Goal: Task Accomplishment & Management: Manage account settings

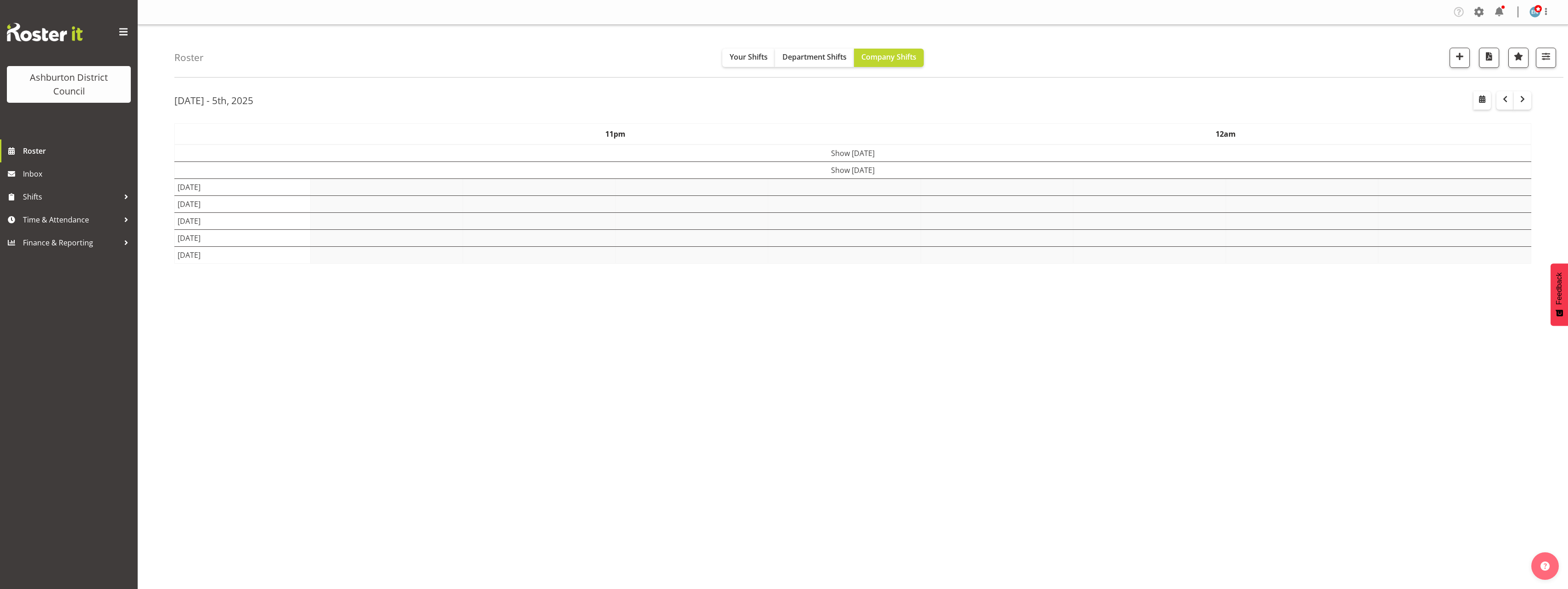
click at [148, 157] on div "Roster Your Shifts Department Shifts Company Shifts 1 Locations Clear Art Galle…" at bounding box center [853, 238] width 1430 height 426
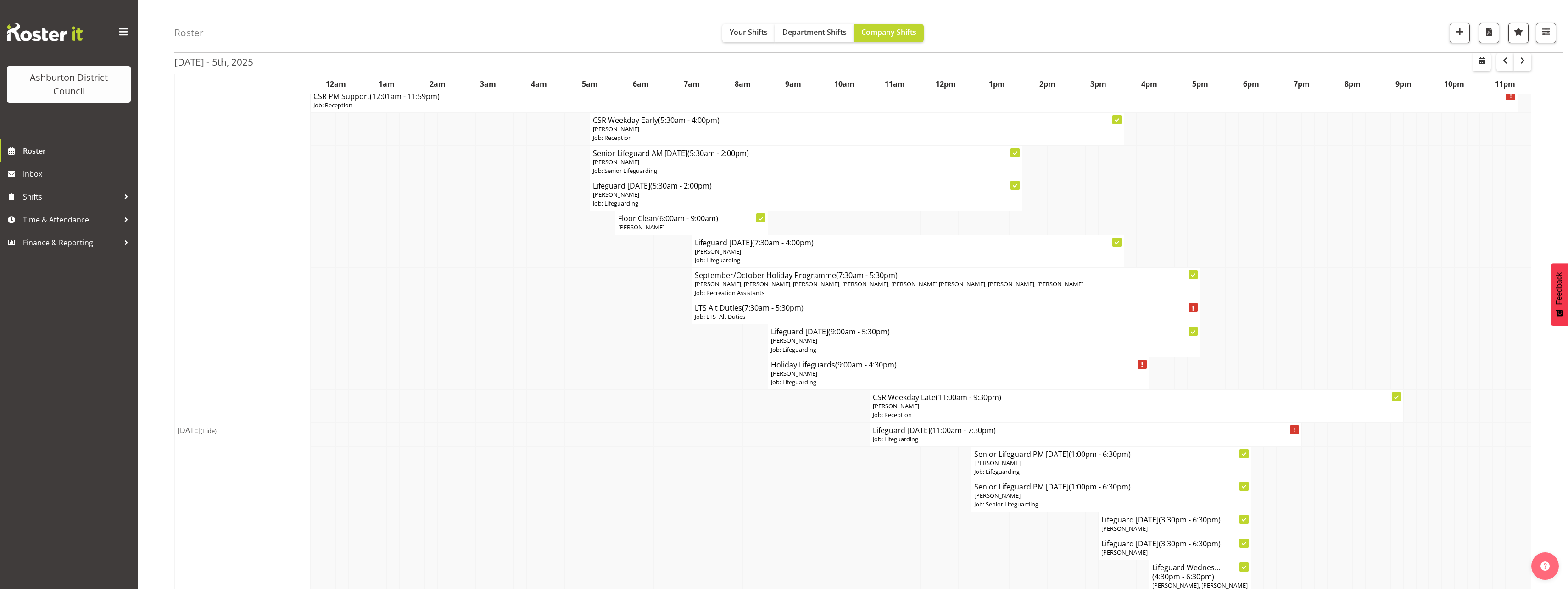
scroll to position [183, 0]
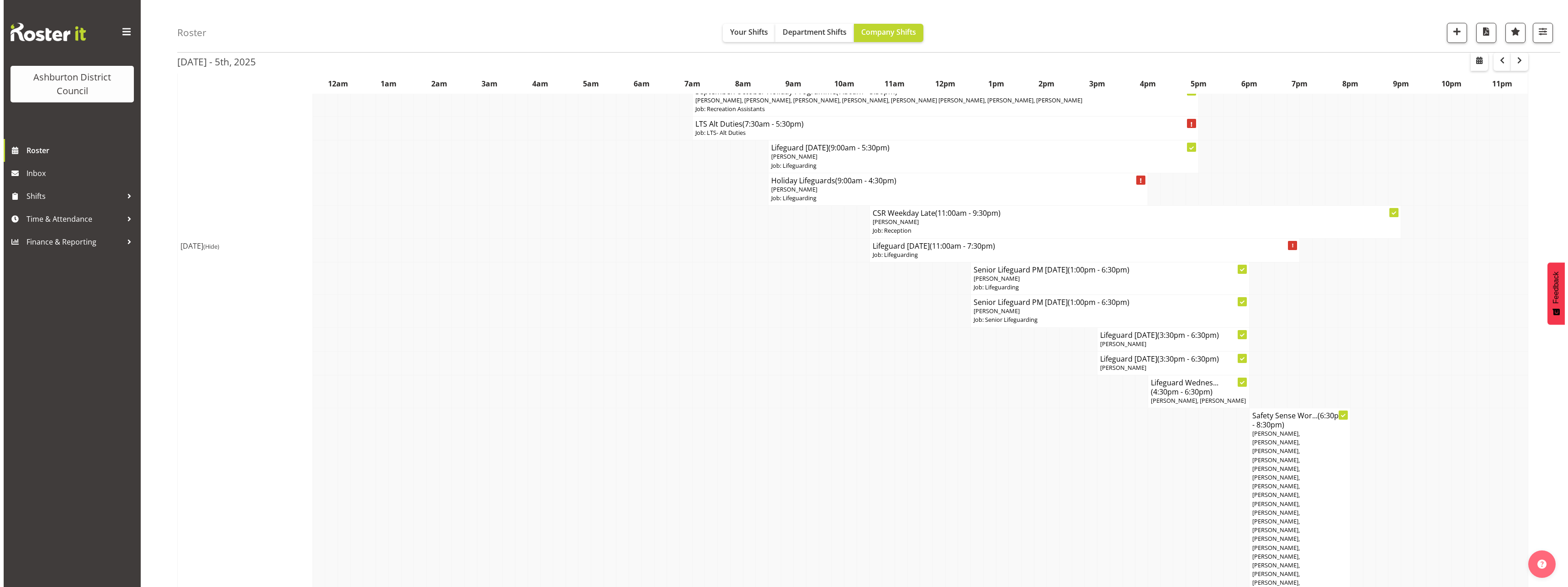
scroll to position [365, 0]
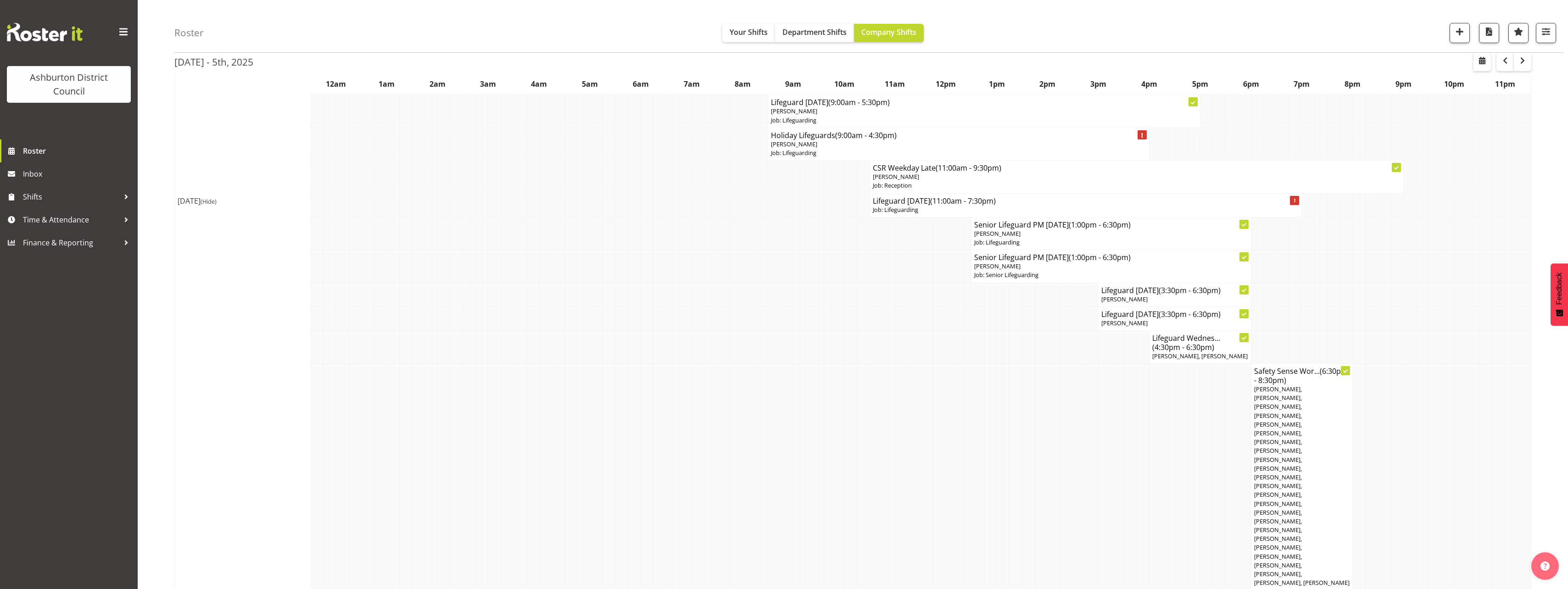
click at [135, 440] on div "Ashburton District Council Roster Inbox Shifts Time & Attendance Finance & Repo…" at bounding box center [68, 294] width 138 height 589
click at [1115, 313] on h4 "Lifeguard Wednesday (3:30pm - 6:30pm)" at bounding box center [1174, 314] width 146 height 9
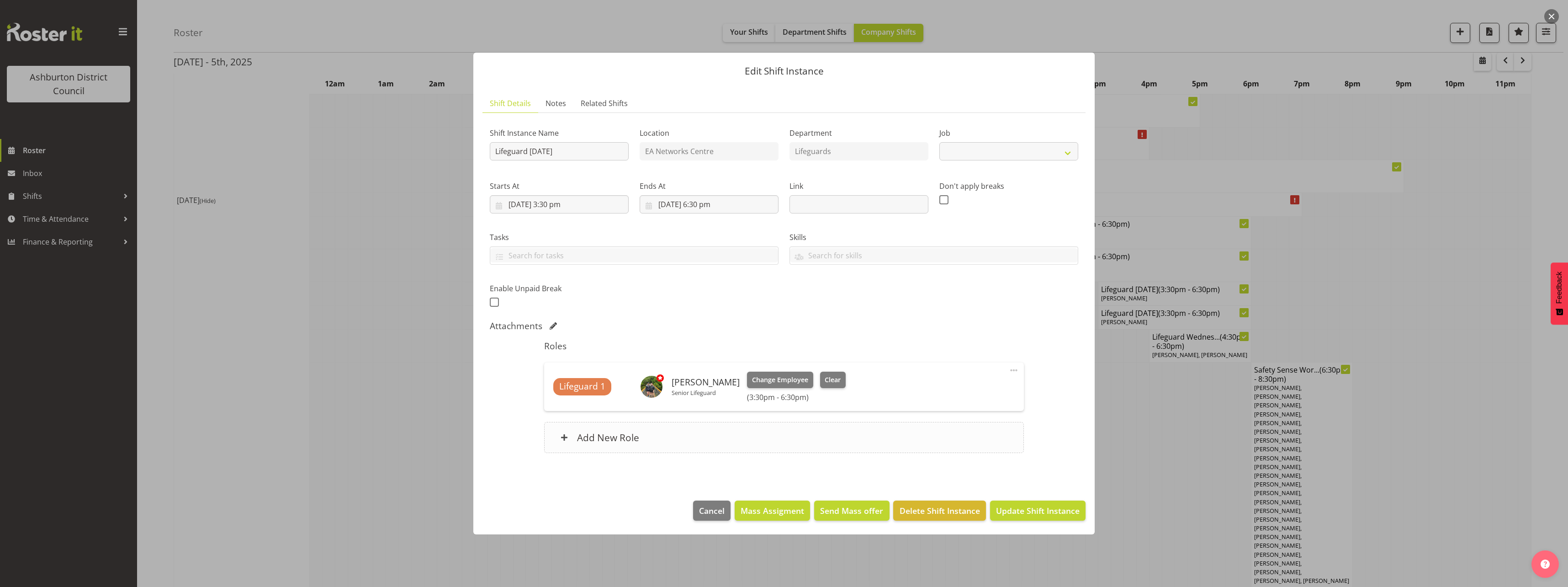
select select "38"
click at [825, 384] on span "Clear" at bounding box center [833, 379] width 16 height 10
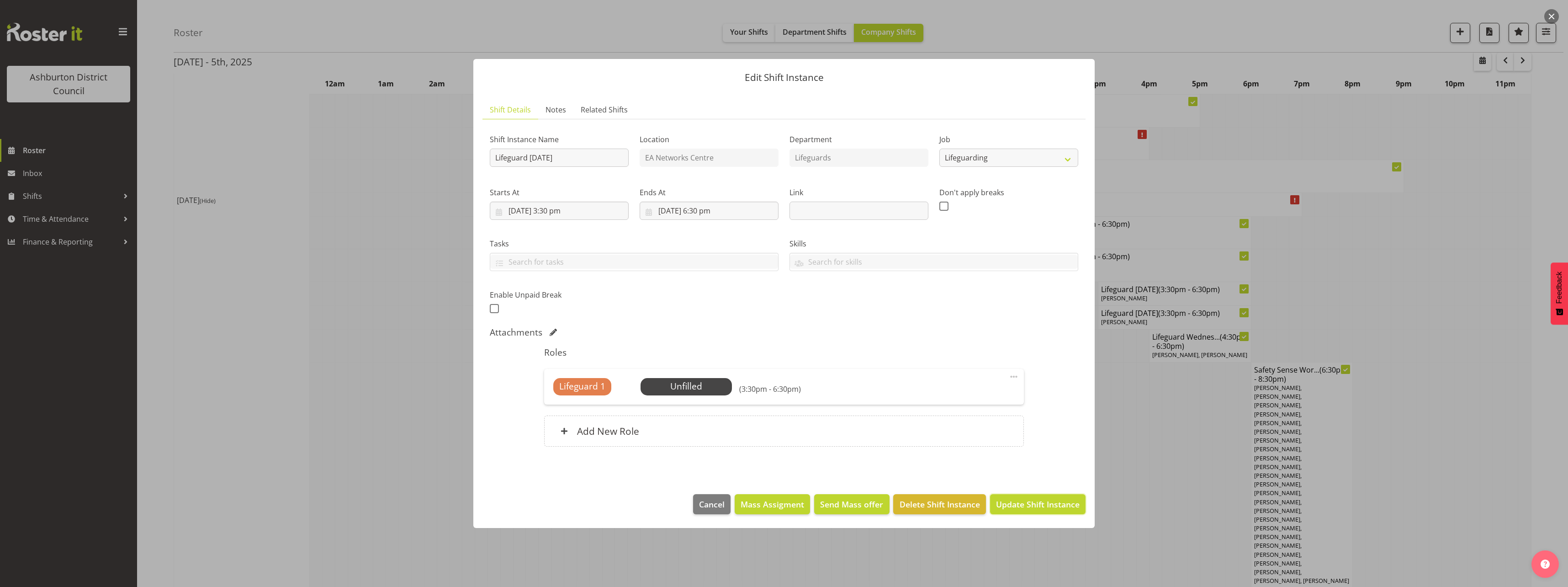
click at [1007, 505] on span "Update Shift Instance" at bounding box center [1037, 504] width 83 height 12
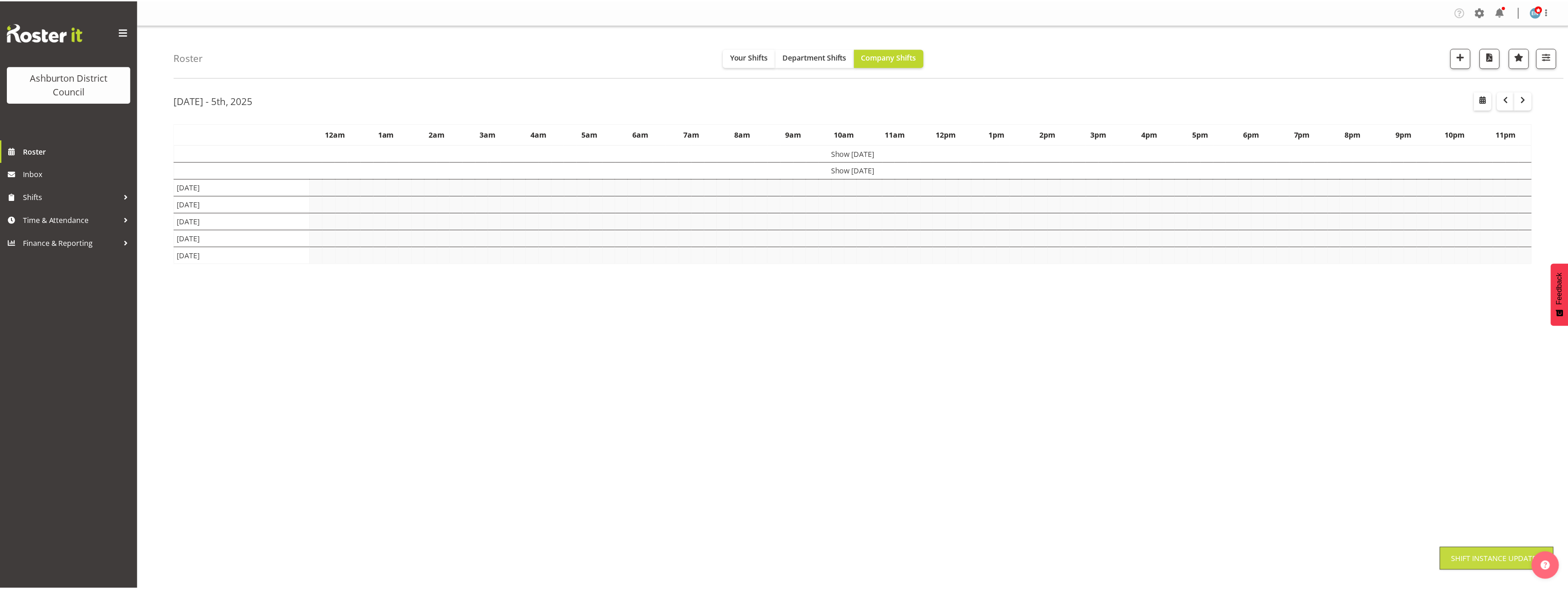
scroll to position [0, 0]
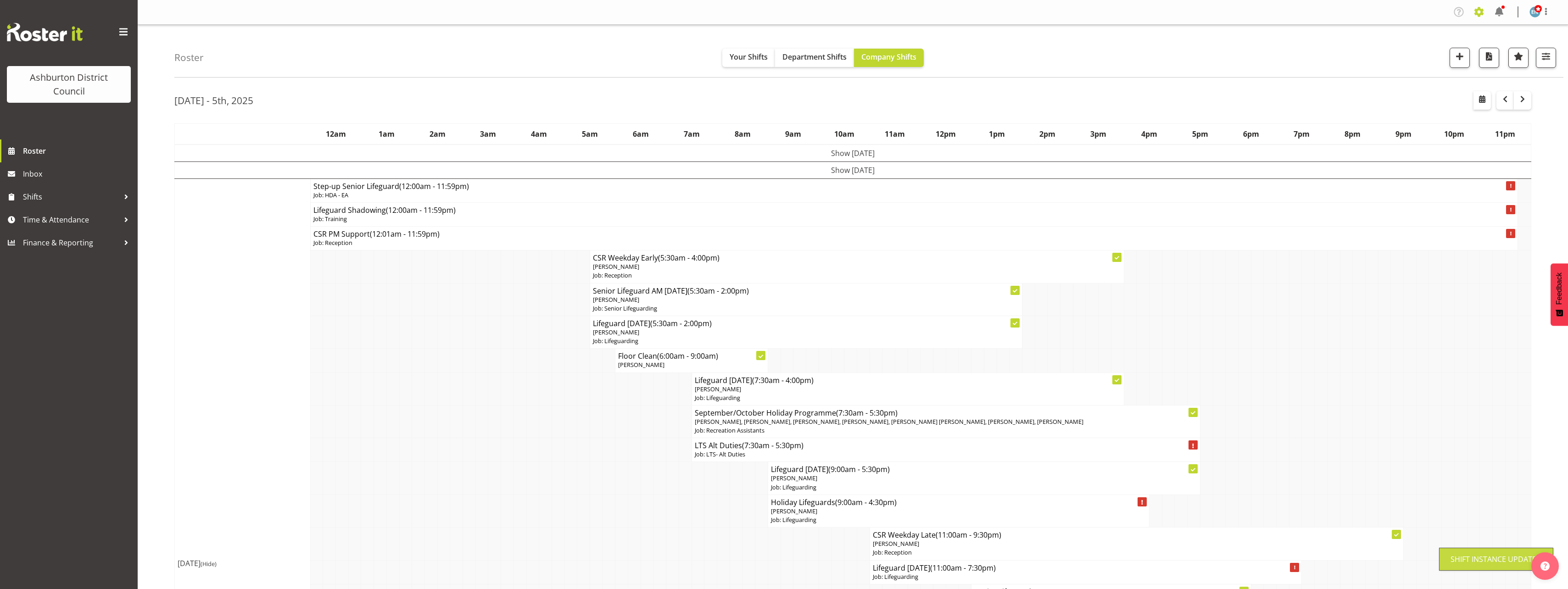
click at [1480, 13] on span at bounding box center [1479, 12] width 15 height 15
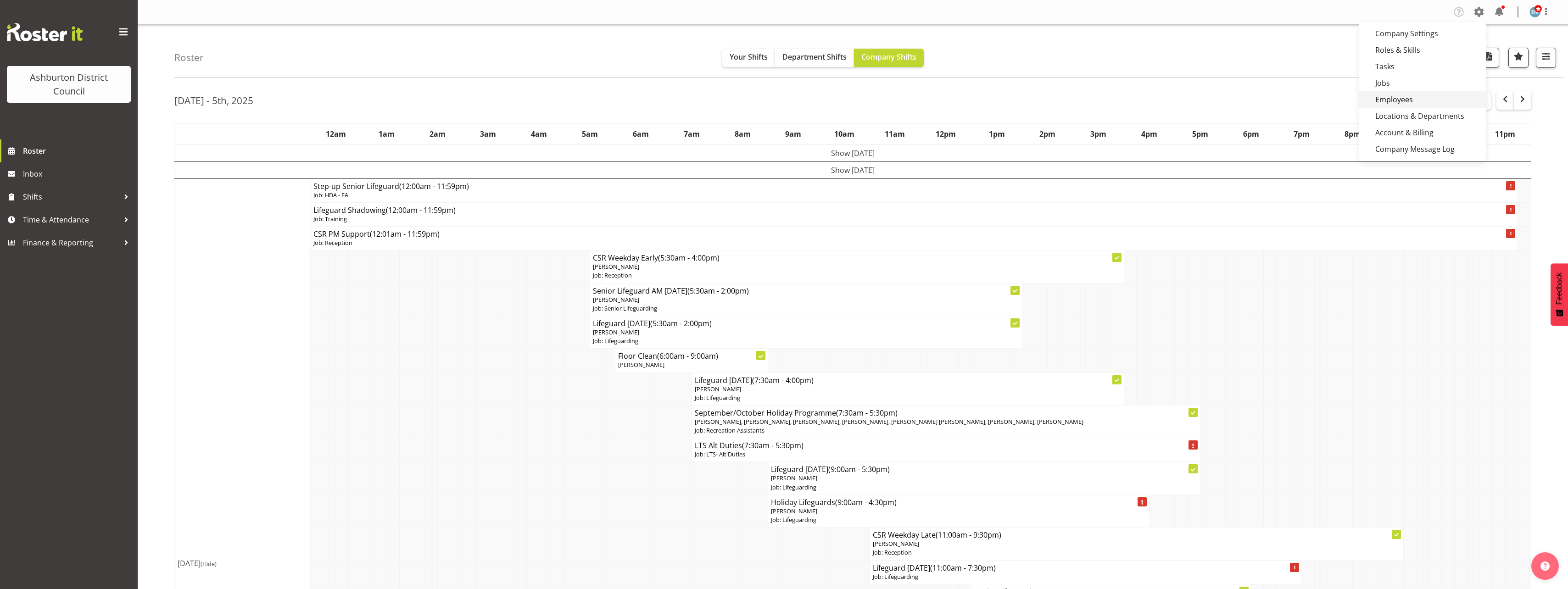
click at [1451, 97] on link "Employees" at bounding box center [1423, 99] width 127 height 16
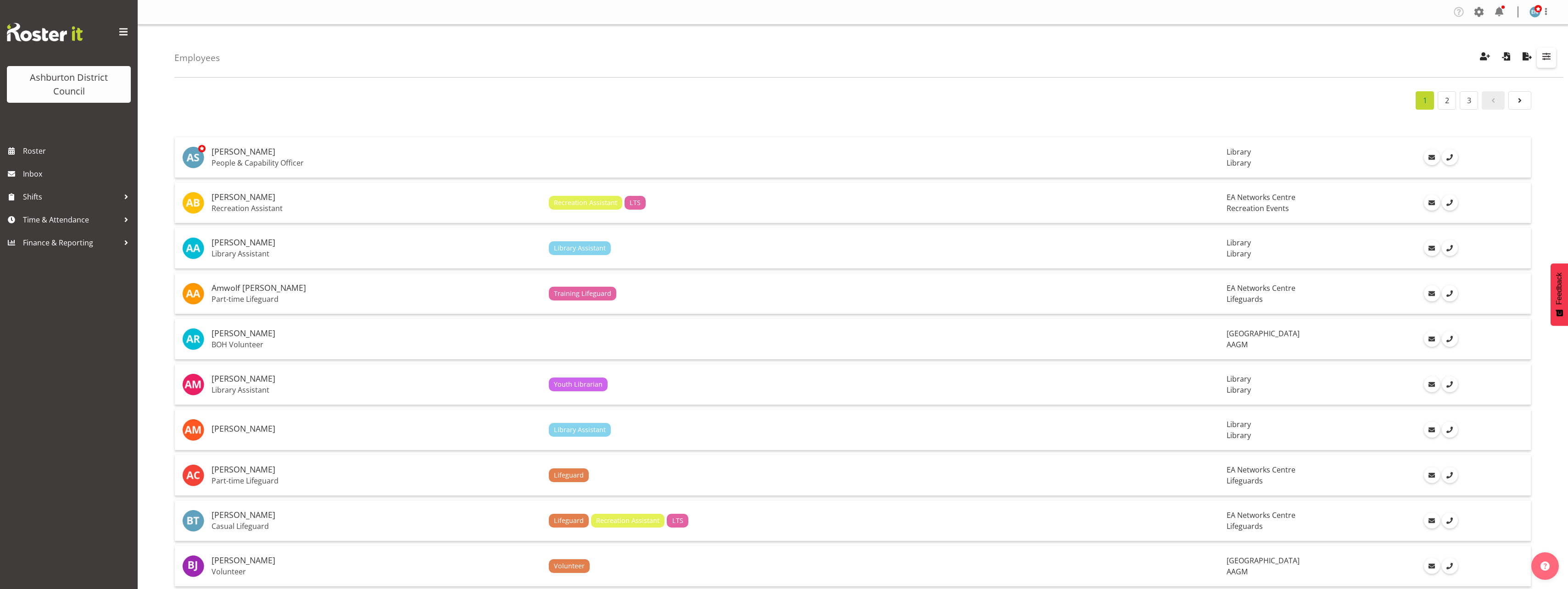
click at [1544, 58] on span "button" at bounding box center [1547, 57] width 12 height 12
click at [1478, 117] on input "text" at bounding box center [1487, 122] width 123 height 18
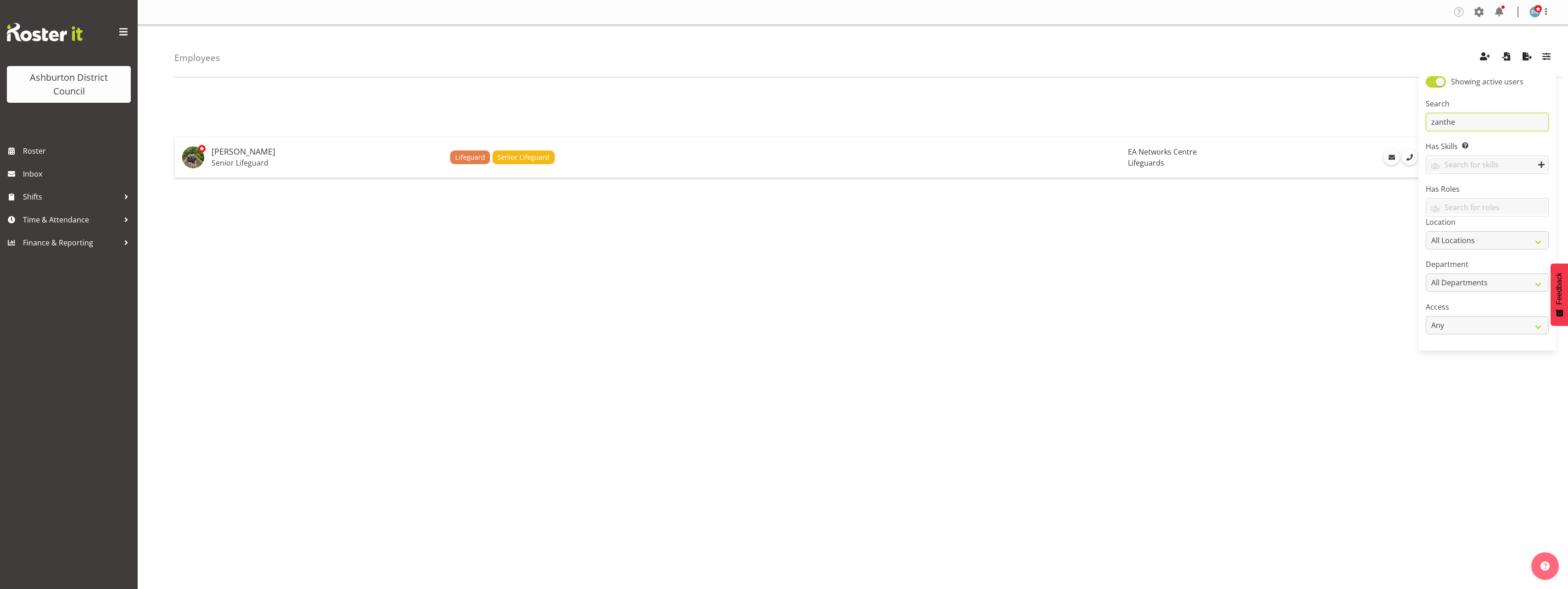
type input "zanthe"
click at [228, 167] on p "Senior Lifeguard" at bounding box center [327, 163] width 231 height 9
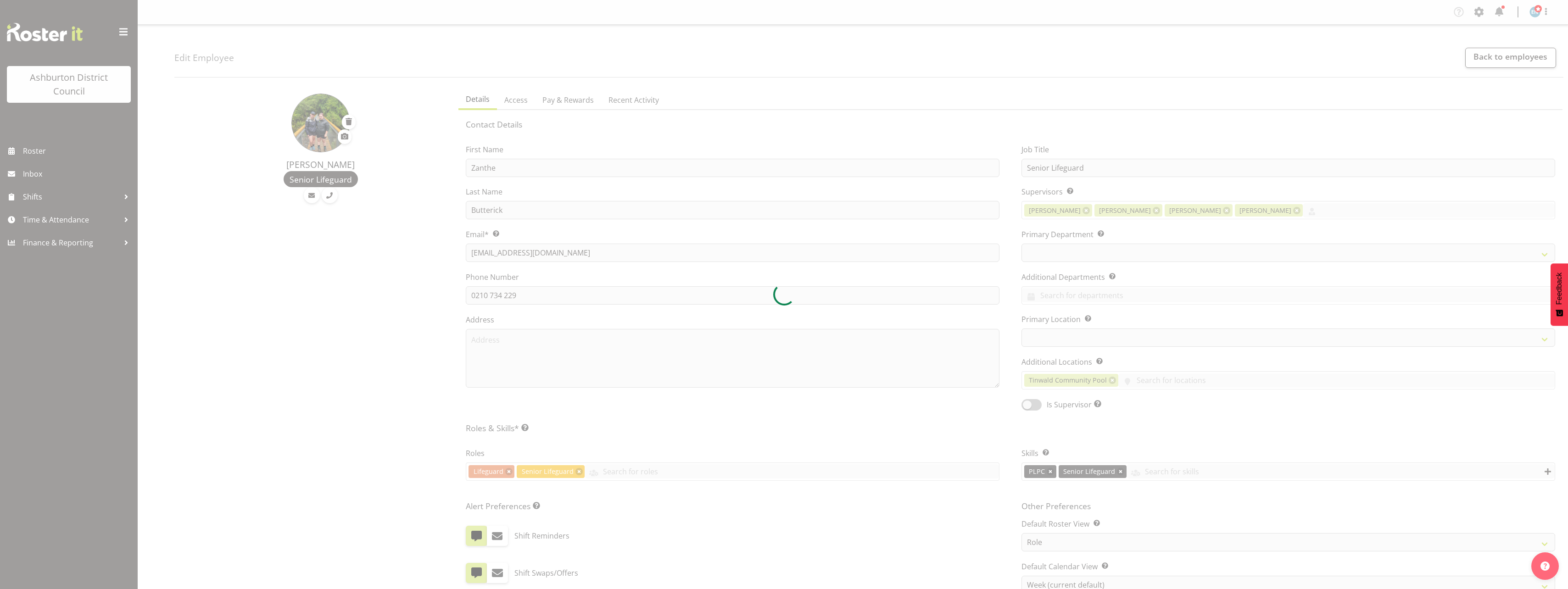
select select "role"
select select "TimelineWeek"
select select
select select "65"
click at [1048, 172] on div at bounding box center [784, 294] width 1568 height 589
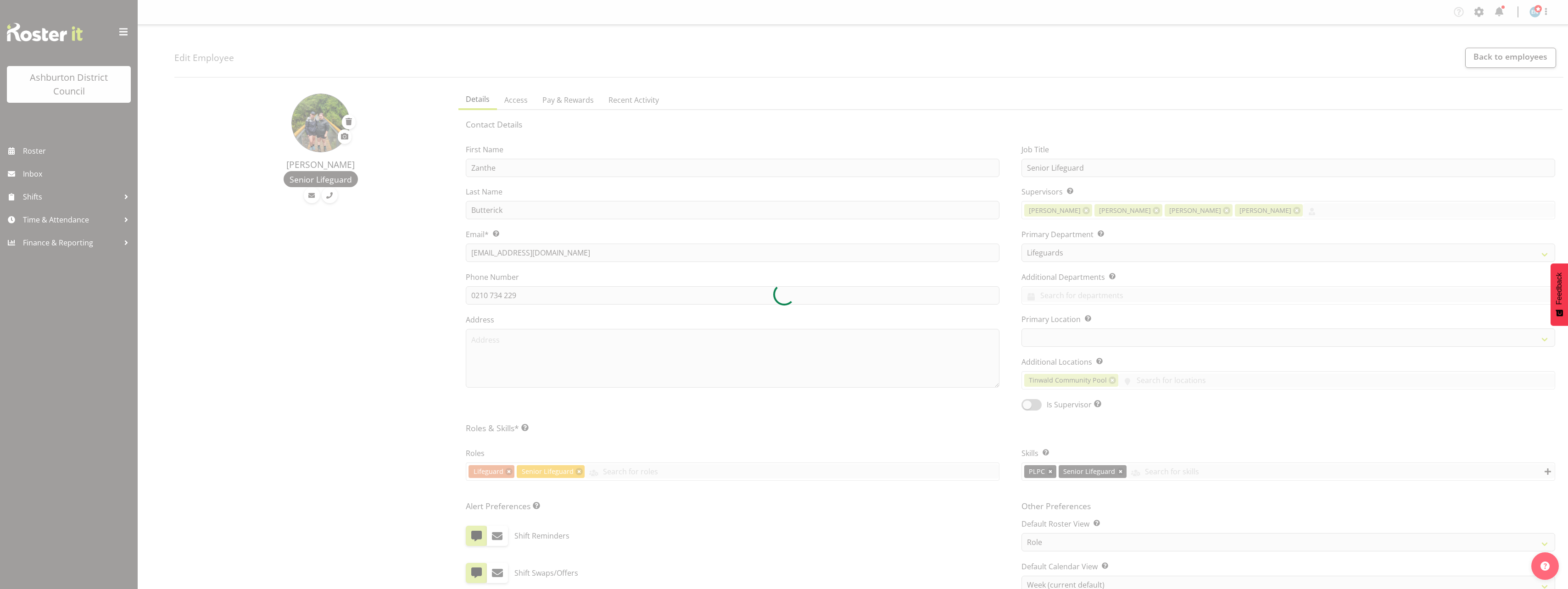
select select "64"
click at [1051, 168] on div at bounding box center [784, 294] width 1568 height 589
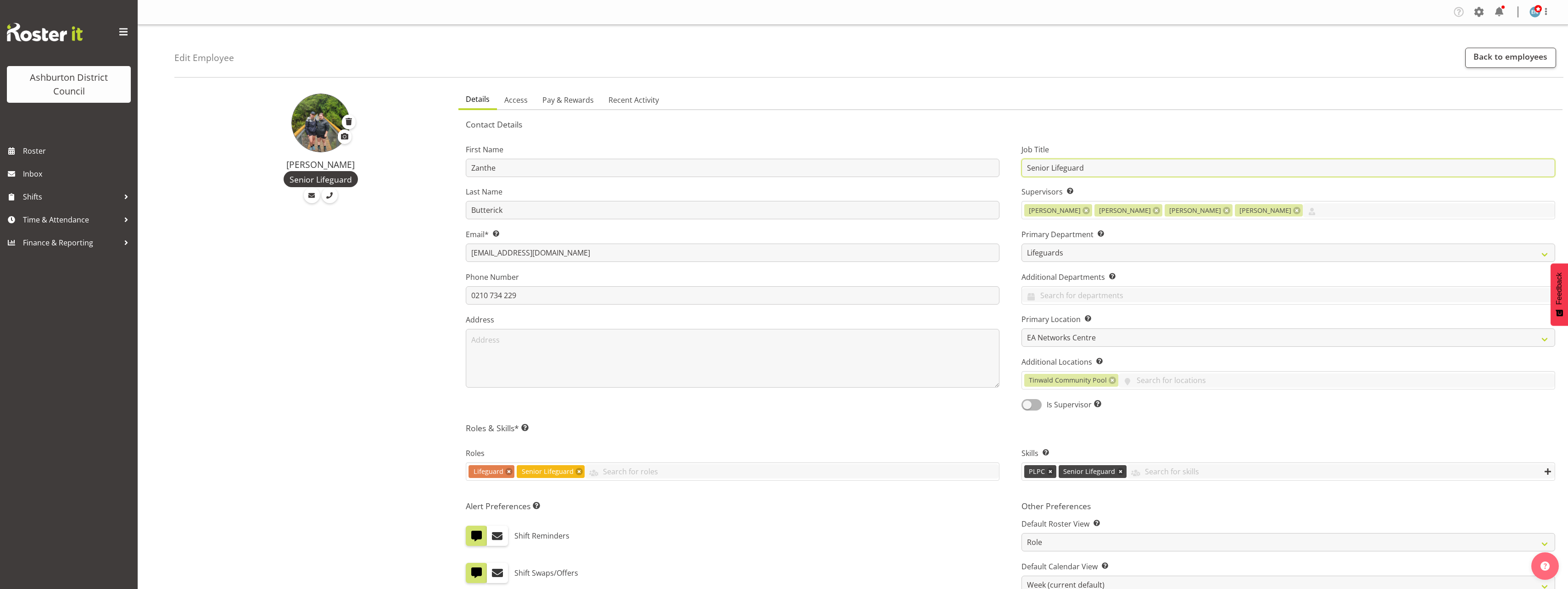
click at [1051, 169] on input "Senior Lifeguard" at bounding box center [1288, 168] width 534 height 18
click at [1050, 169] on input "Senior Lifeguard" at bounding box center [1288, 168] width 534 height 18
click at [1045, 168] on input "Senior Lifeguard" at bounding box center [1288, 168] width 534 height 18
type input "Casual Lifeguard"
click at [575, 470] on link at bounding box center [579, 472] width 7 height 7
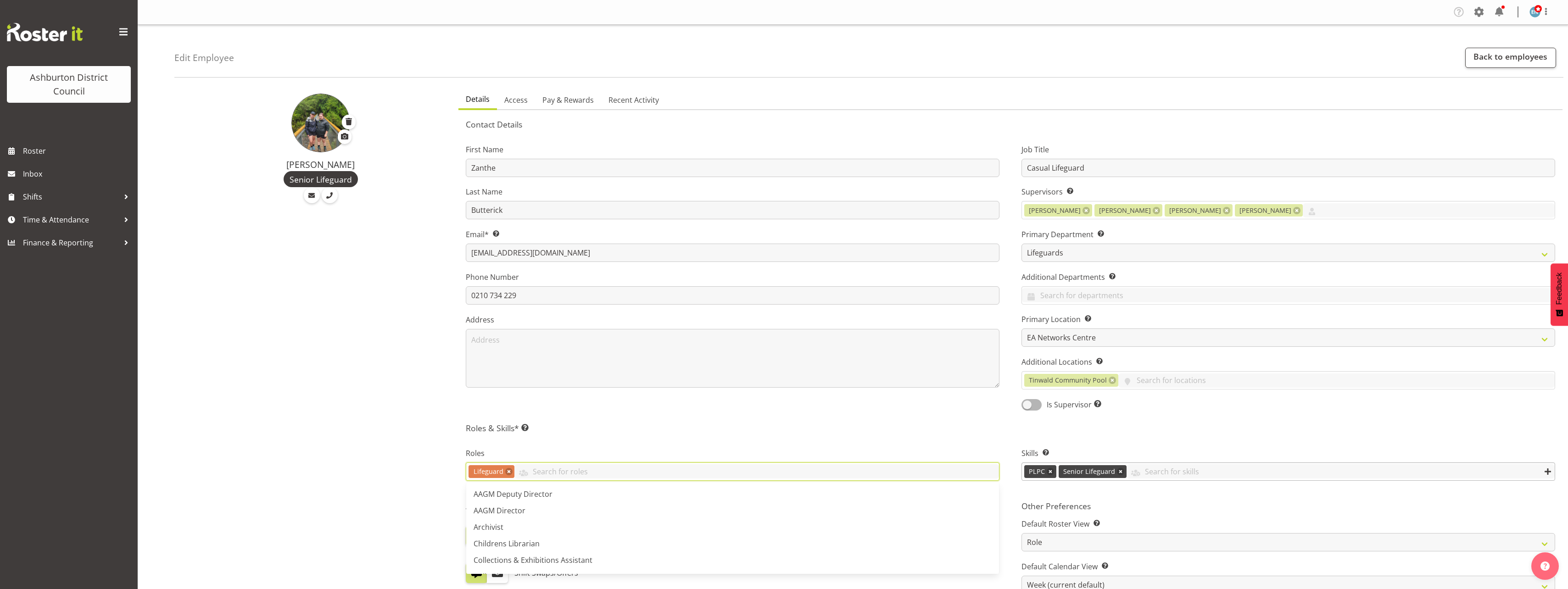
click at [1118, 474] on link at bounding box center [1121, 472] width 7 height 7
click at [434, 452] on div "Zanthe Butterick Senior Lifeguard" at bounding box center [314, 462] width 279 height 756
click at [1113, 381] on link at bounding box center [1112, 380] width 7 height 7
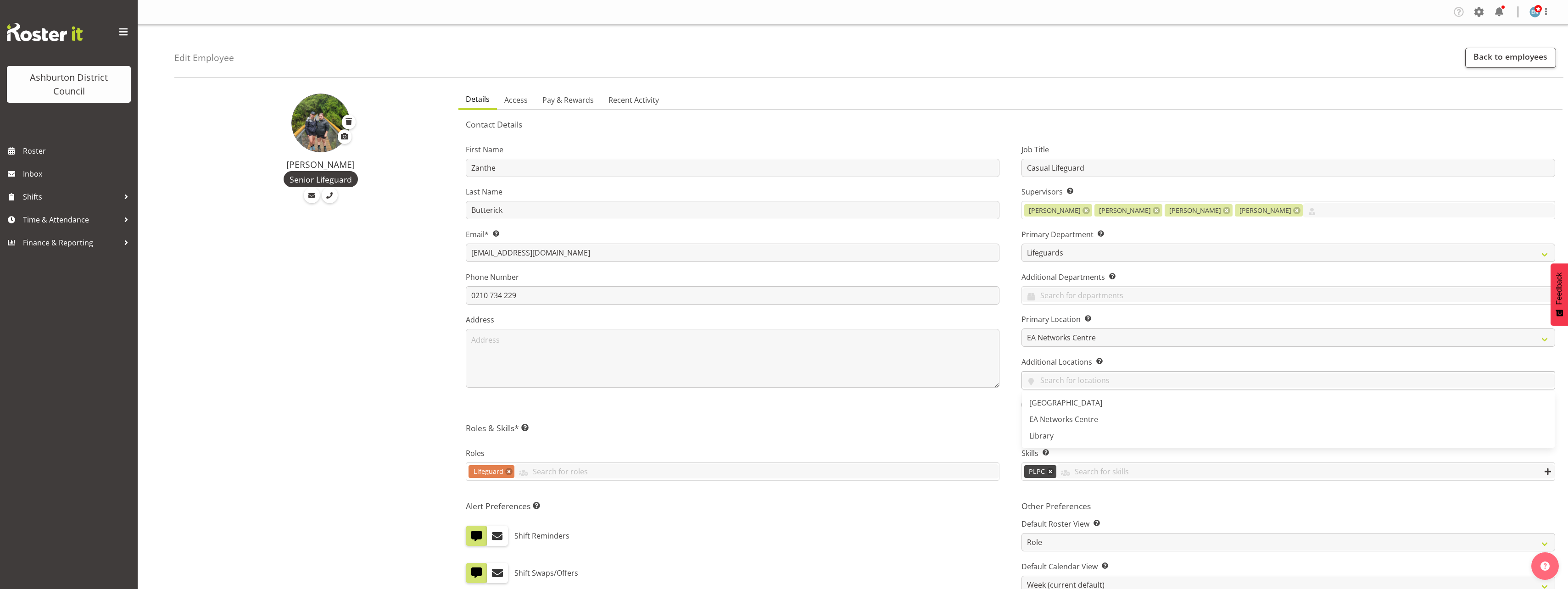
drag, startPoint x: 285, startPoint y: 476, endPoint x: 293, endPoint y: 475, distance: 8.1
click at [285, 475] on div "Zanthe Butterick Senior Lifeguard" at bounding box center [314, 462] width 279 height 756
click at [515, 101] on span "Access" at bounding box center [516, 100] width 23 height 11
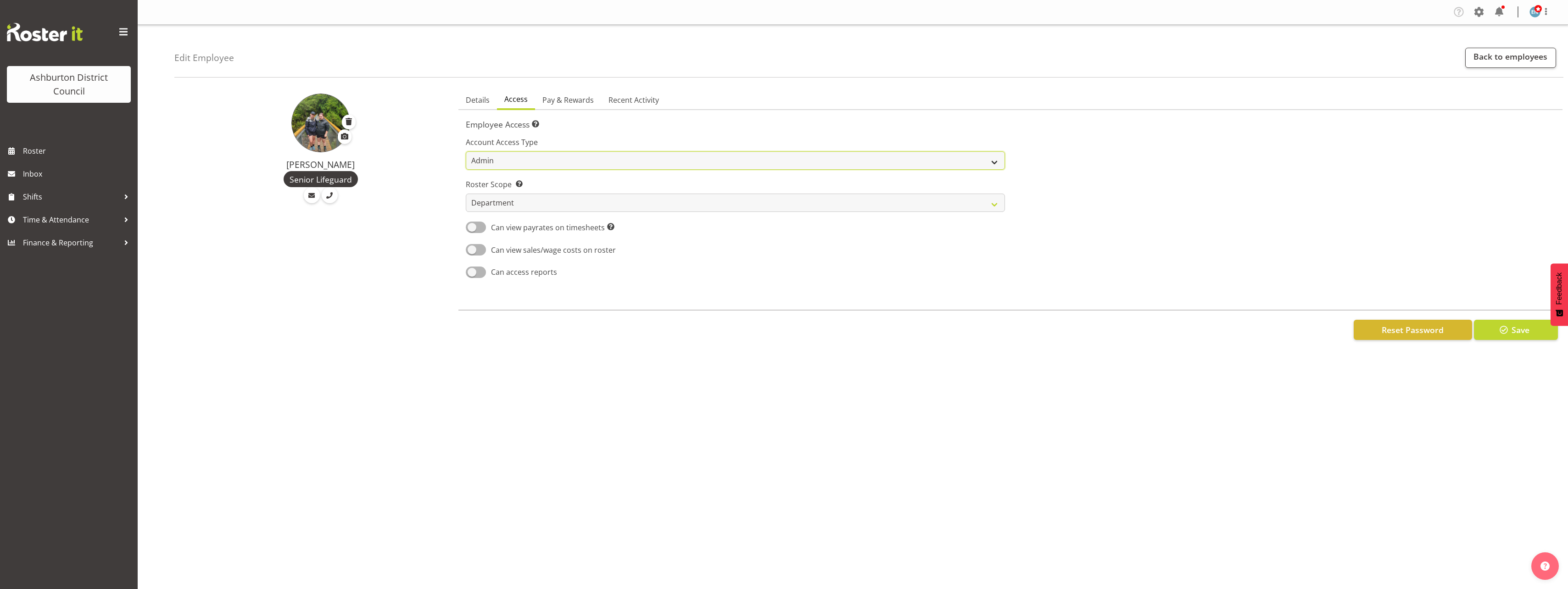
click at [572, 157] on select "Admin Manager Staff" at bounding box center [735, 161] width 539 height 18
select select "staff"
click at [466, 152] on select "Admin Manager Staff" at bounding box center [735, 161] width 539 height 18
click at [1532, 329] on button "Save" at bounding box center [1515, 329] width 84 height 20
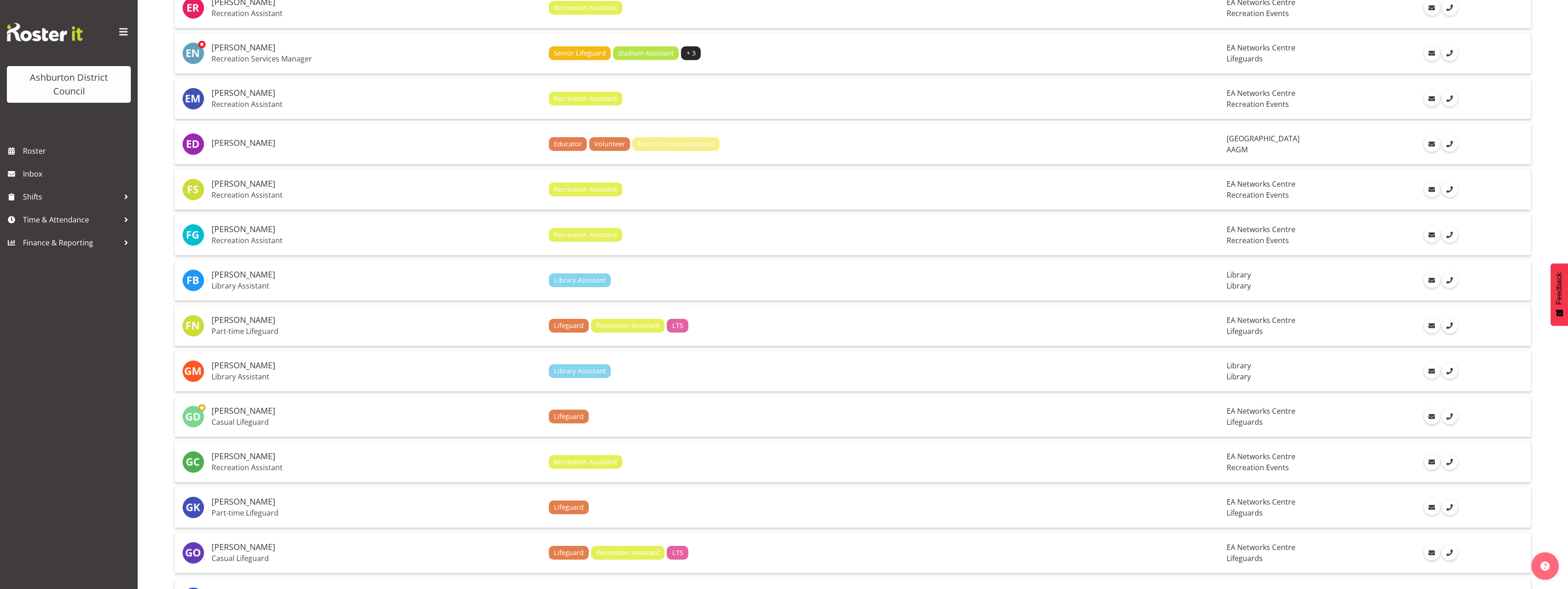
scroll to position [1376, 0]
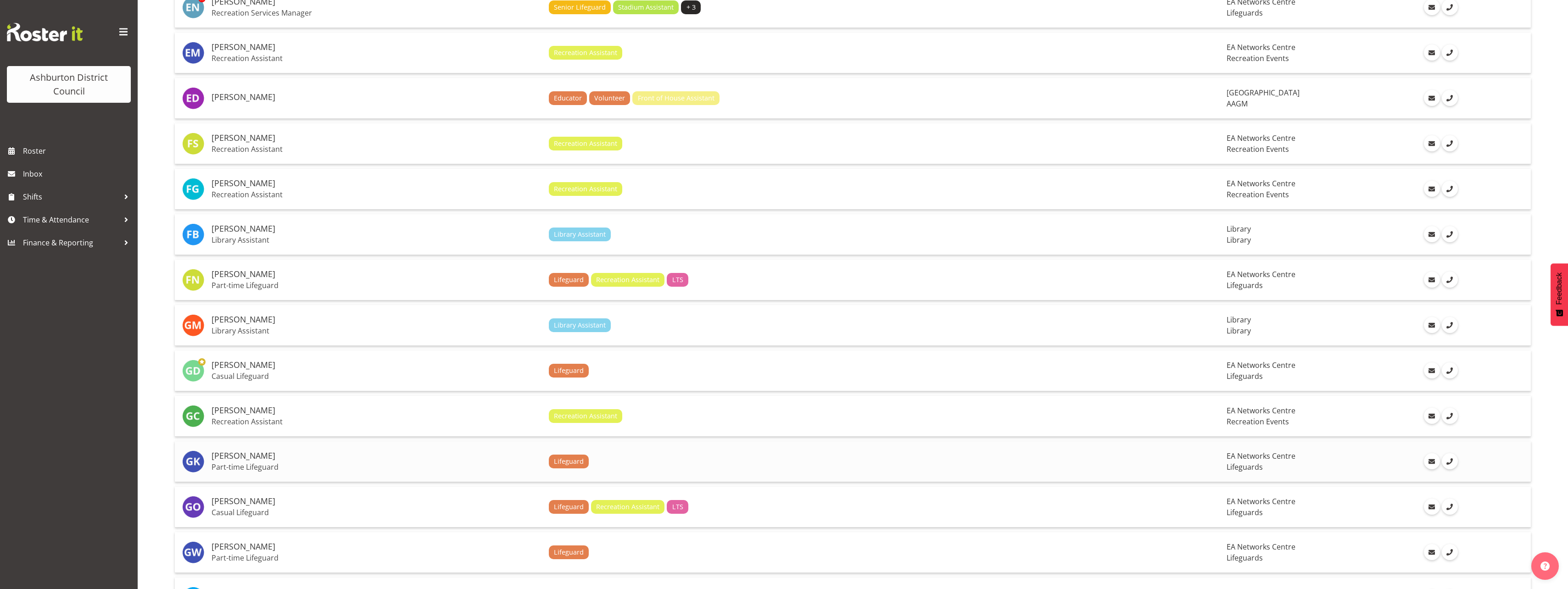
click at [265, 466] on p "Part-time Lifeguard" at bounding box center [377, 467] width 330 height 9
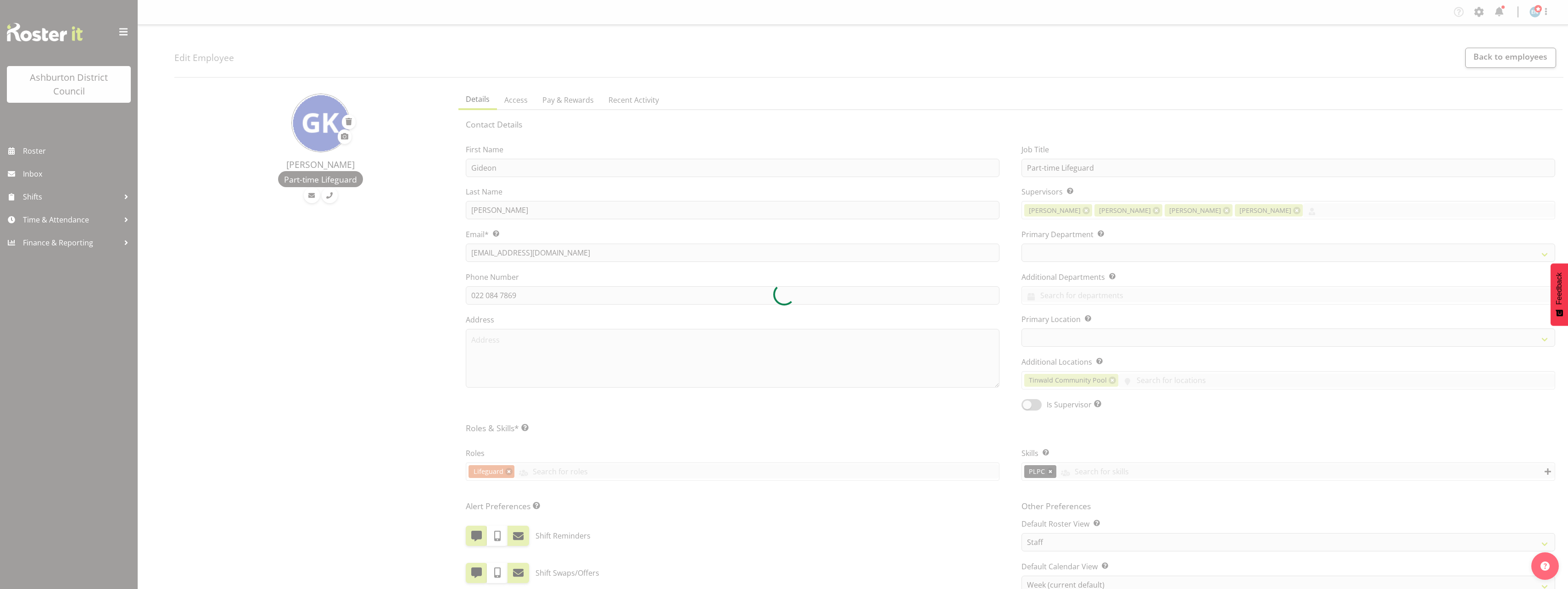
select select "TimelineWeek"
select select
select select "65"
select select "64"
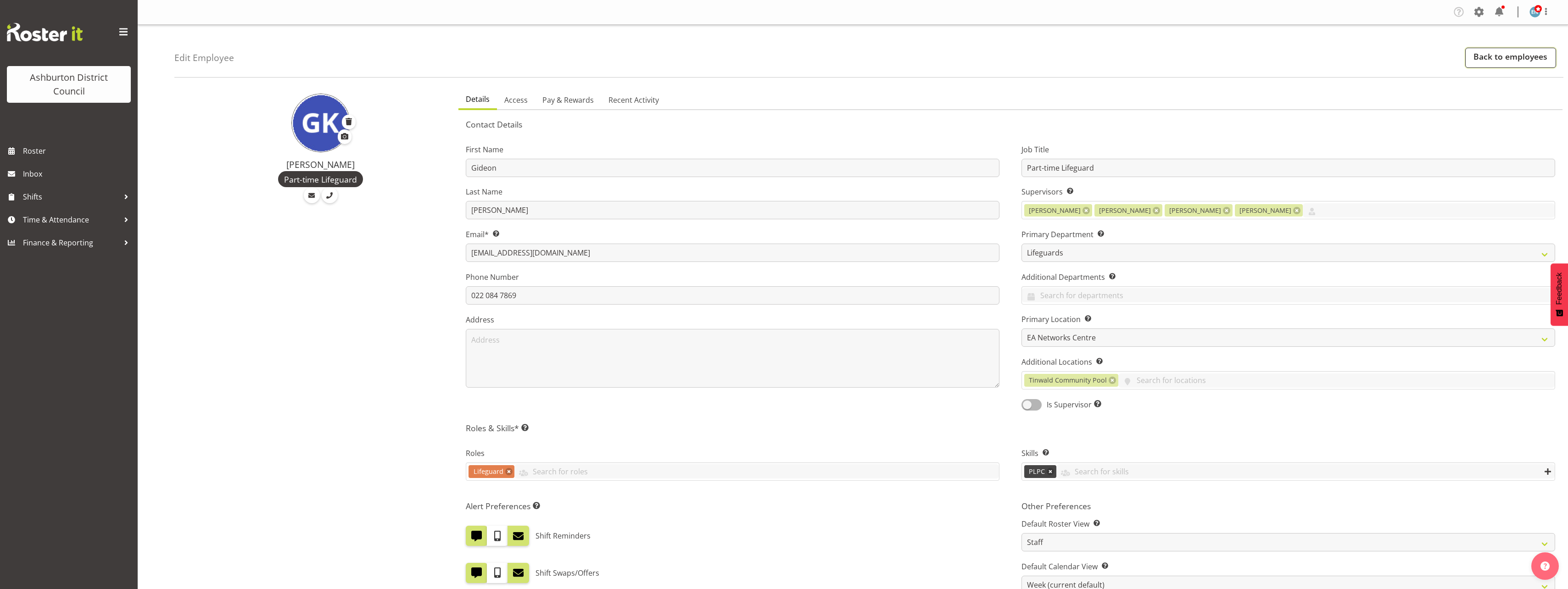
click at [1523, 51] on link "Back to employees" at bounding box center [1511, 57] width 91 height 20
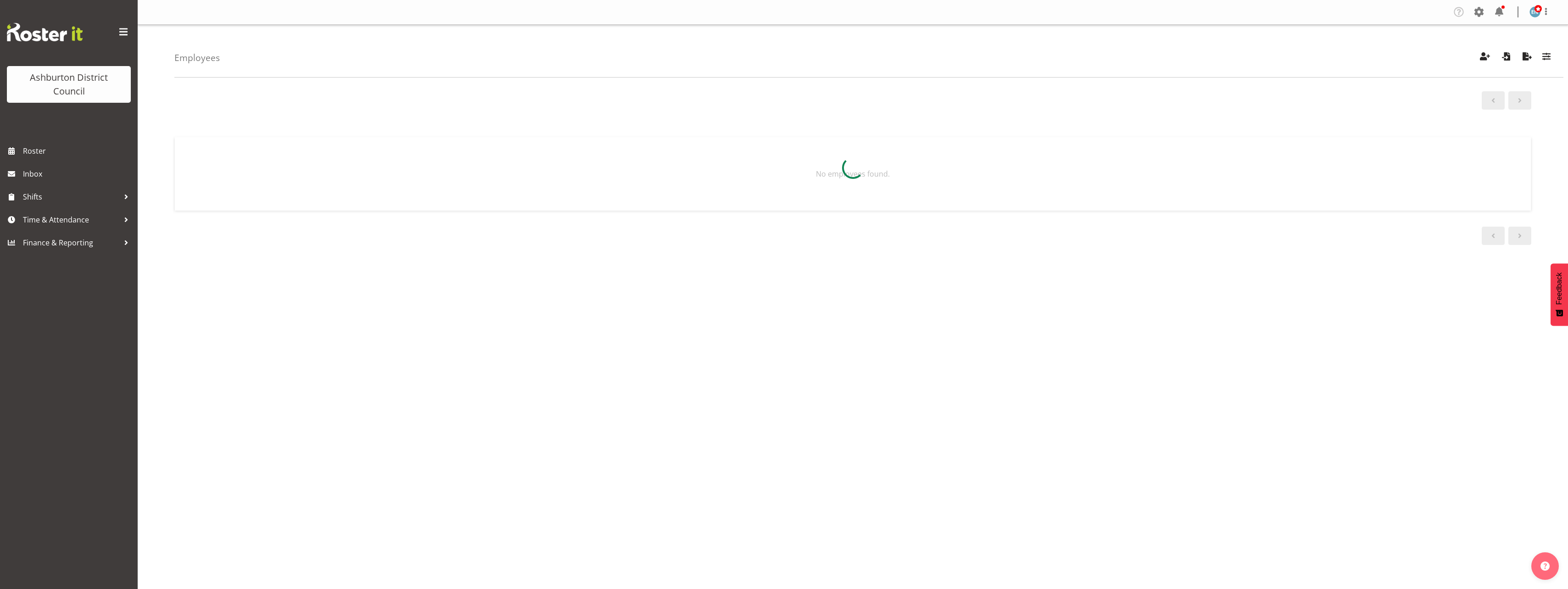
click at [147, 289] on div "Employees Showing active users Search Has Skills Enter any skills required for …" at bounding box center [853, 238] width 1430 height 426
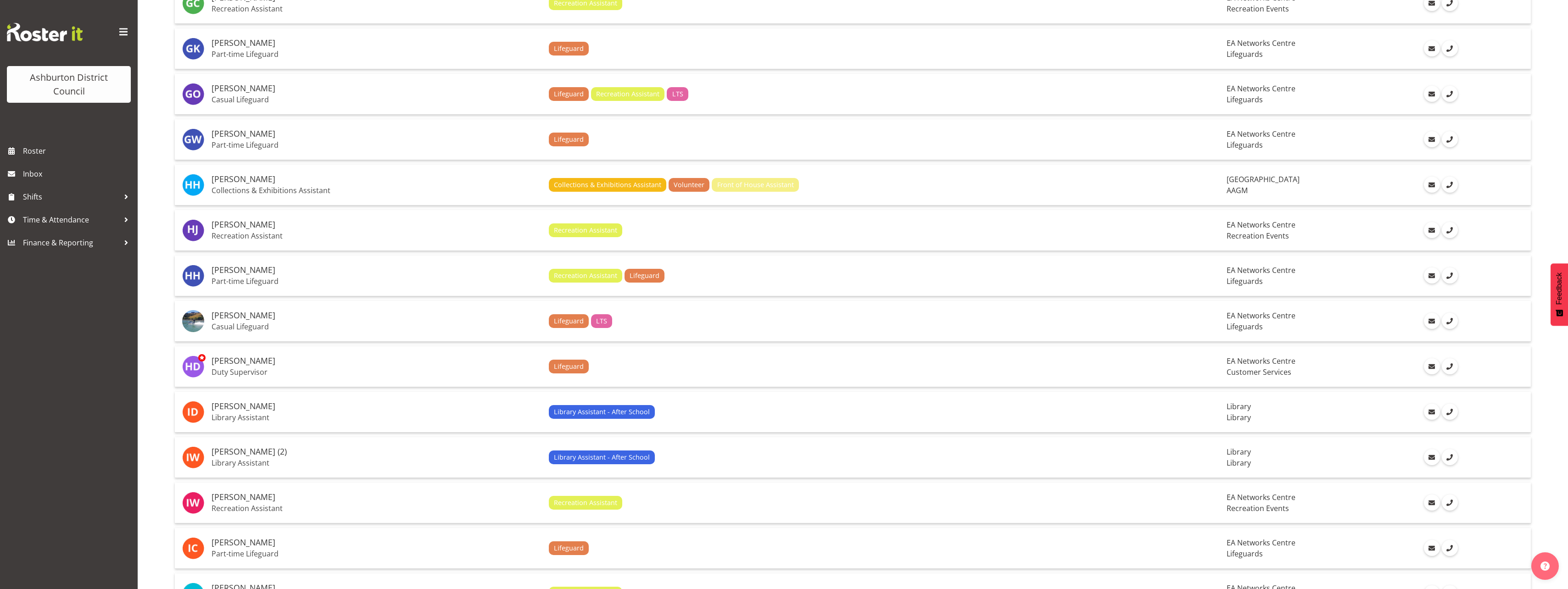
scroll to position [1862, 0]
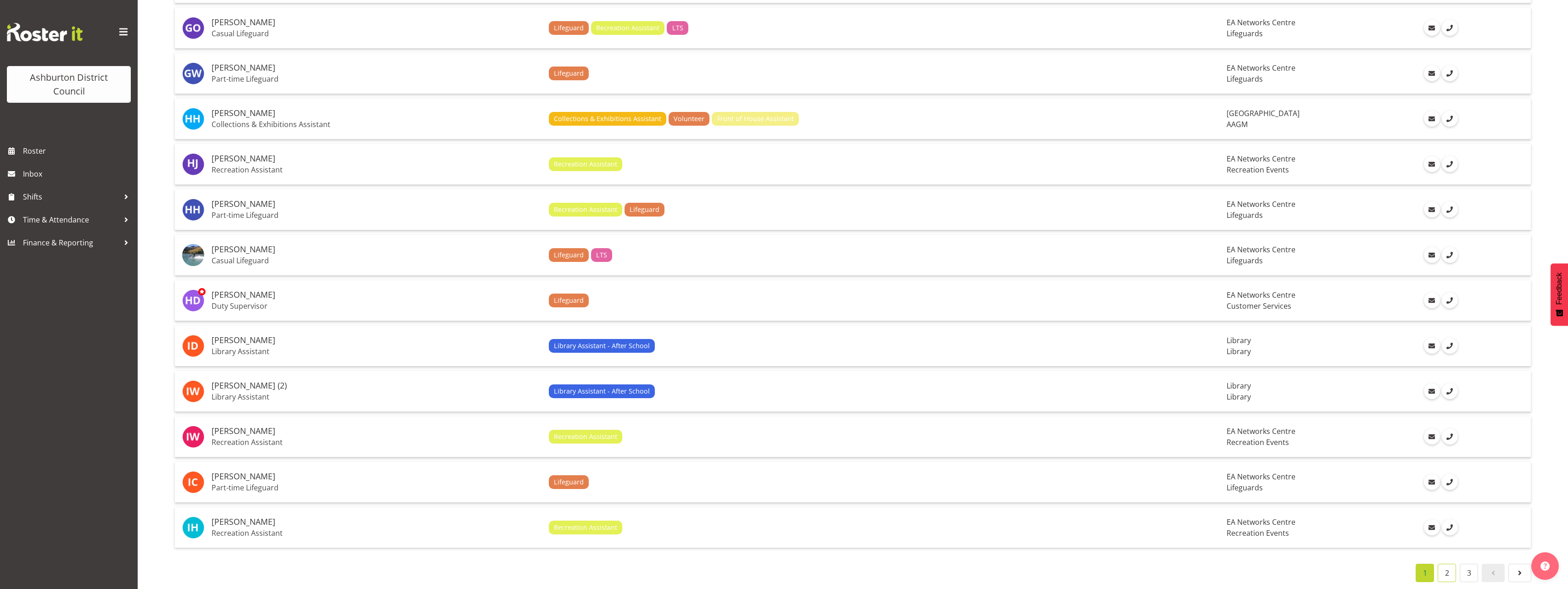
click at [1450, 563] on link "2" at bounding box center [1447, 573] width 18 height 18
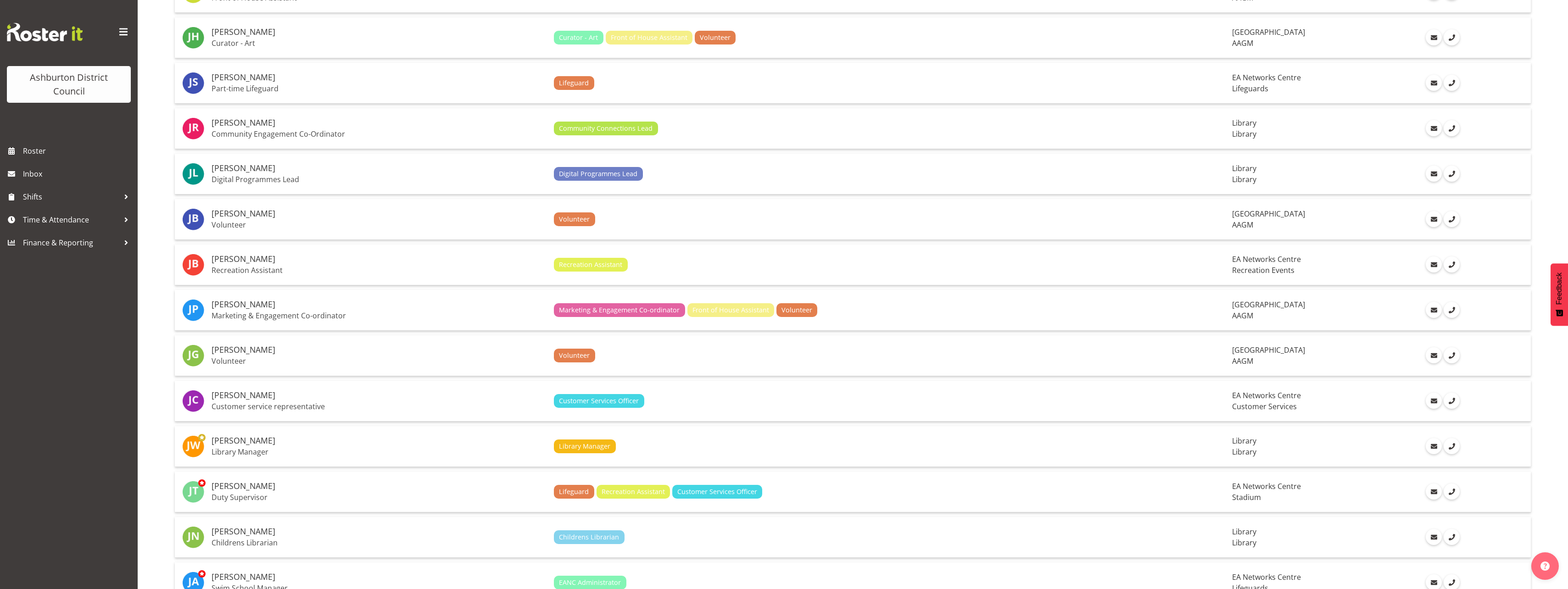
scroll to position [0, 0]
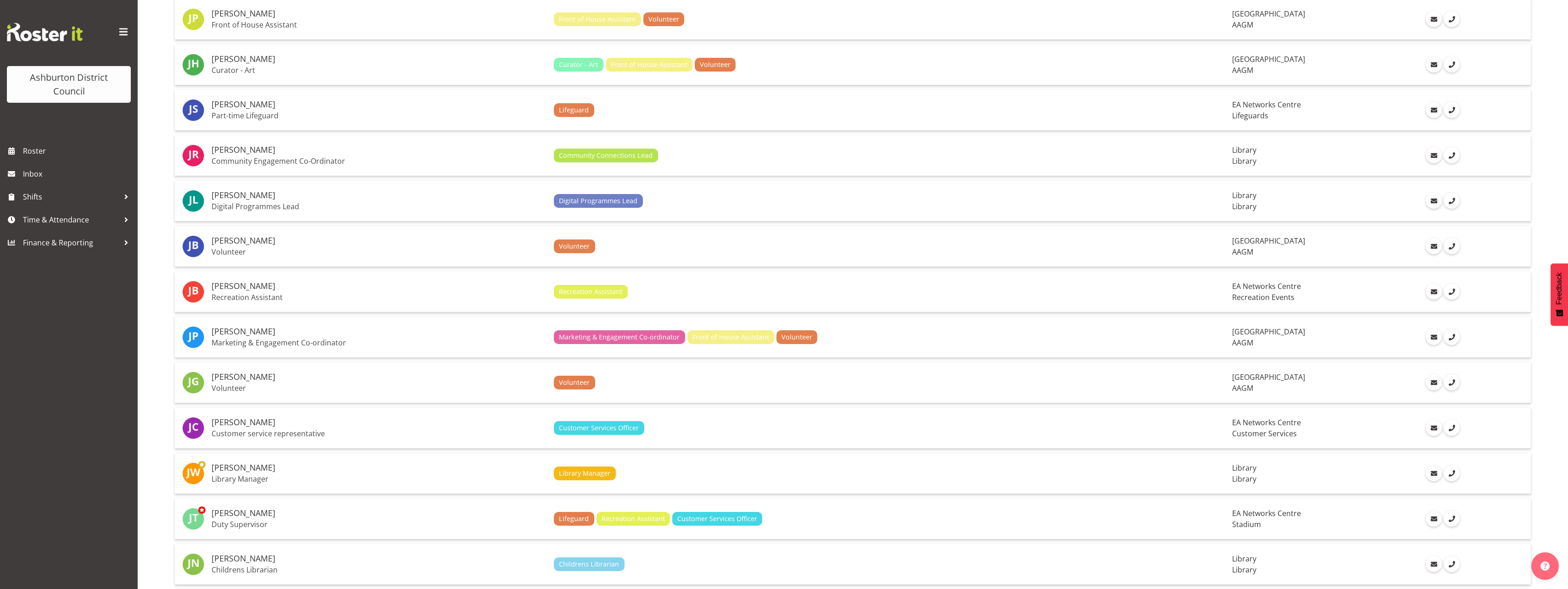
scroll to position [229, 0]
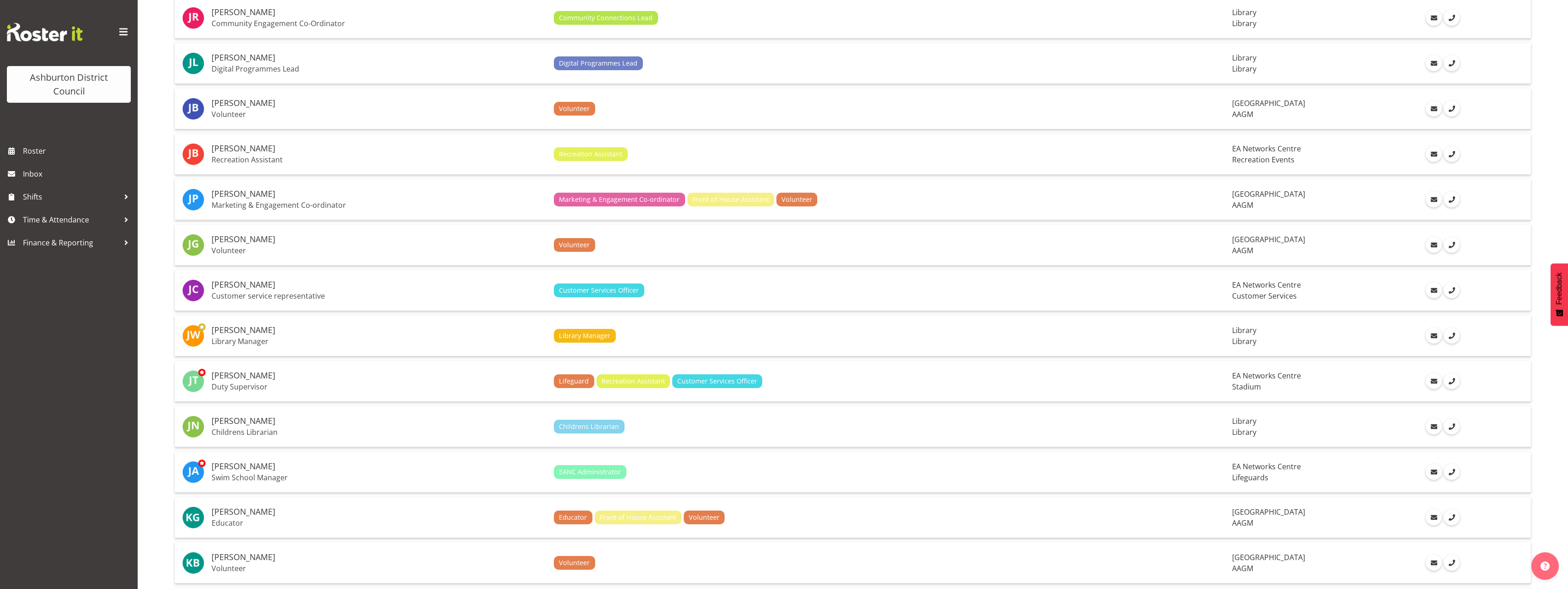
scroll to position [367, 0]
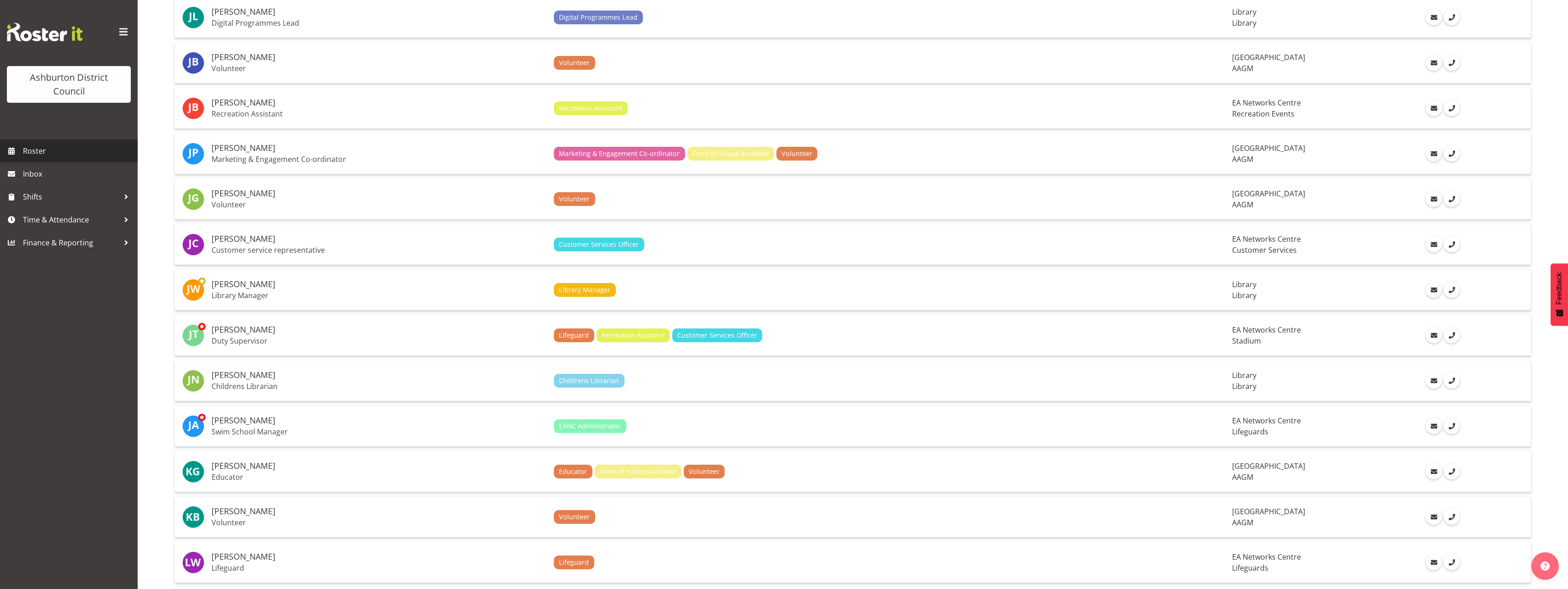
click at [79, 156] on span "Roster" at bounding box center [78, 151] width 110 height 14
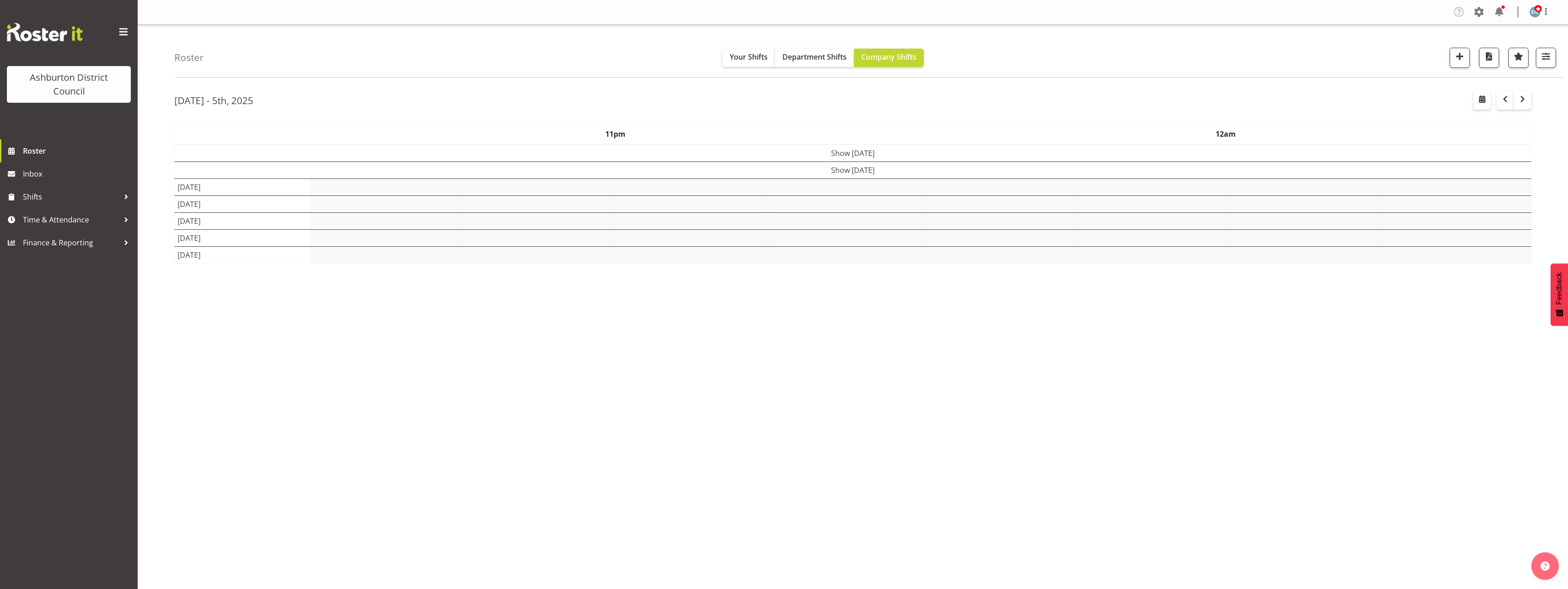
click at [144, 139] on div "Roster Your Shifts Department Shifts Company Shifts 1 Locations [GEOGRAPHIC_DAT…" at bounding box center [853, 238] width 1430 height 426
click at [1533, 132] on div "[DATE] - 5th, [DATE] - [DATE] [DATE] Day Week Fortnight Month calendar Month Ag…" at bounding box center [871, 268] width 1394 height 367
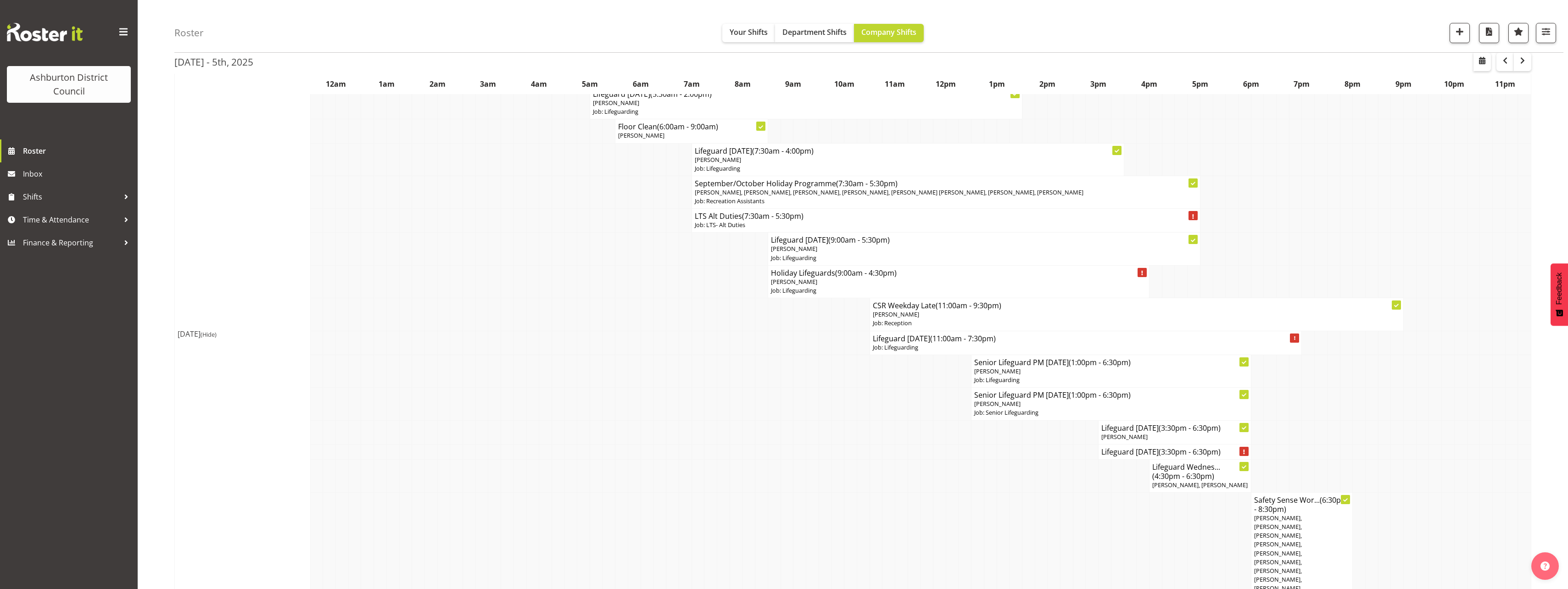
scroll to position [275, 0]
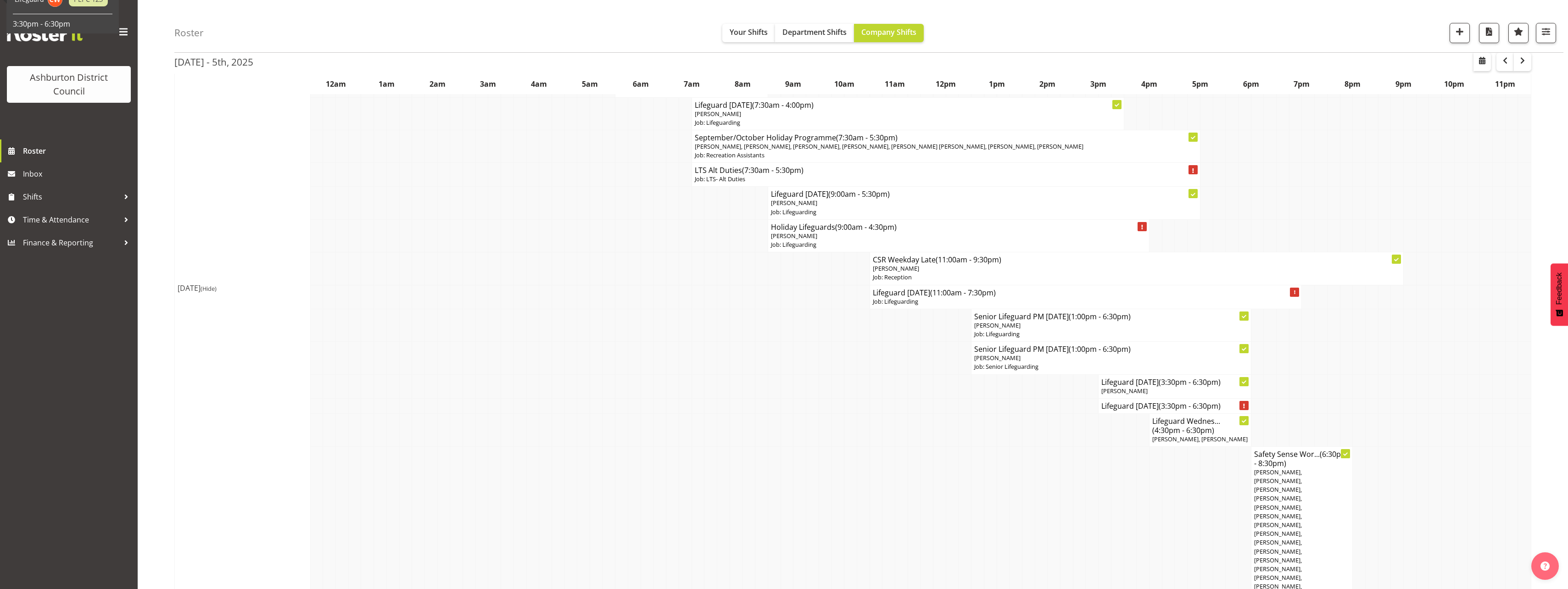
click at [1299, 496] on span "[PERSON_NAME], [PERSON_NAME], [PERSON_NAME], [PERSON_NAME], [PERSON_NAME], [PER…" at bounding box center [1301, 569] width 95 height 202
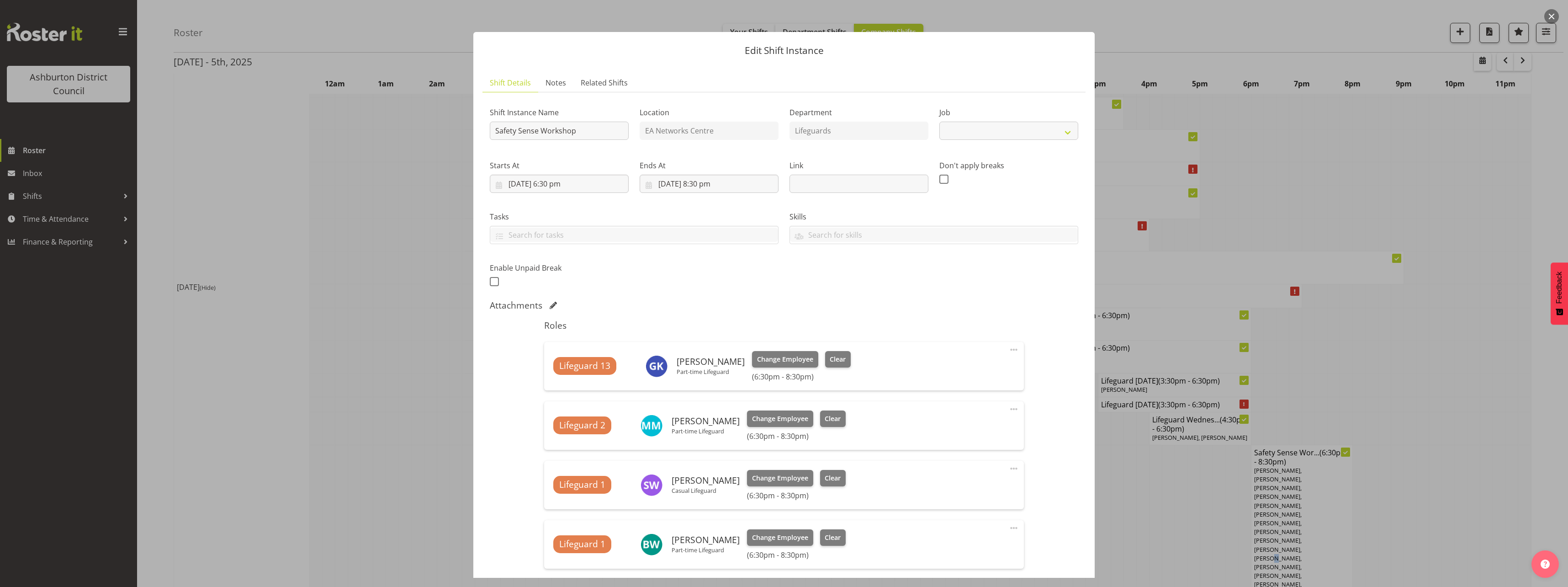
select select "40"
click at [229, 197] on div at bounding box center [784, 294] width 1568 height 587
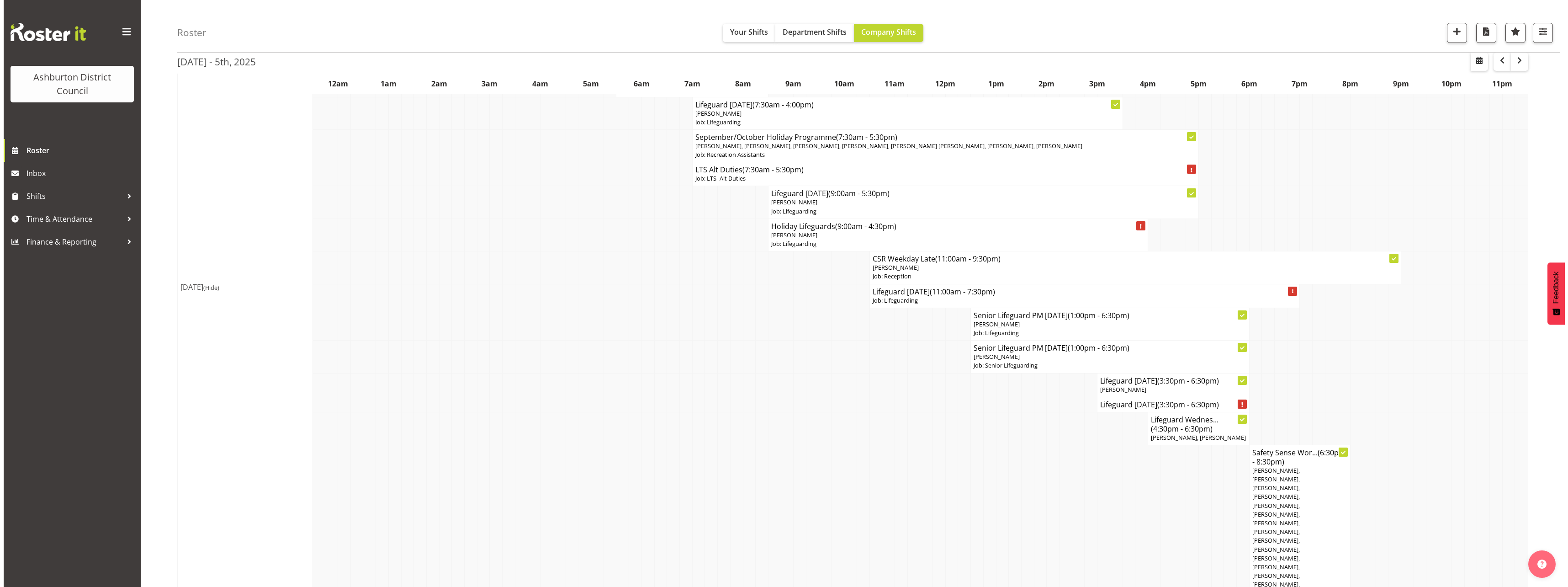
scroll to position [365, 0]
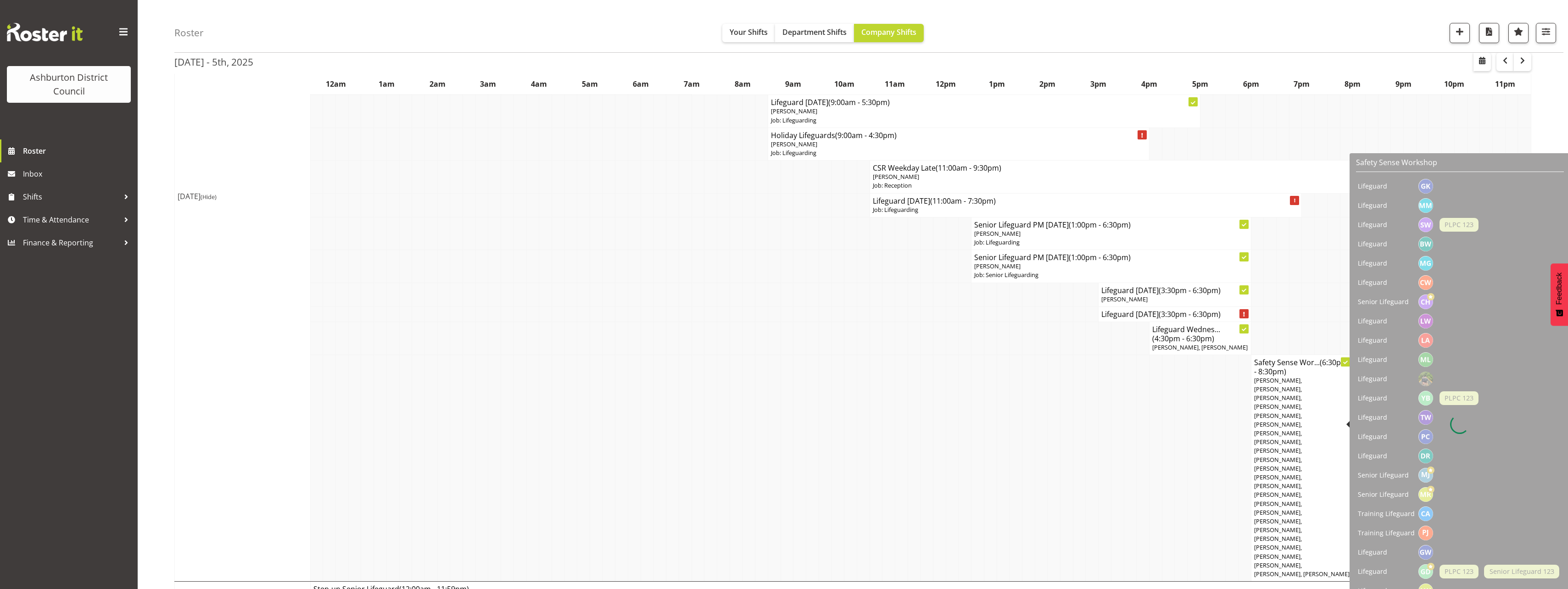
click at [1295, 435] on span "[PERSON_NAME], [PERSON_NAME], [PERSON_NAME], [PERSON_NAME], [PERSON_NAME], [PER…" at bounding box center [1301, 477] width 95 height 202
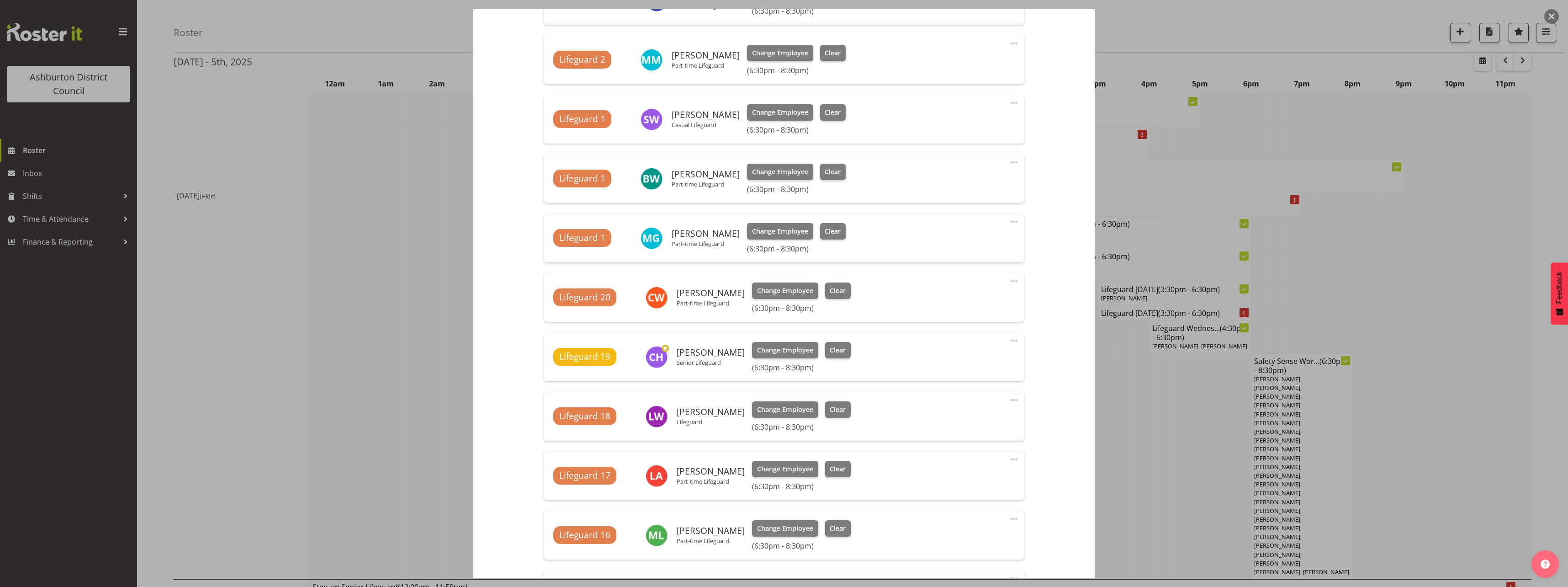
select select "40"
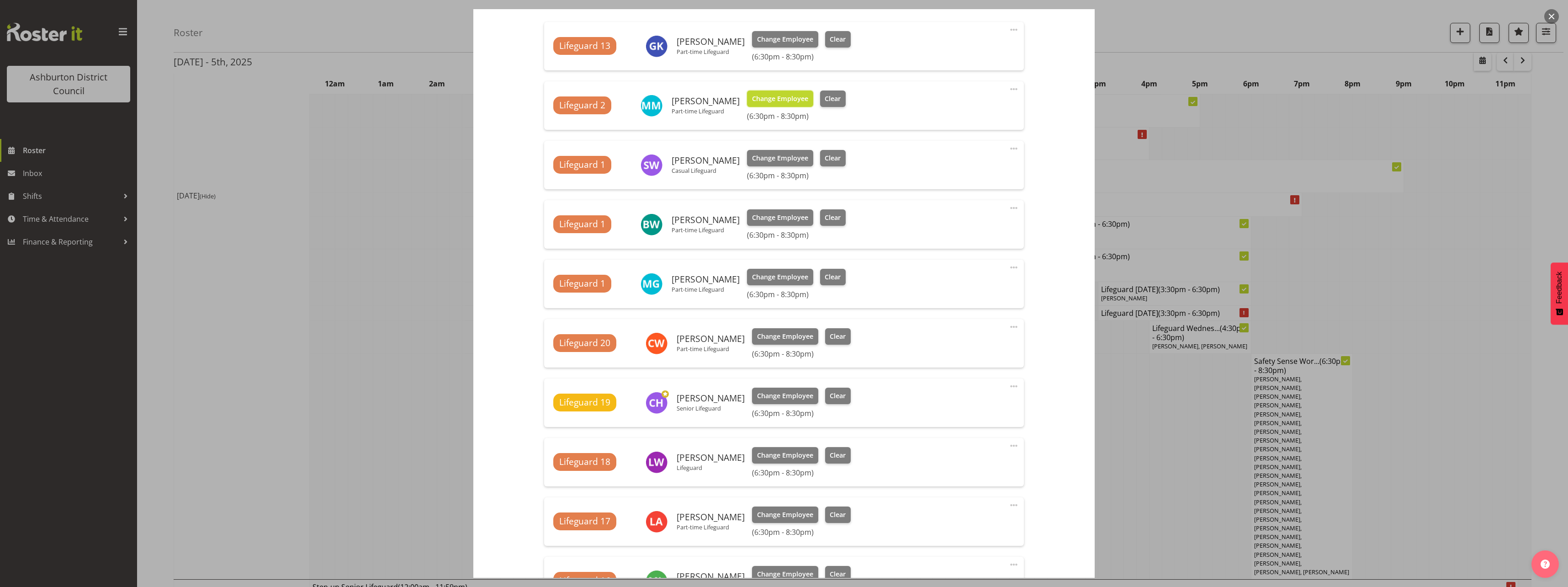
click at [783, 94] on button "Change Employee" at bounding box center [780, 99] width 66 height 16
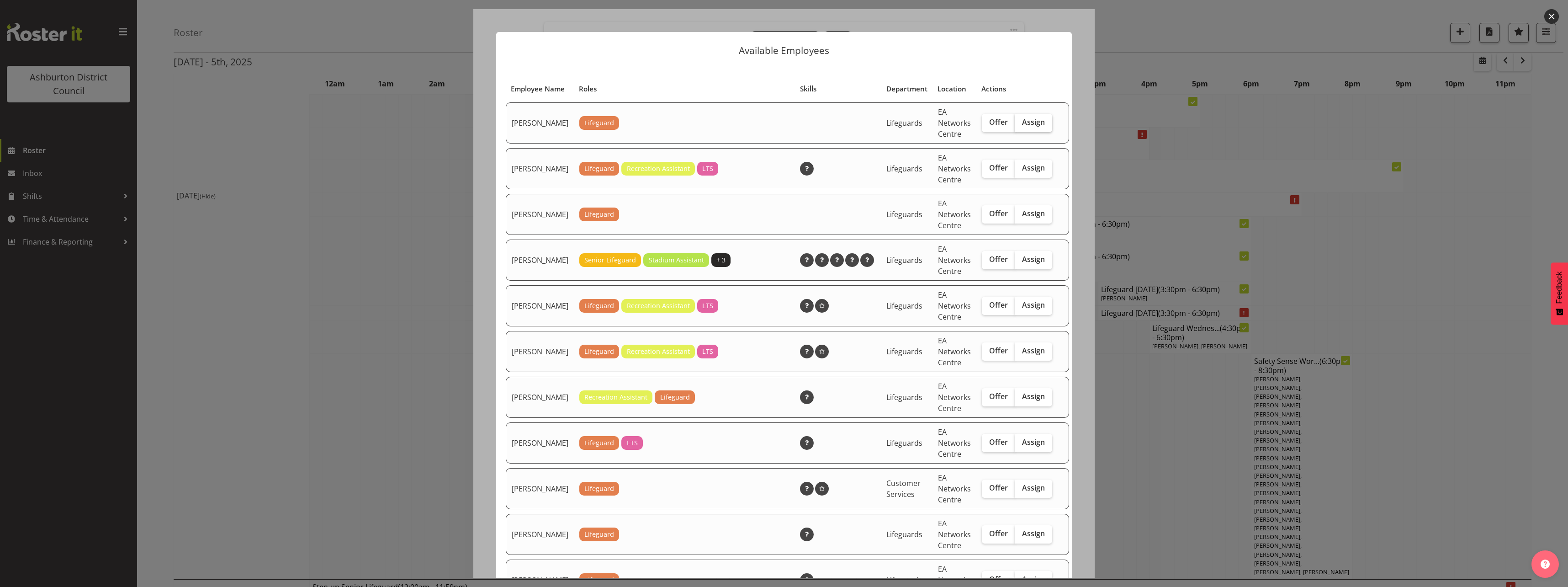
click at [1022, 127] on span "Assign" at bounding box center [1034, 122] width 23 height 9
click at [1015, 125] on input "Assign" at bounding box center [1018, 122] width 6 height 6
checkbox input "true"
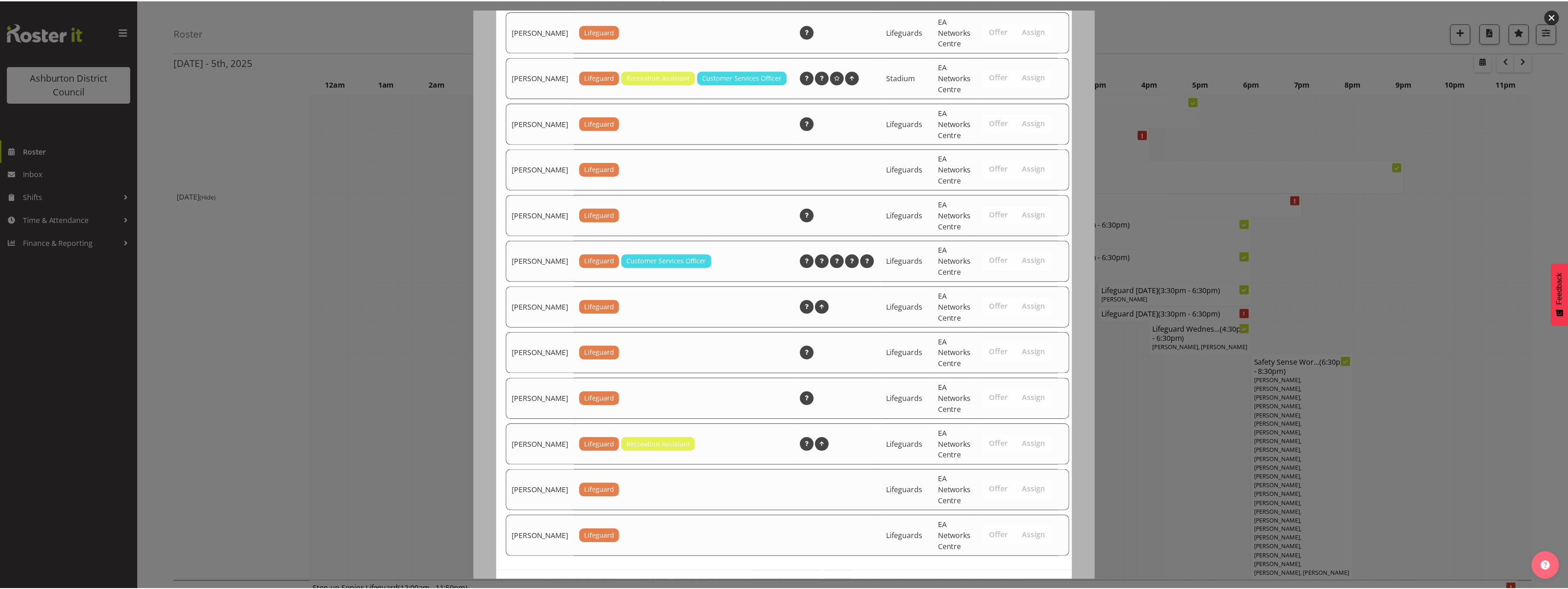
scroll to position [595, 0]
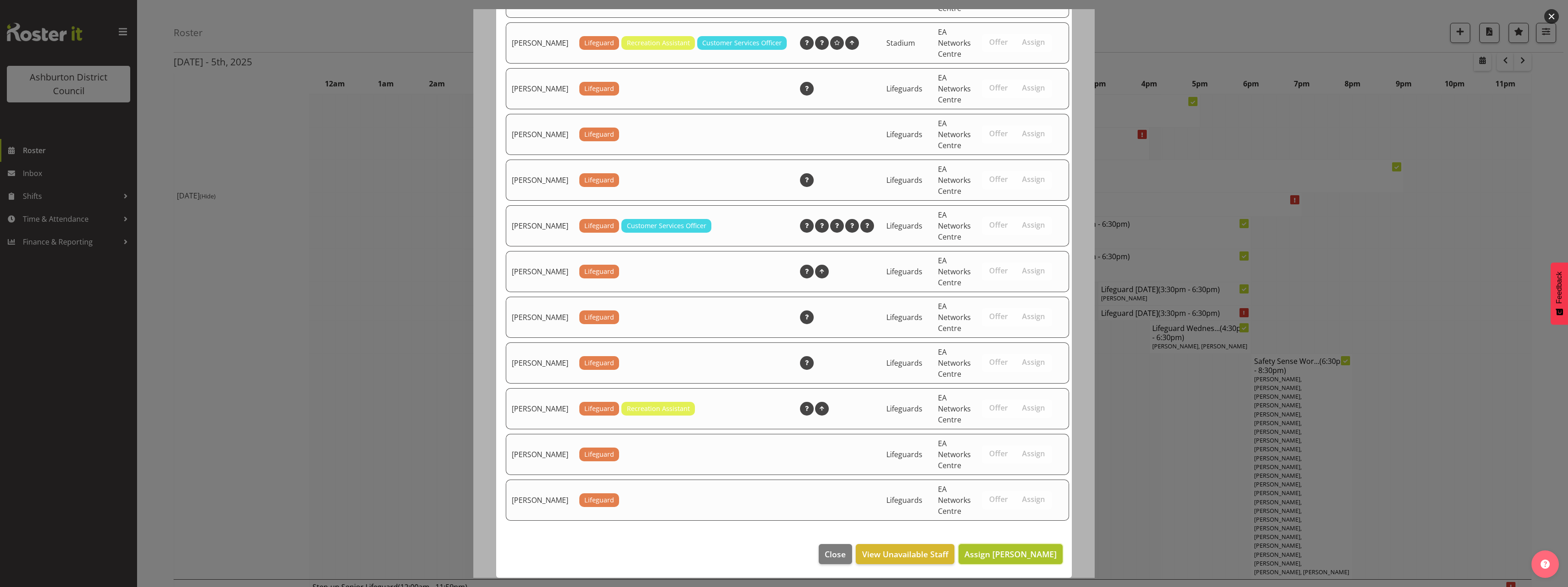
click at [1024, 552] on span "Assign [PERSON_NAME]" at bounding box center [1010, 554] width 93 height 11
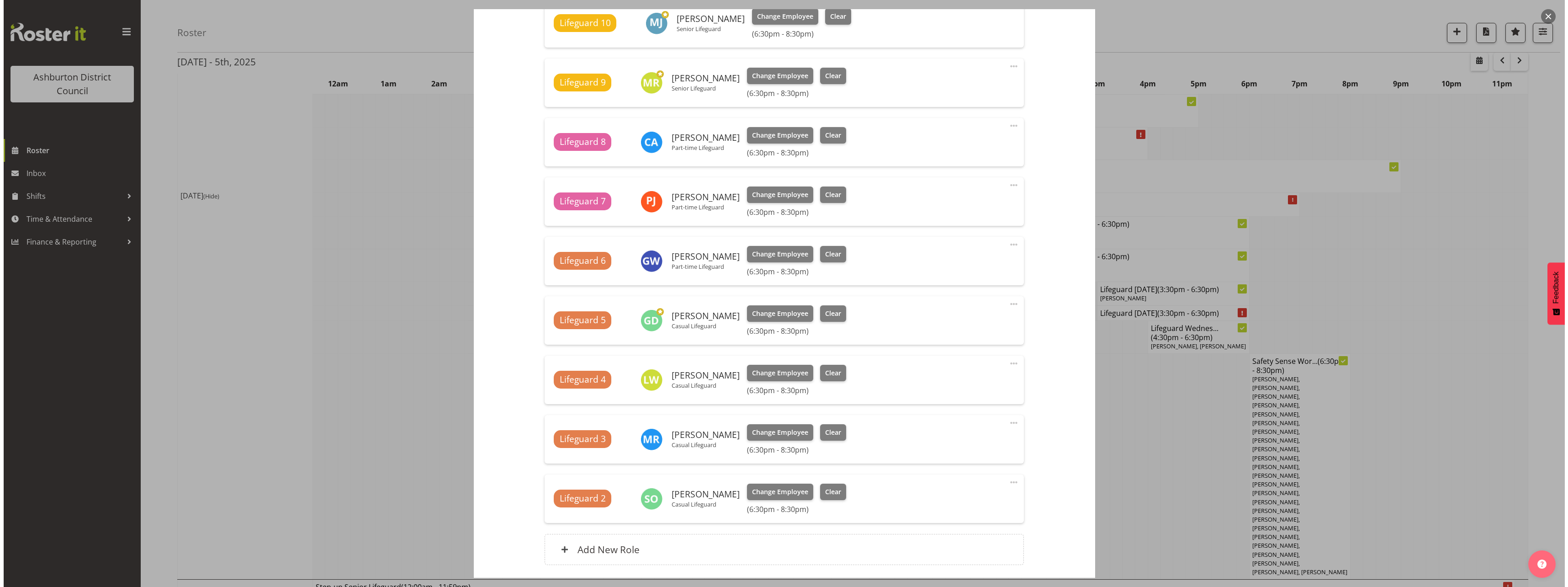
scroll to position [1280, 0]
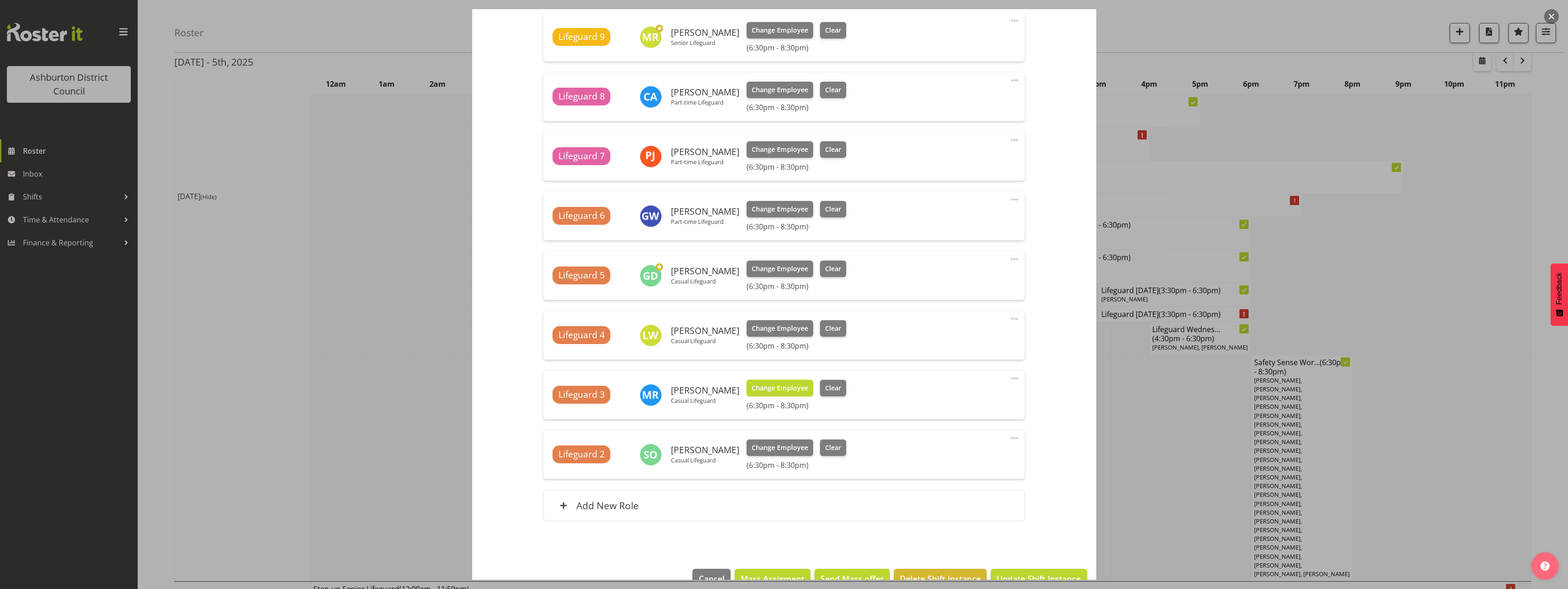
click at [786, 387] on span "Change Employee" at bounding box center [779, 388] width 56 height 10
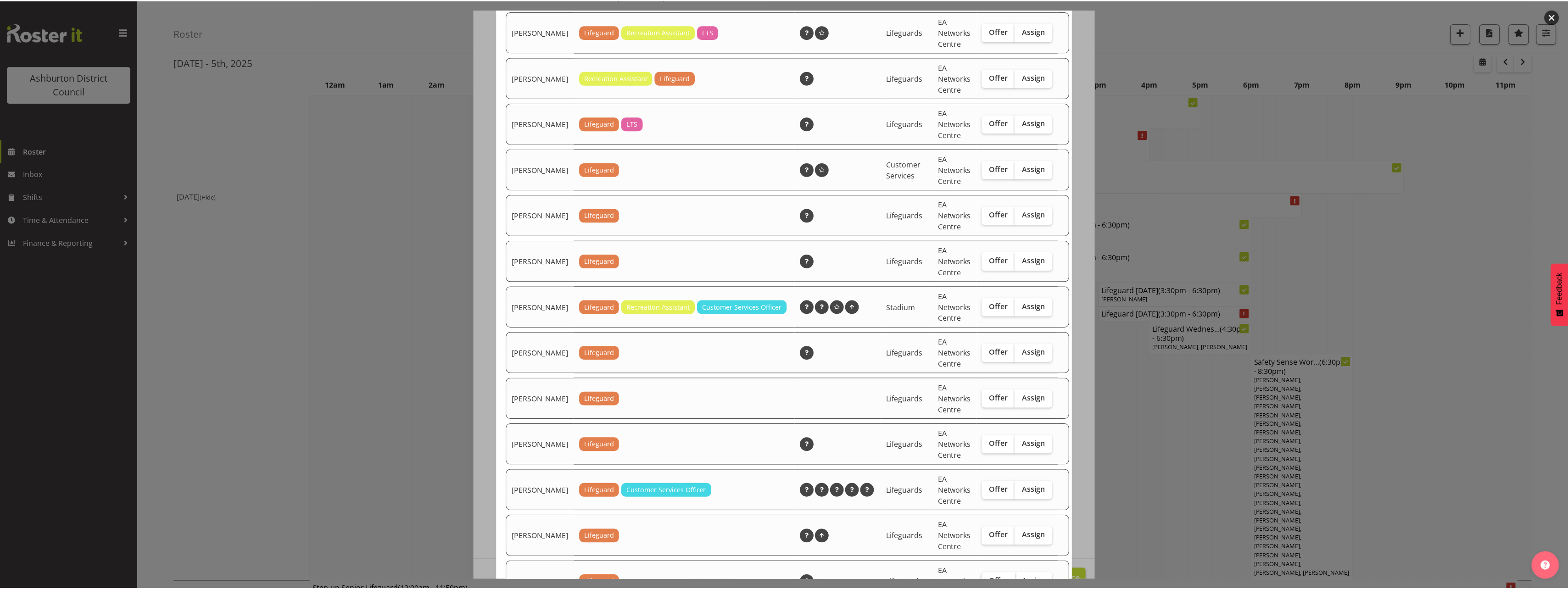
scroll to position [549, 0]
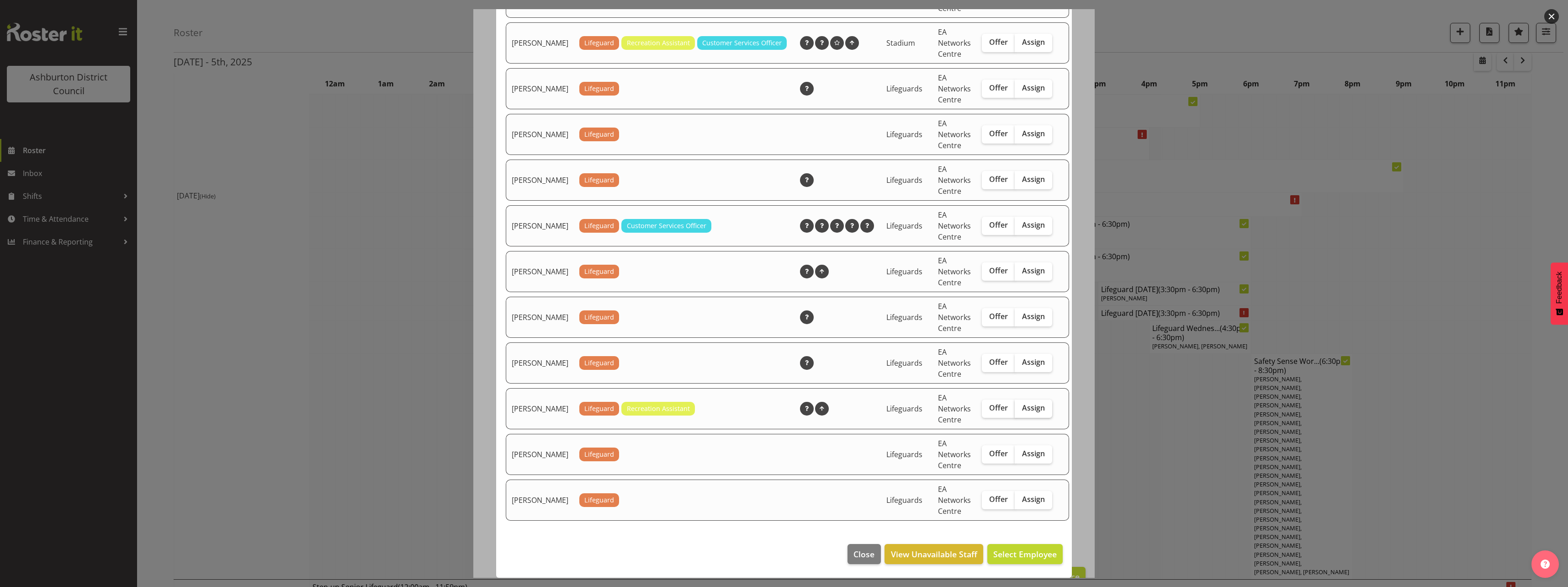
click at [1022, 410] on span "Assign" at bounding box center [1034, 407] width 23 height 9
click at [1015, 410] on input "Assign" at bounding box center [1018, 408] width 6 height 6
checkbox input "true"
click at [1027, 550] on span "Assign [PERSON_NAME]" at bounding box center [1010, 554] width 93 height 11
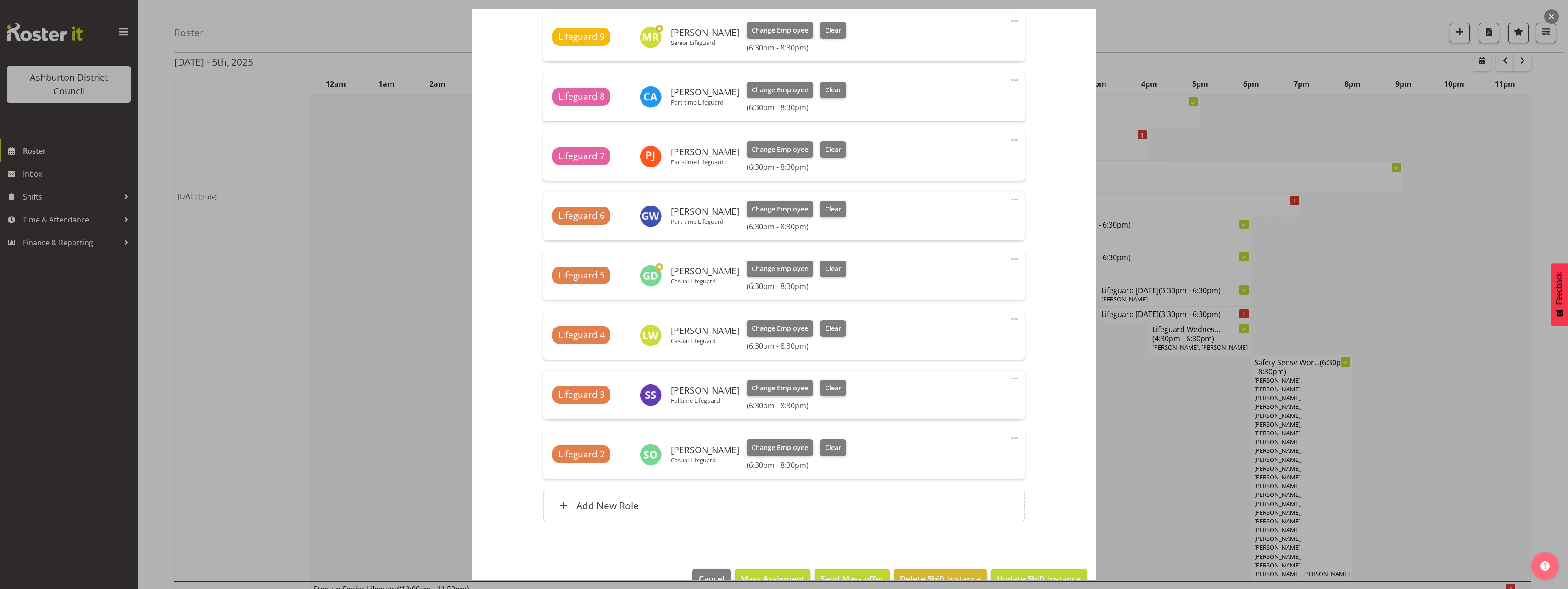
scroll to position [413, 0]
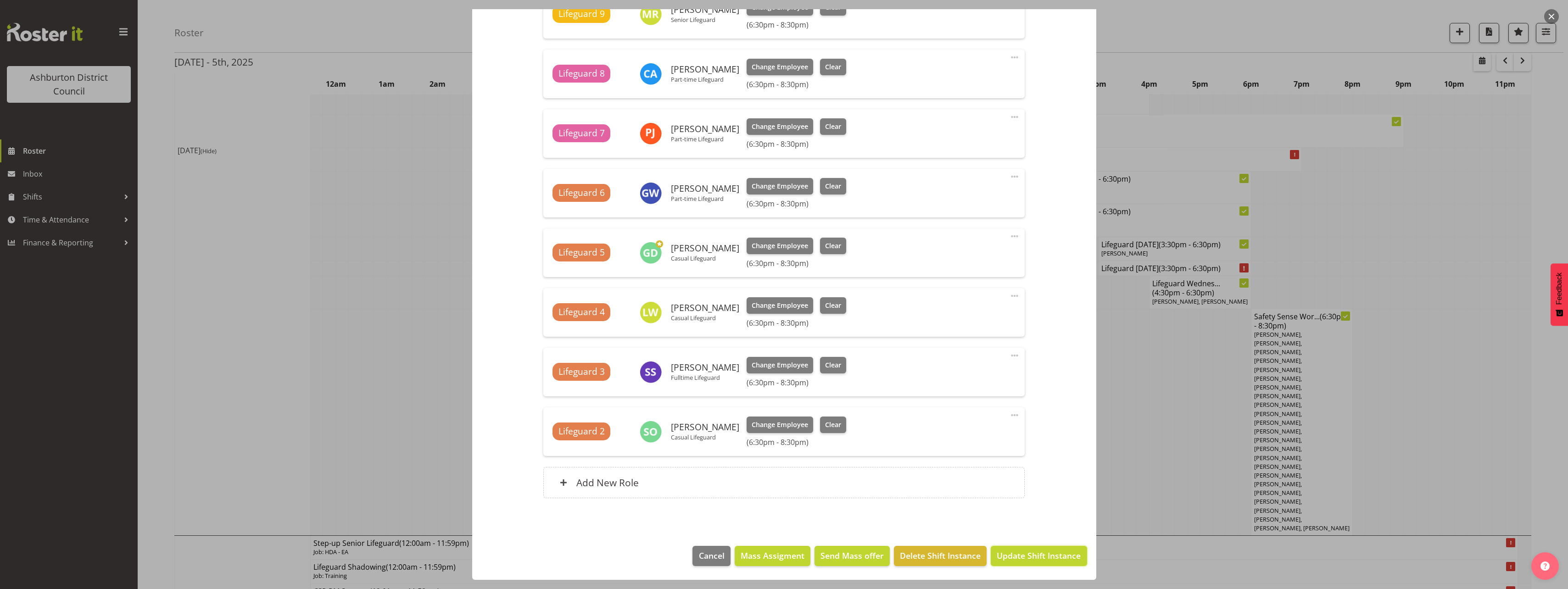
click at [1026, 556] on span "Update Shift Instance" at bounding box center [1038, 555] width 84 height 12
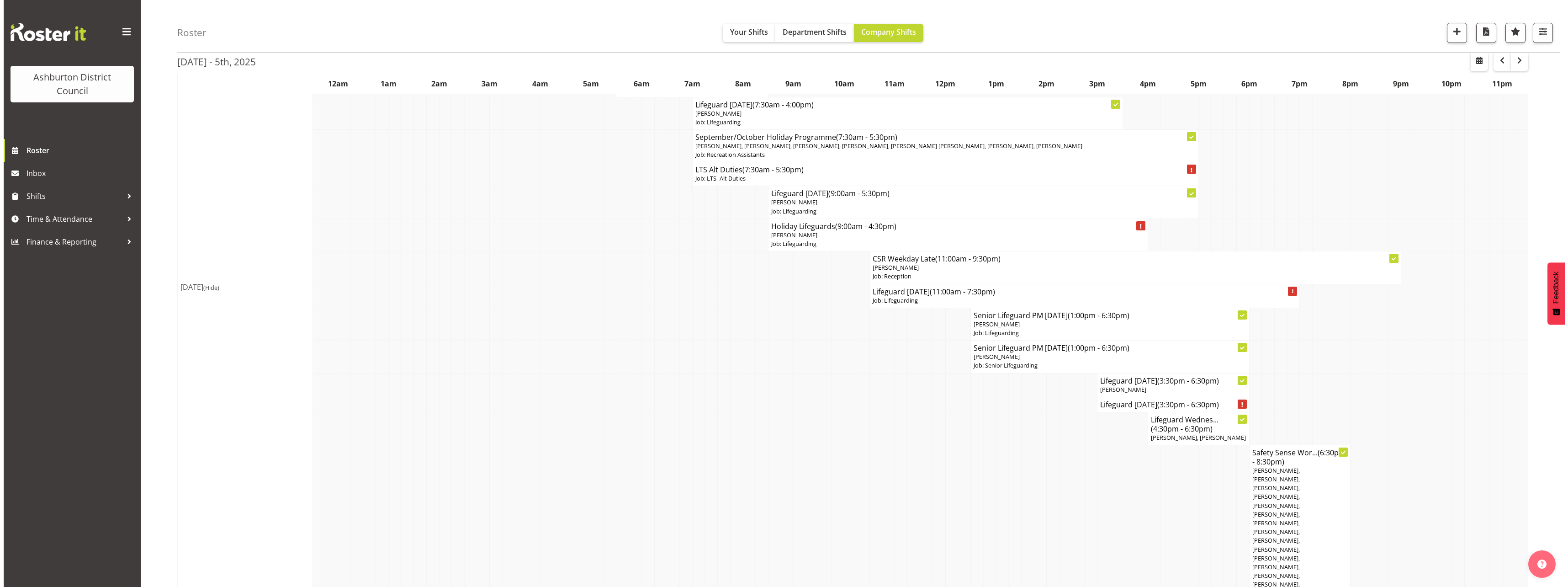
scroll to position [503, 0]
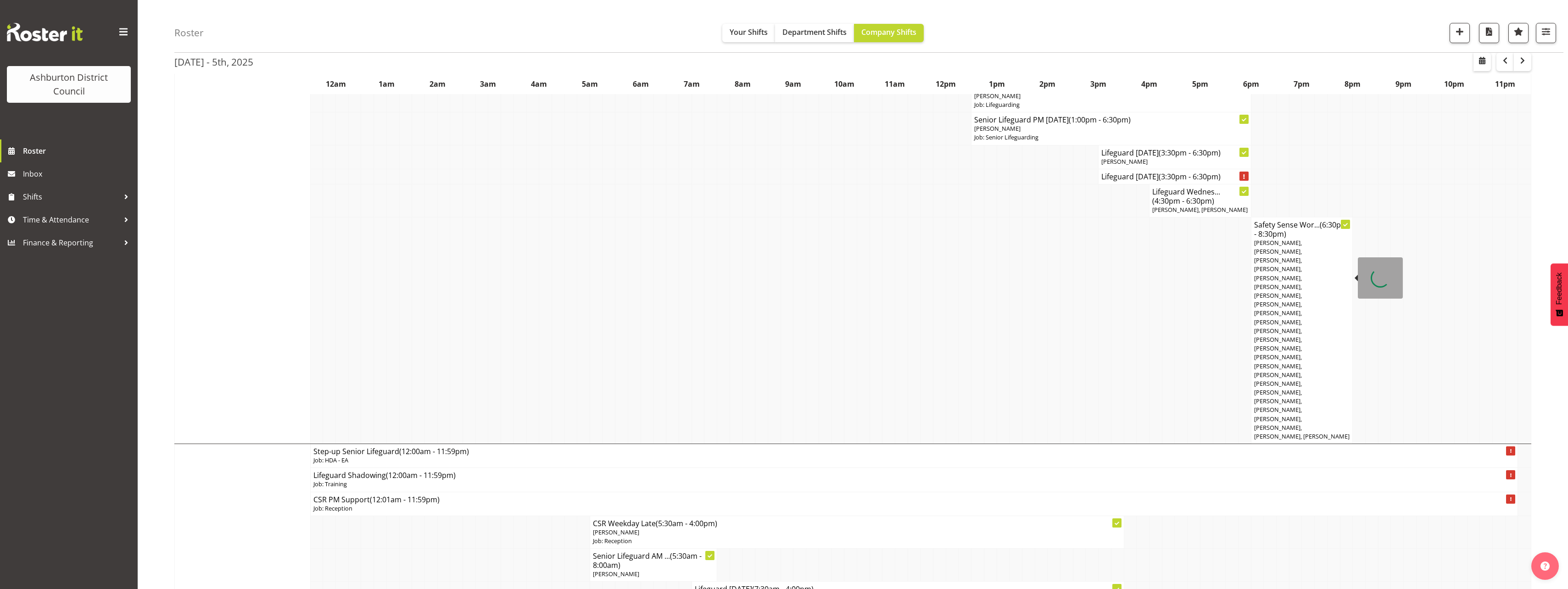
click at [1302, 279] on span "[PERSON_NAME], [PERSON_NAME], [PERSON_NAME], [PERSON_NAME], [PERSON_NAME], [PER…" at bounding box center [1301, 339] width 95 height 202
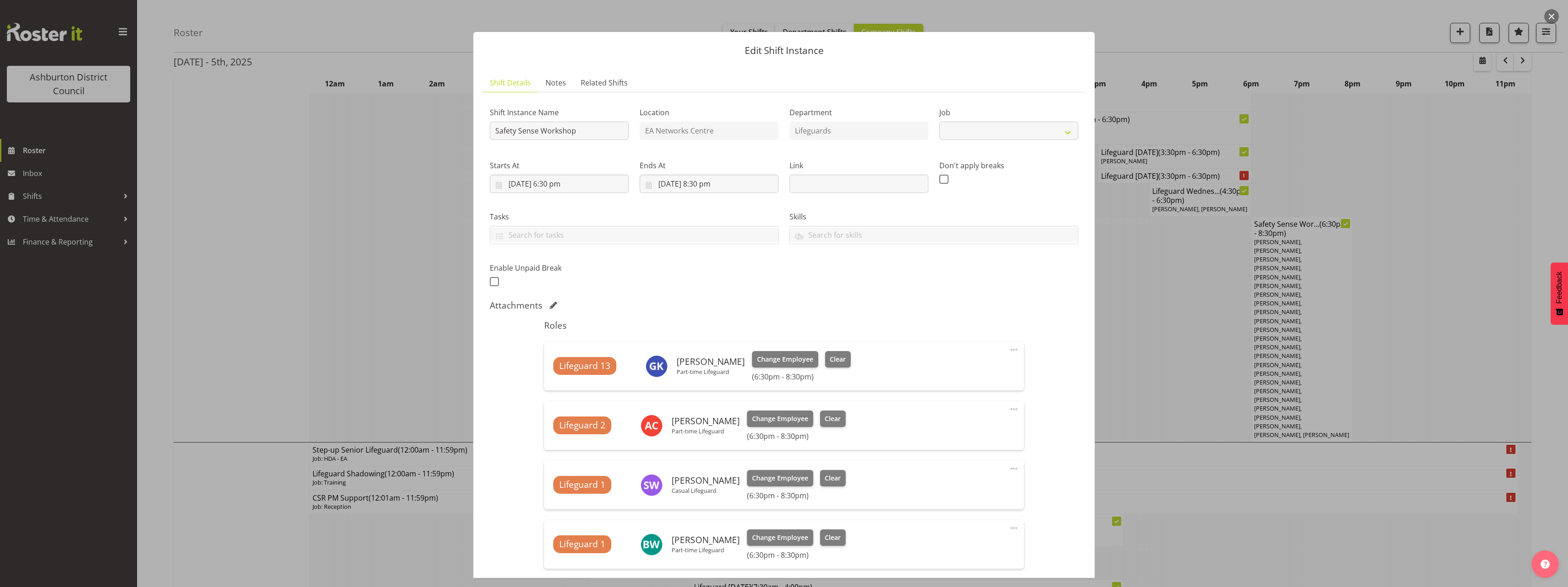
select select "40"
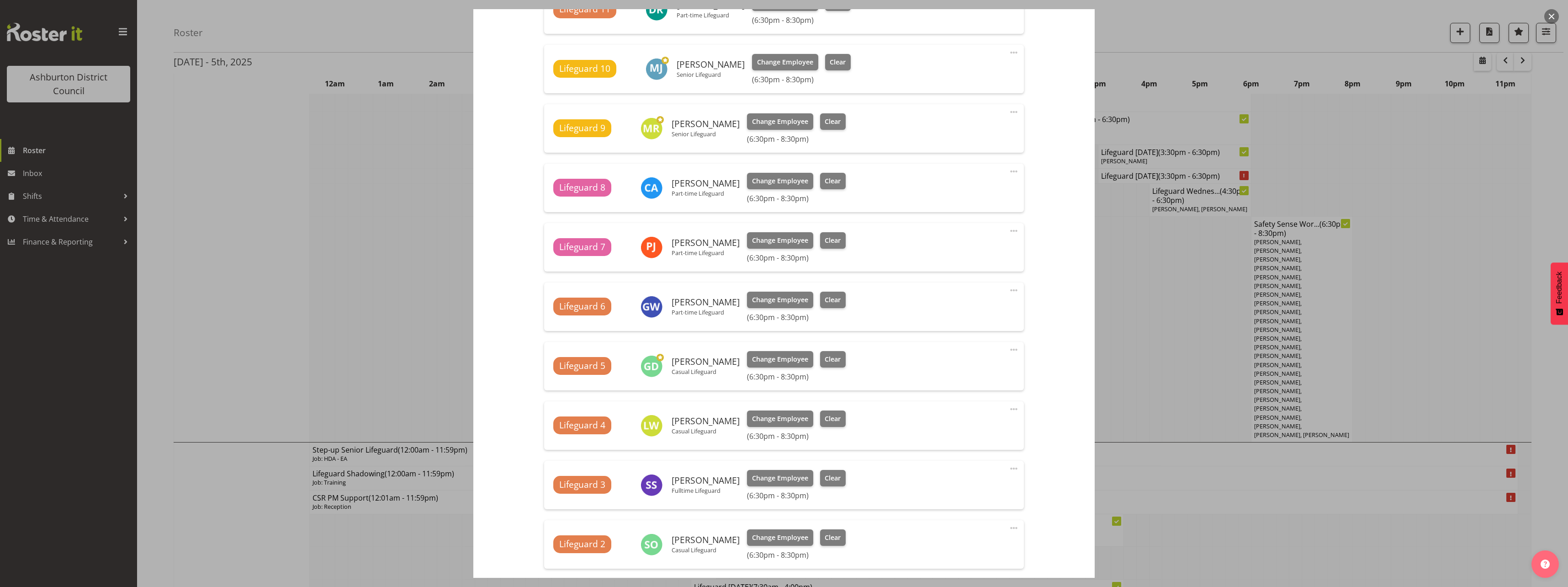
scroll to position [1302, 0]
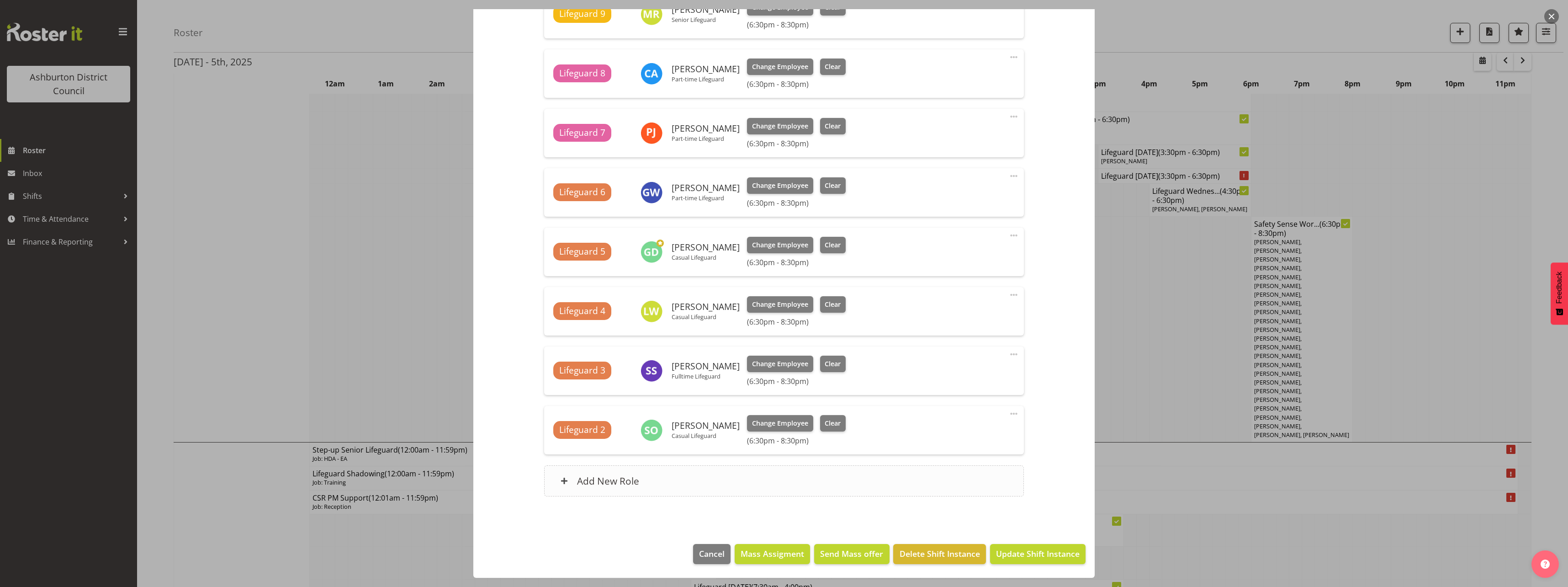
click at [789, 483] on div "Add New Role" at bounding box center [783, 480] width 479 height 31
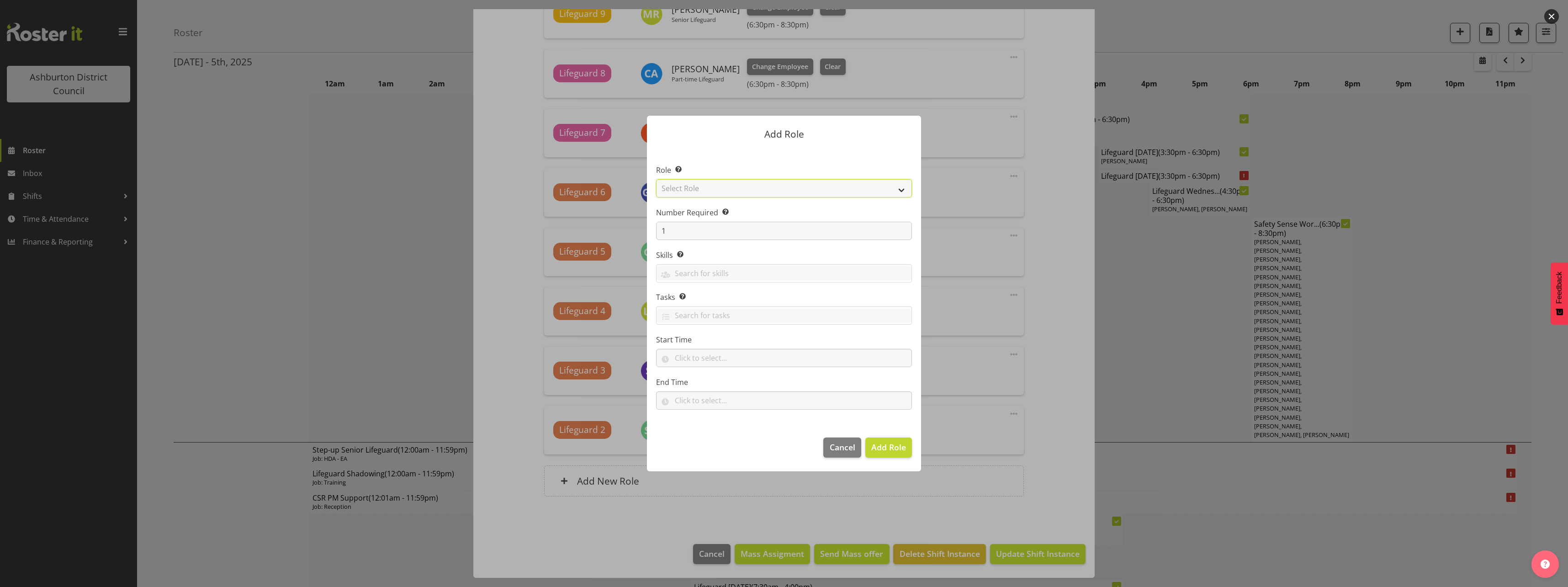
click at [805, 195] on select "Select Role AAGM Deputy Director AAGM Director Archivist Childrens Librarian Co…" at bounding box center [784, 188] width 256 height 18
select select "64"
click at [656, 179] on select "Select Role AAGM Deputy Director AAGM Director Archivist Childrens Librarian Co…" at bounding box center [784, 188] width 256 height 18
click at [895, 454] on button "Add Role" at bounding box center [889, 447] width 47 height 20
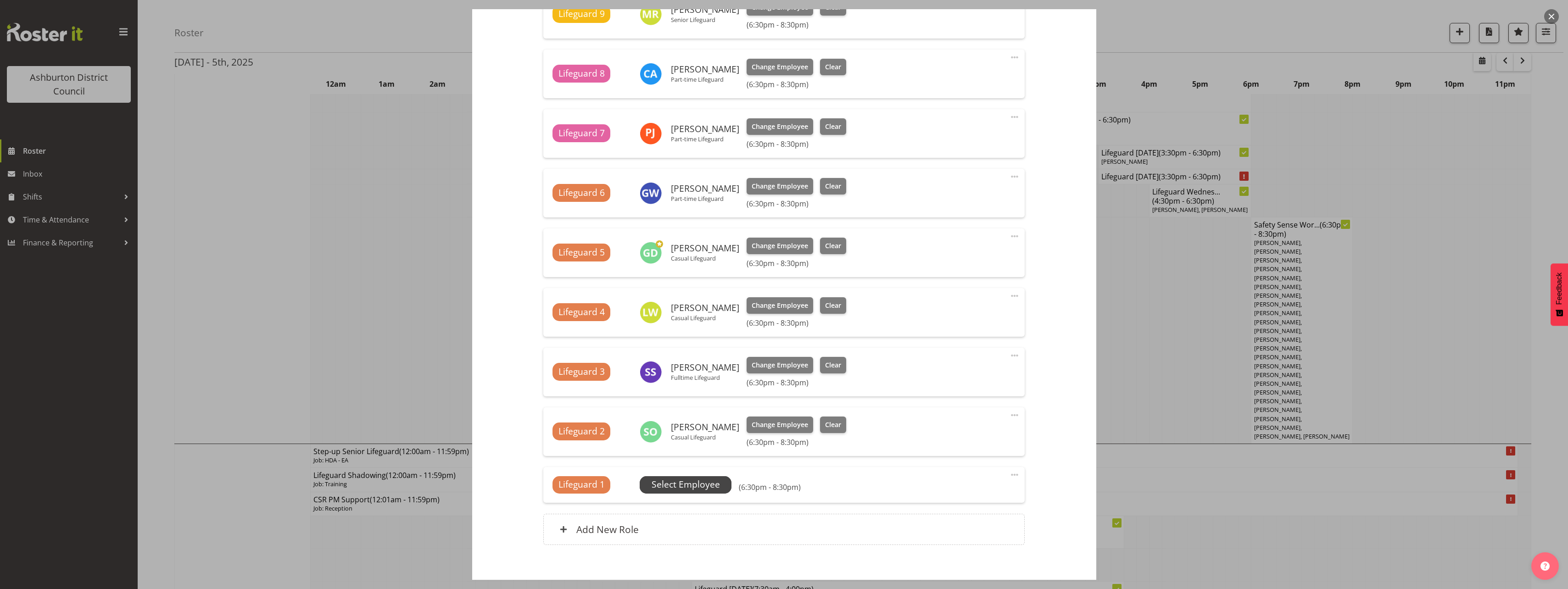
click at [694, 485] on span "Select Employee" at bounding box center [686, 485] width 68 height 13
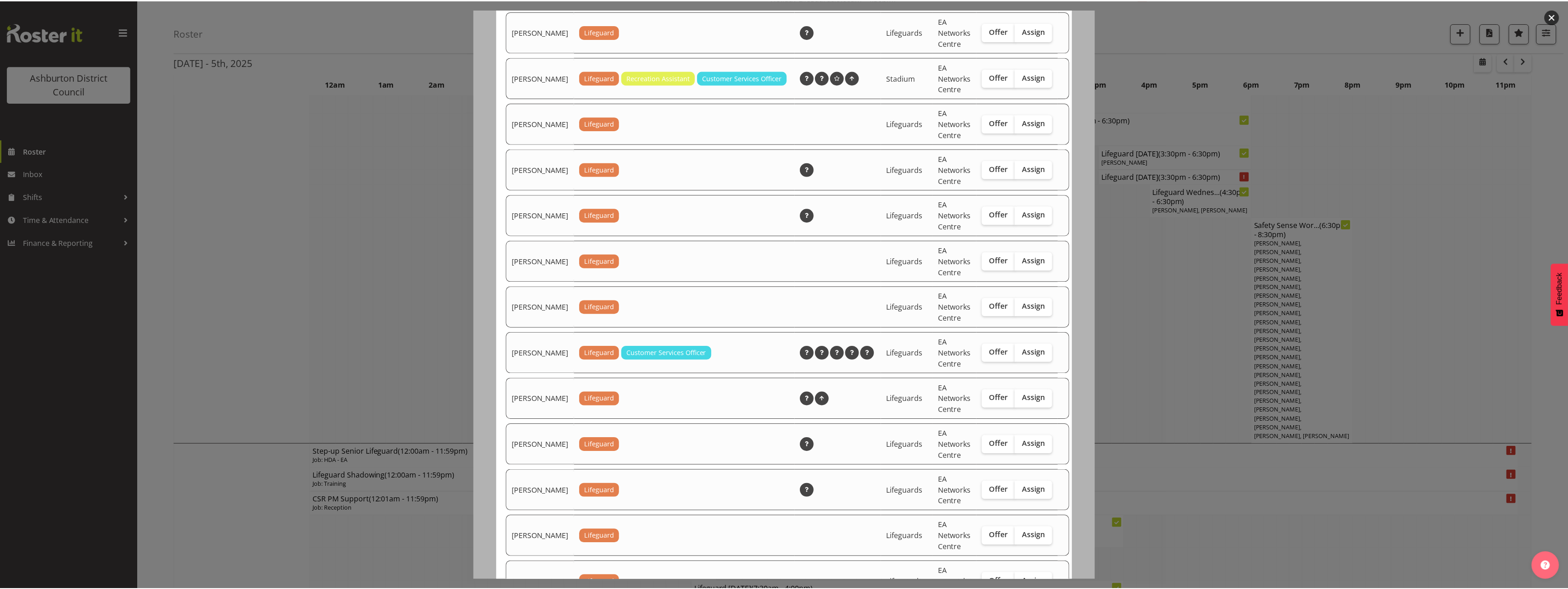
scroll to position [595, 0]
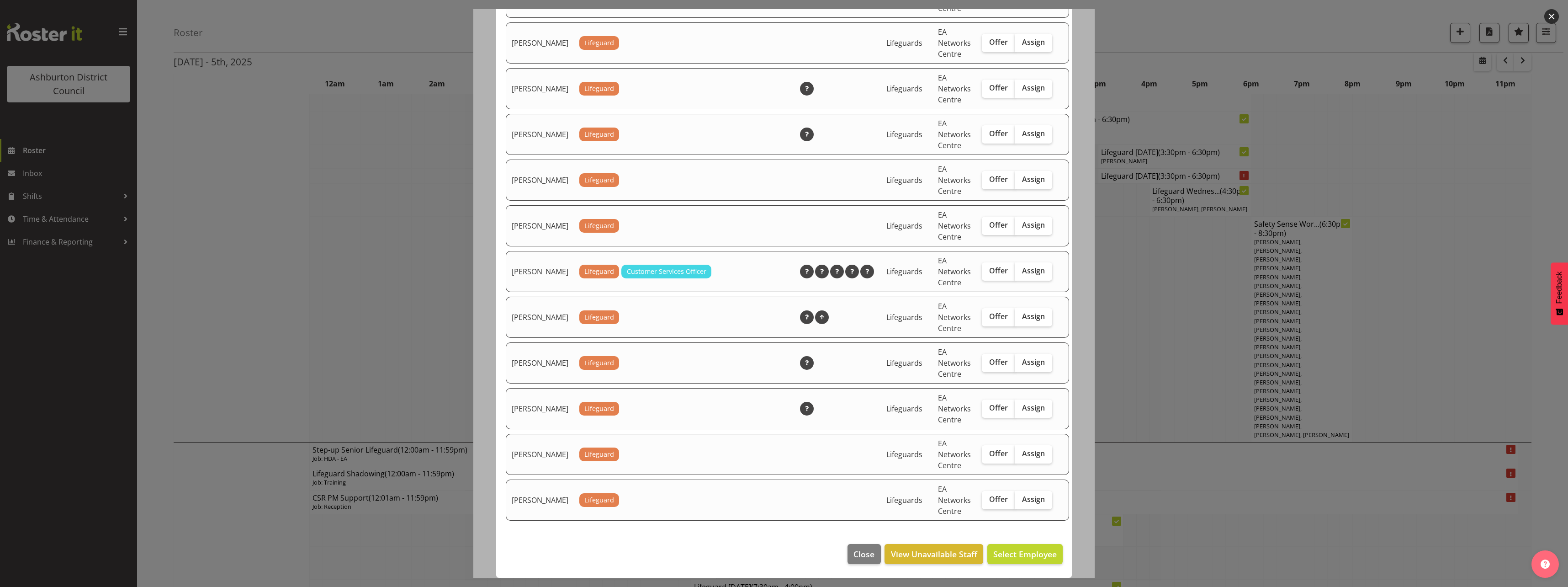
click at [437, 483] on div at bounding box center [784, 294] width 1568 height 587
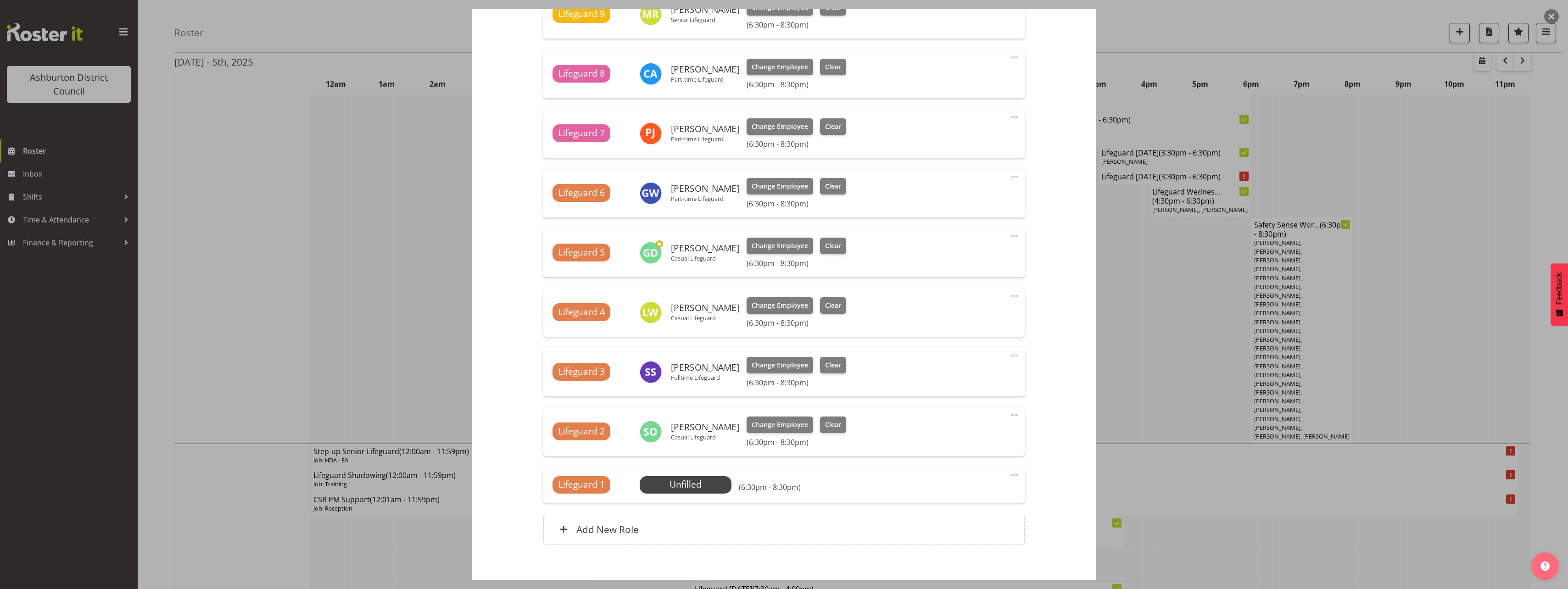
scroll to position [596, 0]
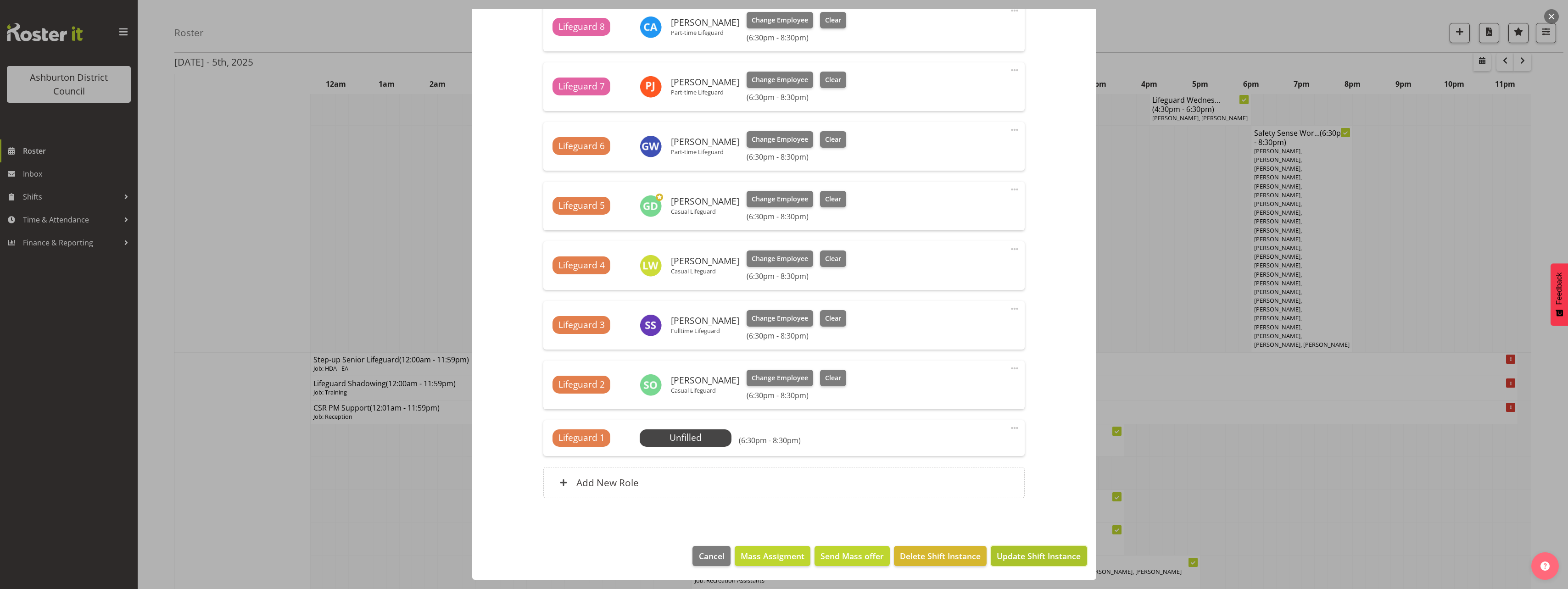
click at [1043, 558] on span "Update Shift Instance" at bounding box center [1038, 556] width 84 height 12
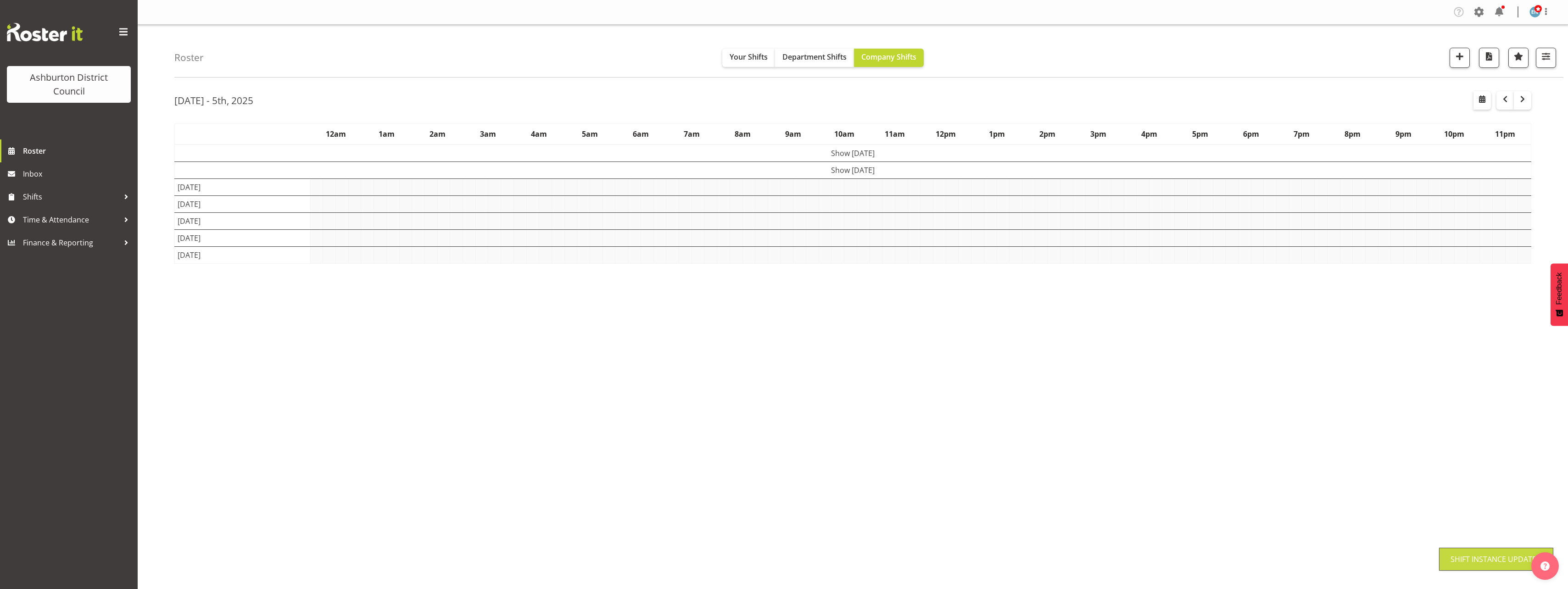
scroll to position [0, 0]
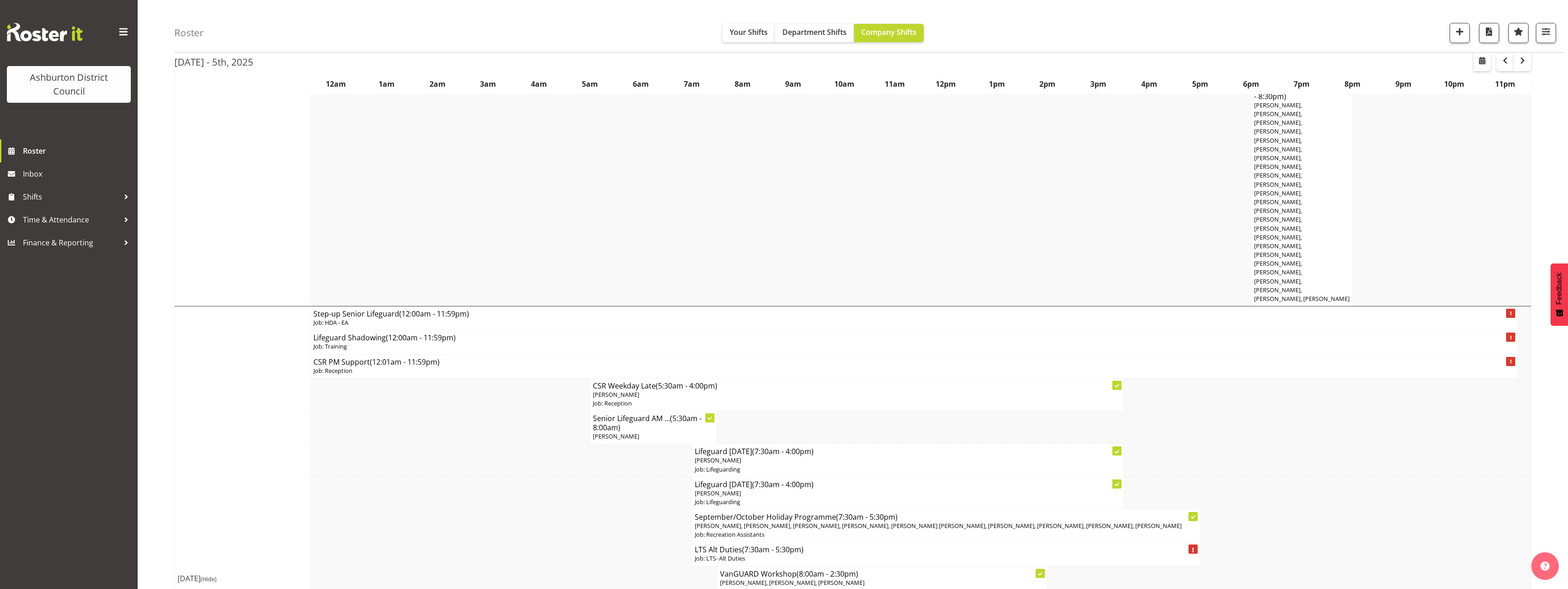
scroll to position [734, 0]
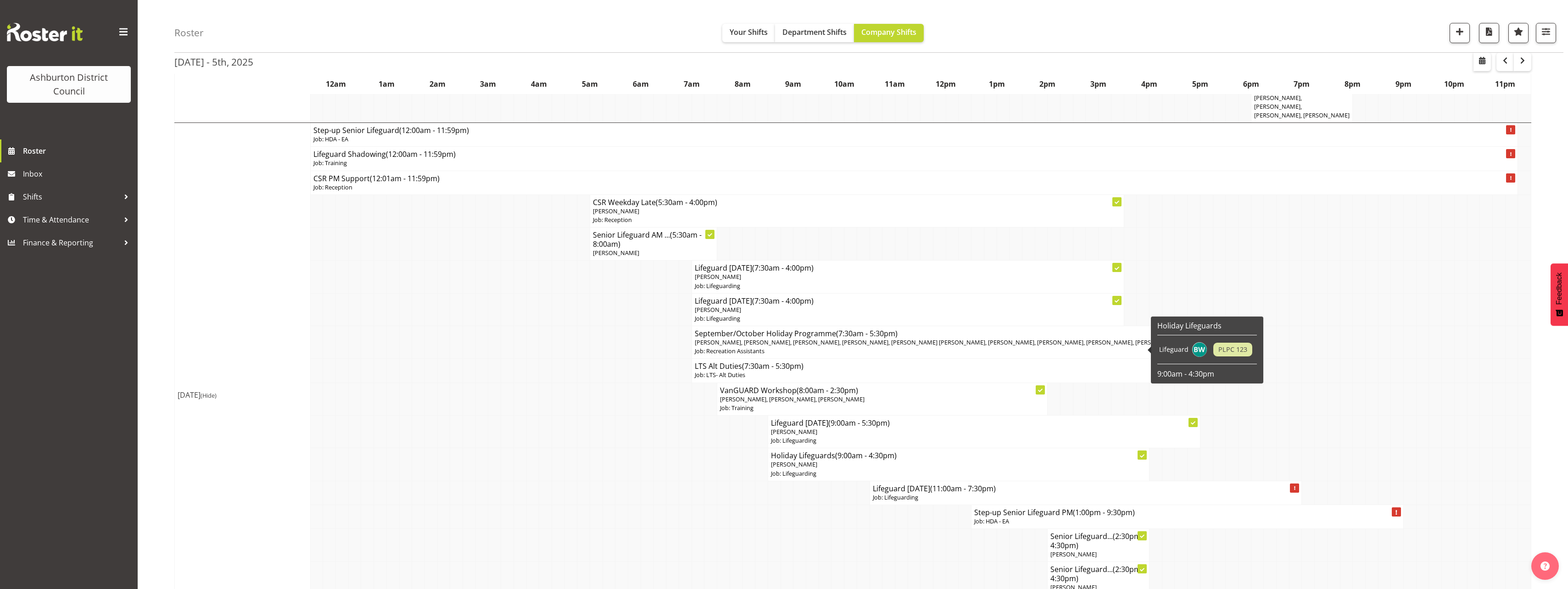
click at [810, 469] on p "Job: Lifeguarding" at bounding box center [959, 474] width 375 height 9
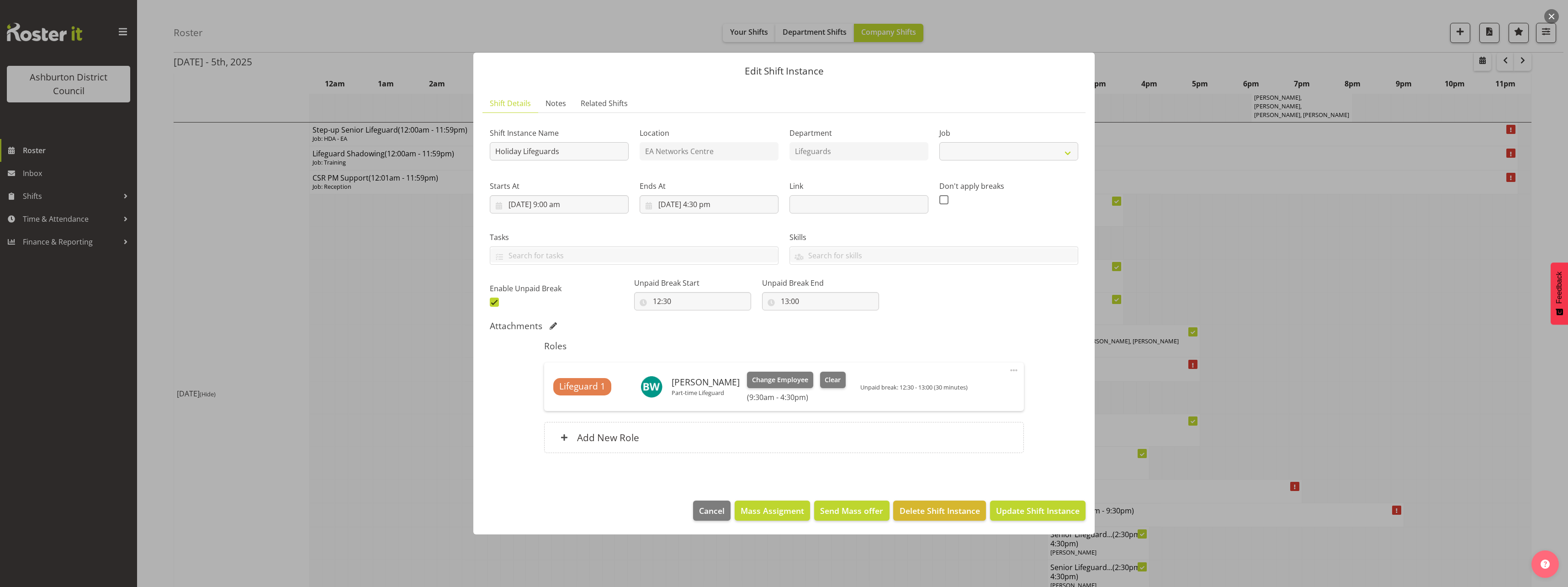
select select "38"
click at [396, 378] on div at bounding box center [784, 294] width 1568 height 587
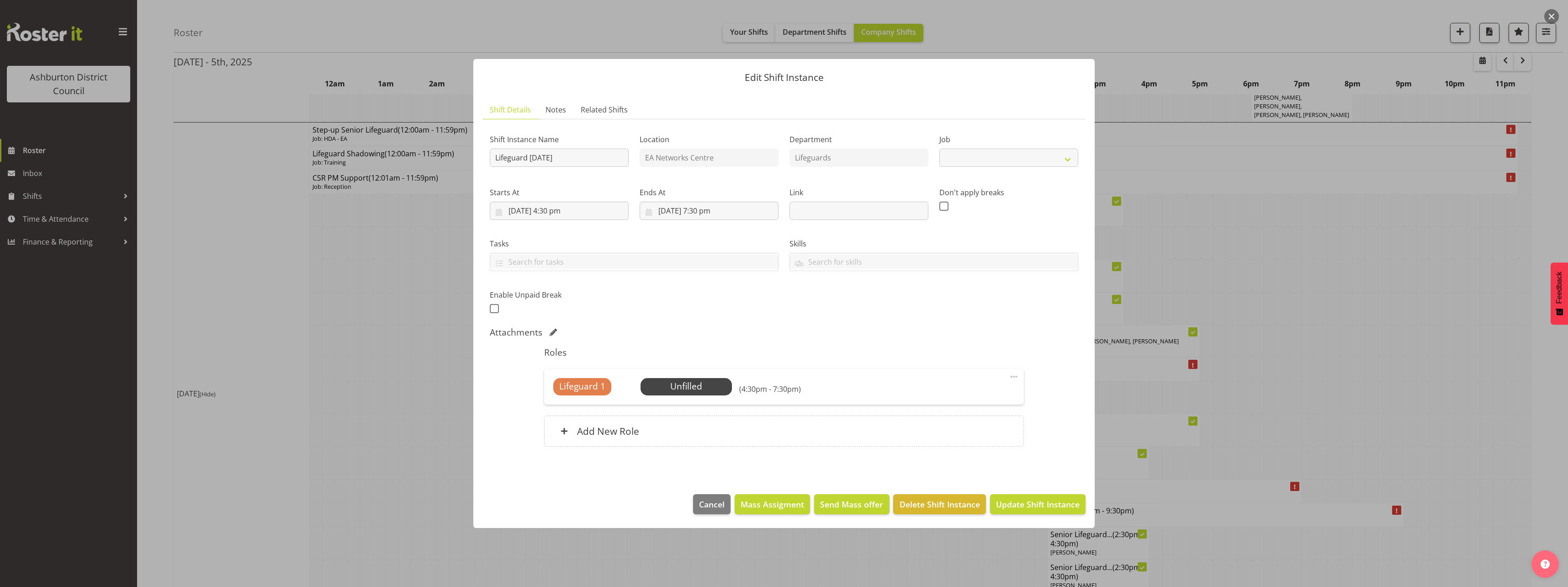
select select "38"
click at [356, 410] on div at bounding box center [784, 294] width 1568 height 587
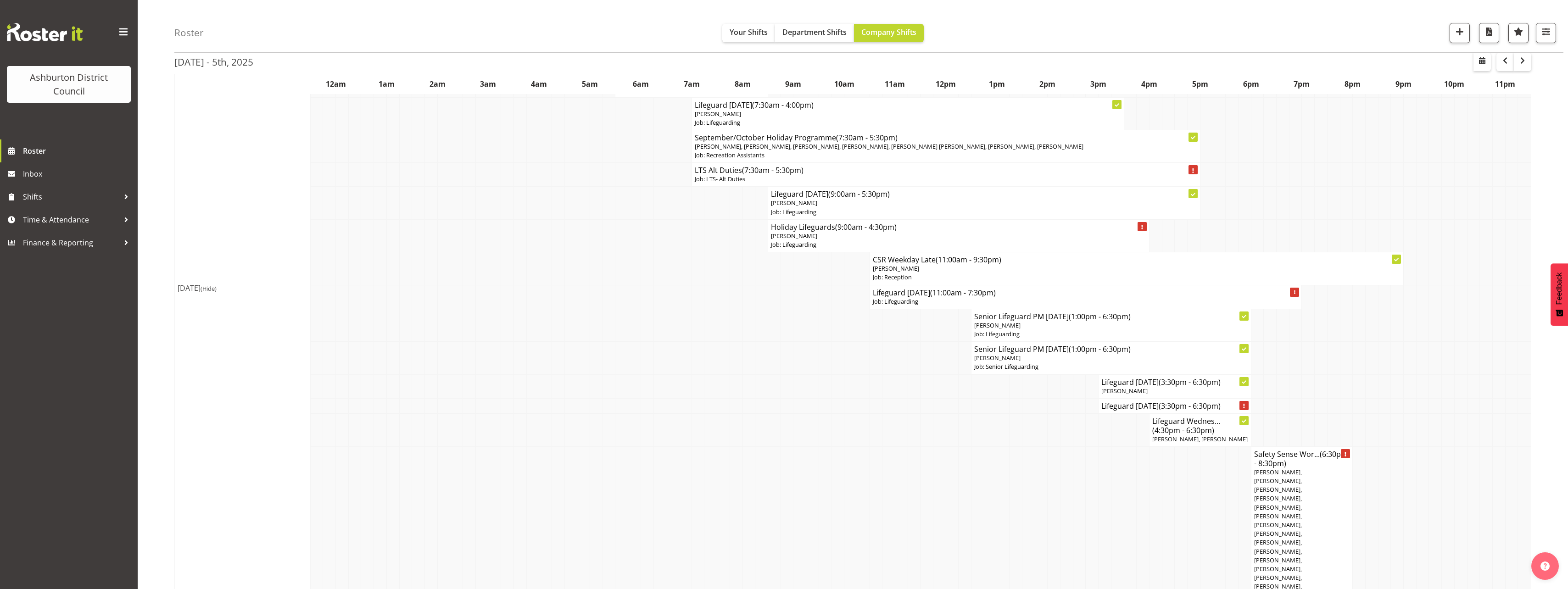
scroll to position [183, 0]
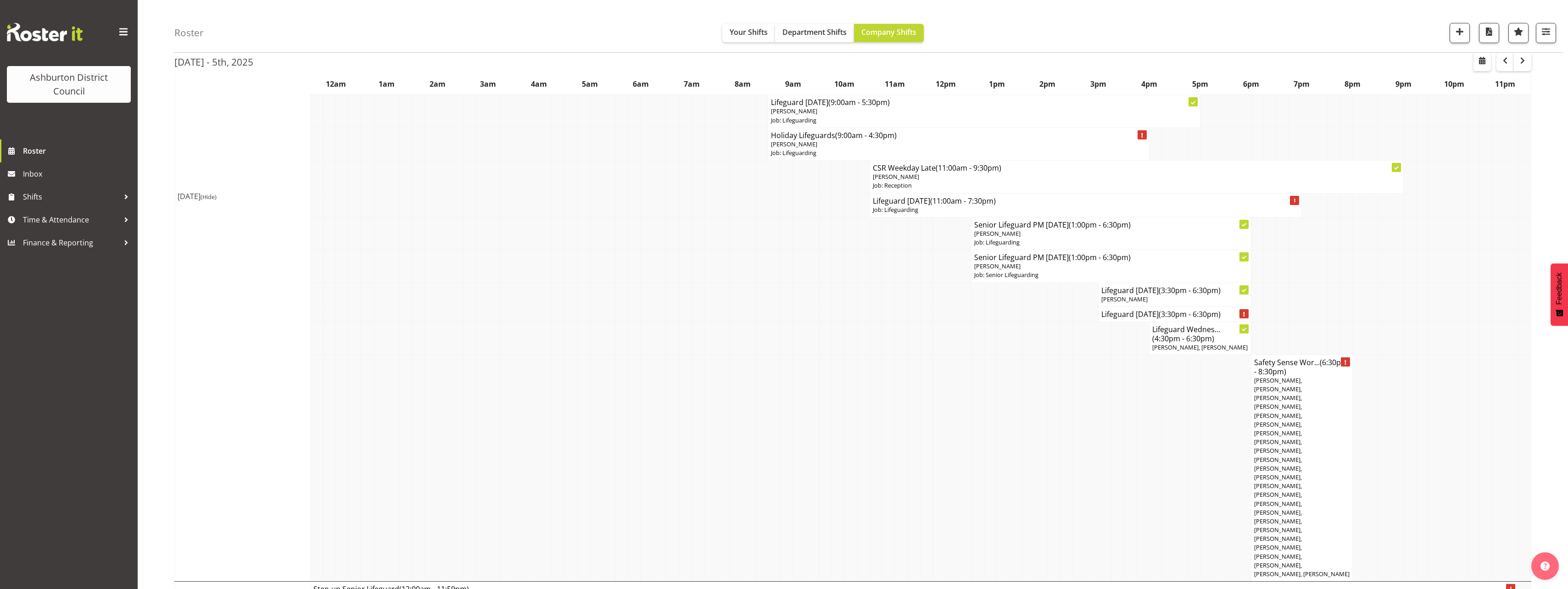
scroll to position [413, 0]
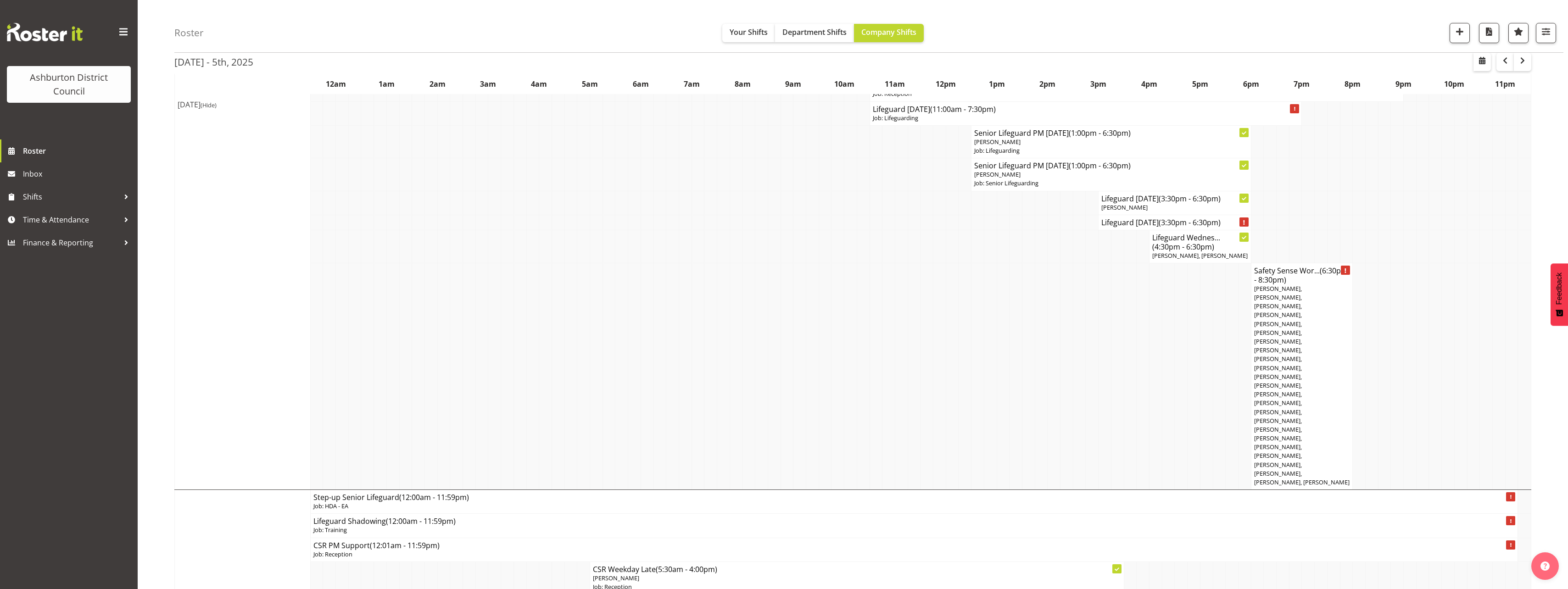
scroll to position [505, 0]
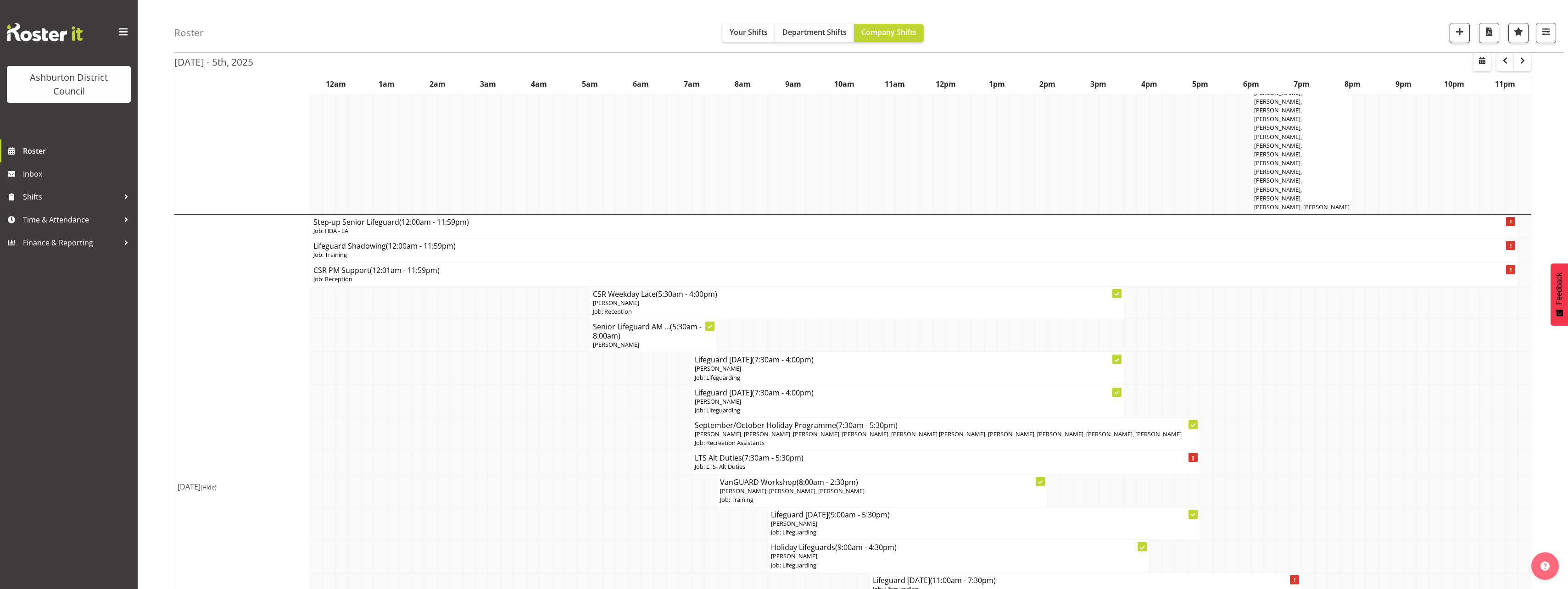
scroll to position [1009, 0]
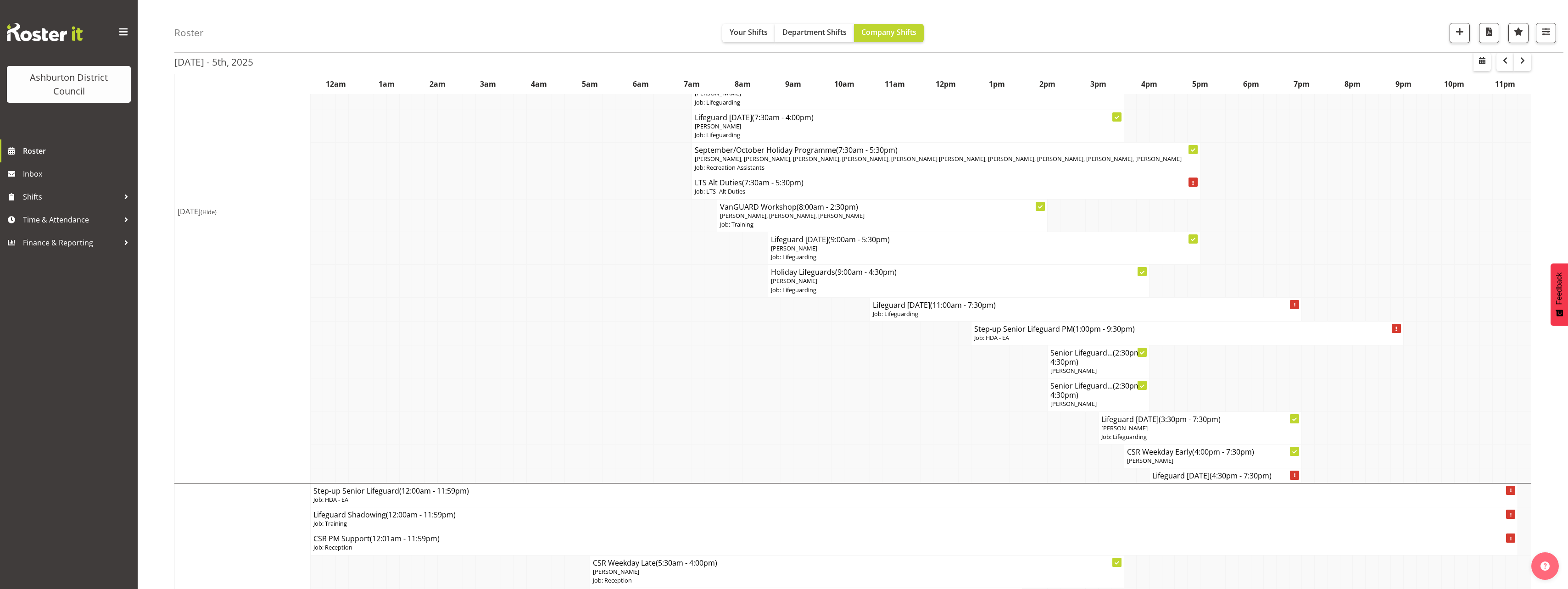
click at [142, 258] on div "Roster Your Shifts Department Shifts Company Shifts 1 Locations [GEOGRAPHIC_DAT…" at bounding box center [853, 442] width 1430 height 2853
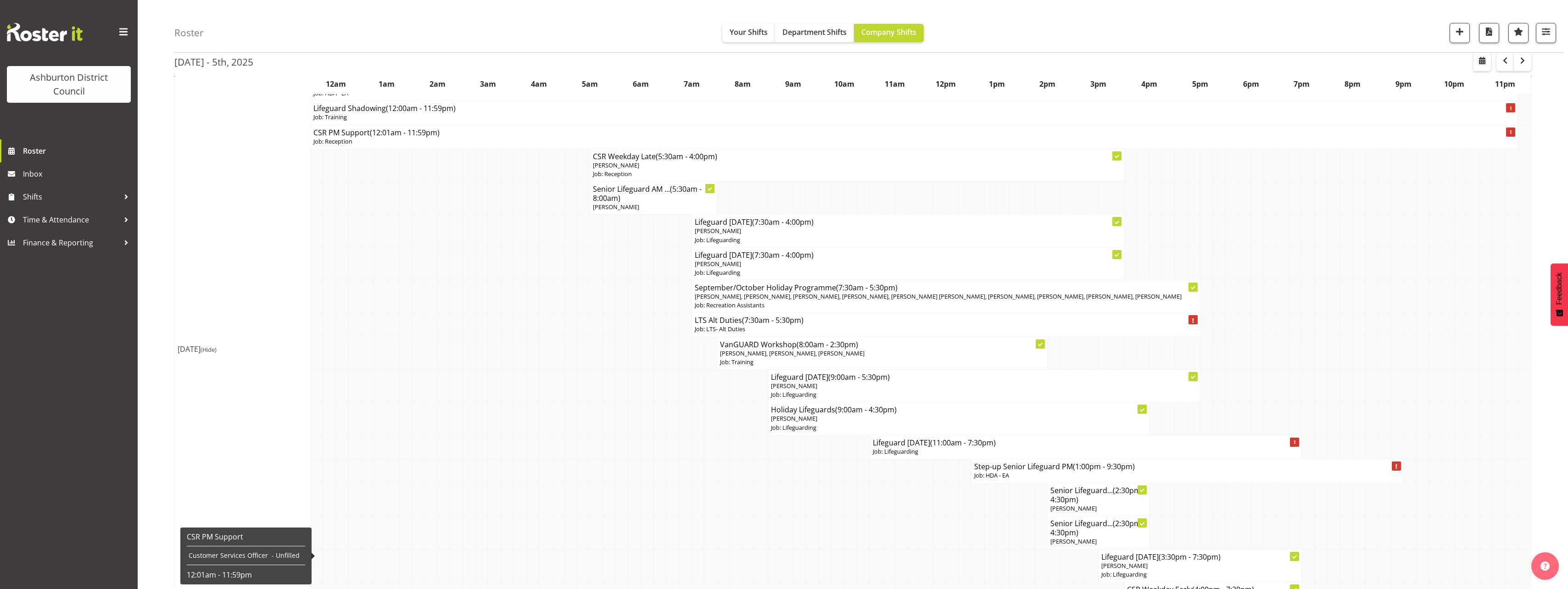
scroll to position [780, 0]
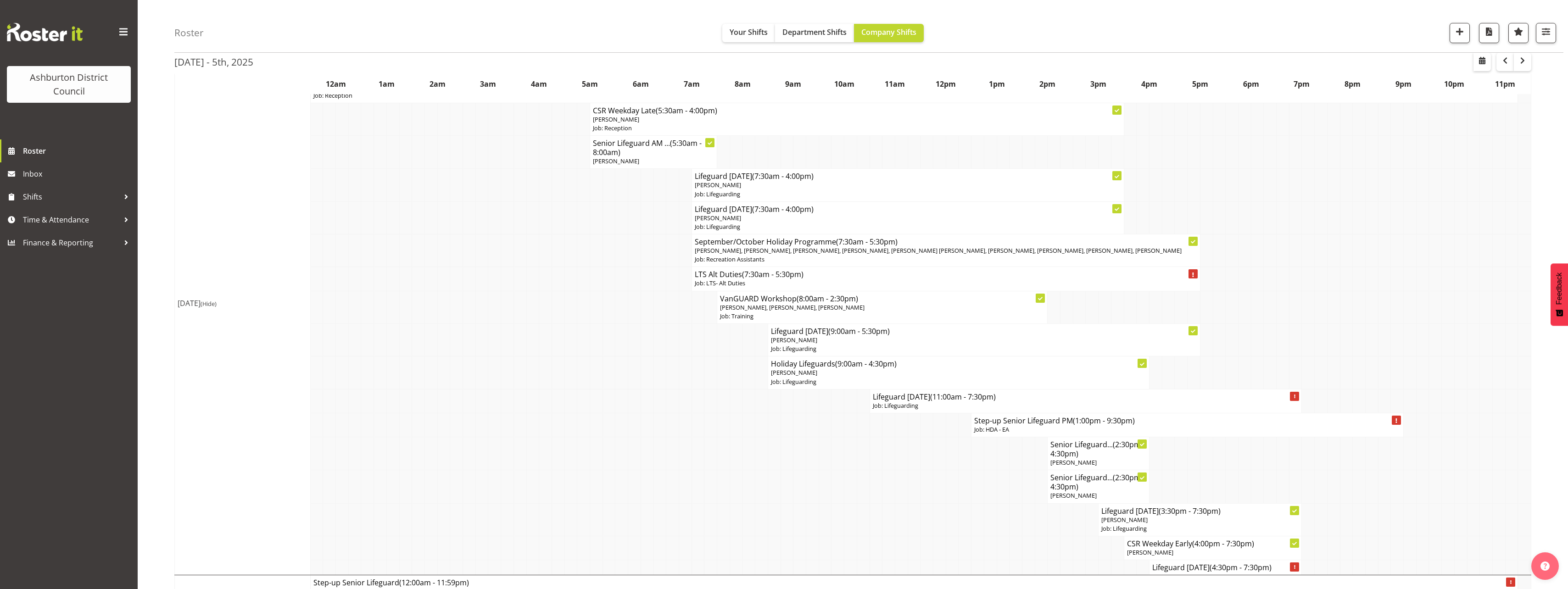
scroll to position [871, 0]
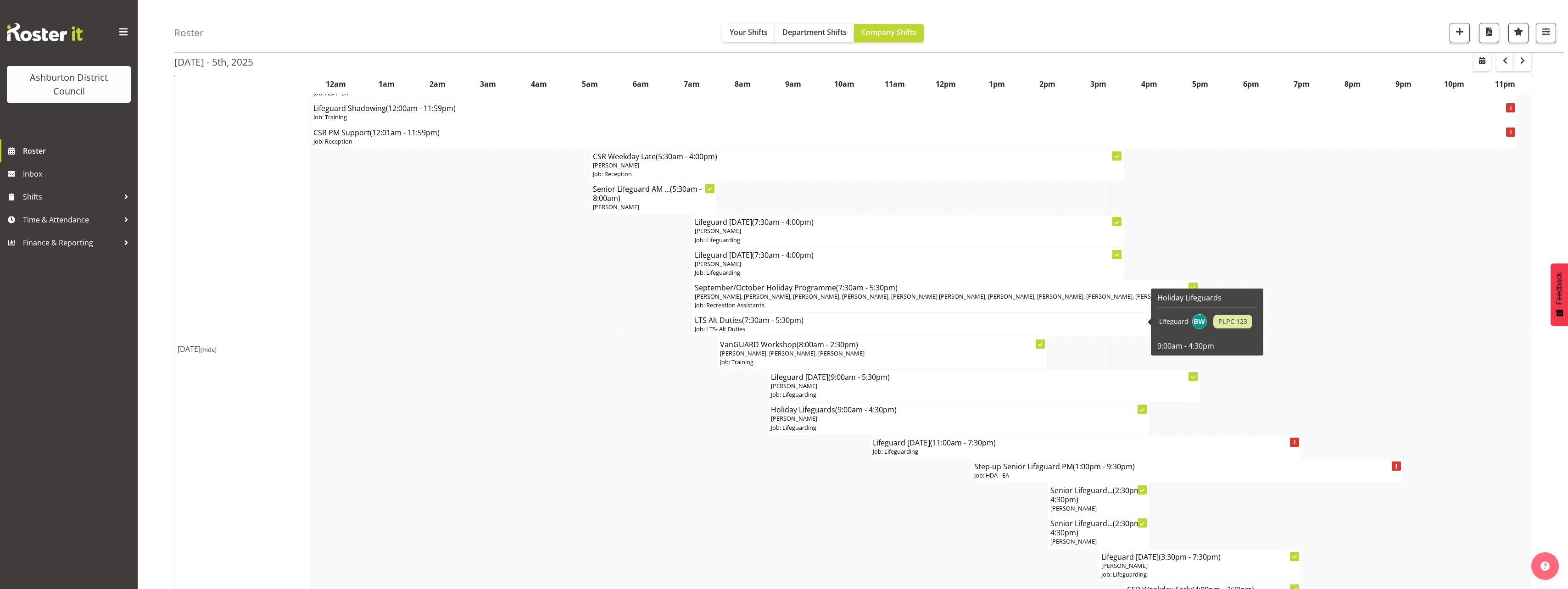
click at [874, 414] on p "[PERSON_NAME]" at bounding box center [959, 419] width 375 height 9
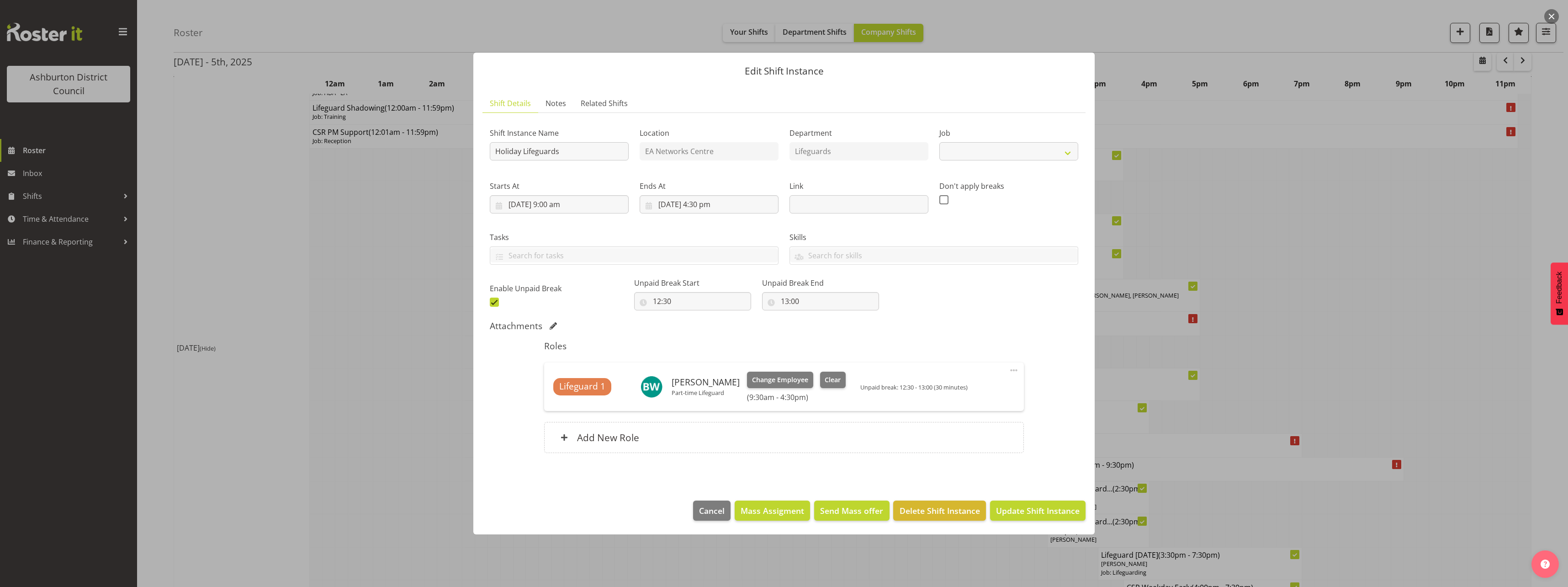
select select "38"
click at [785, 438] on div "Add New Role" at bounding box center [783, 437] width 479 height 31
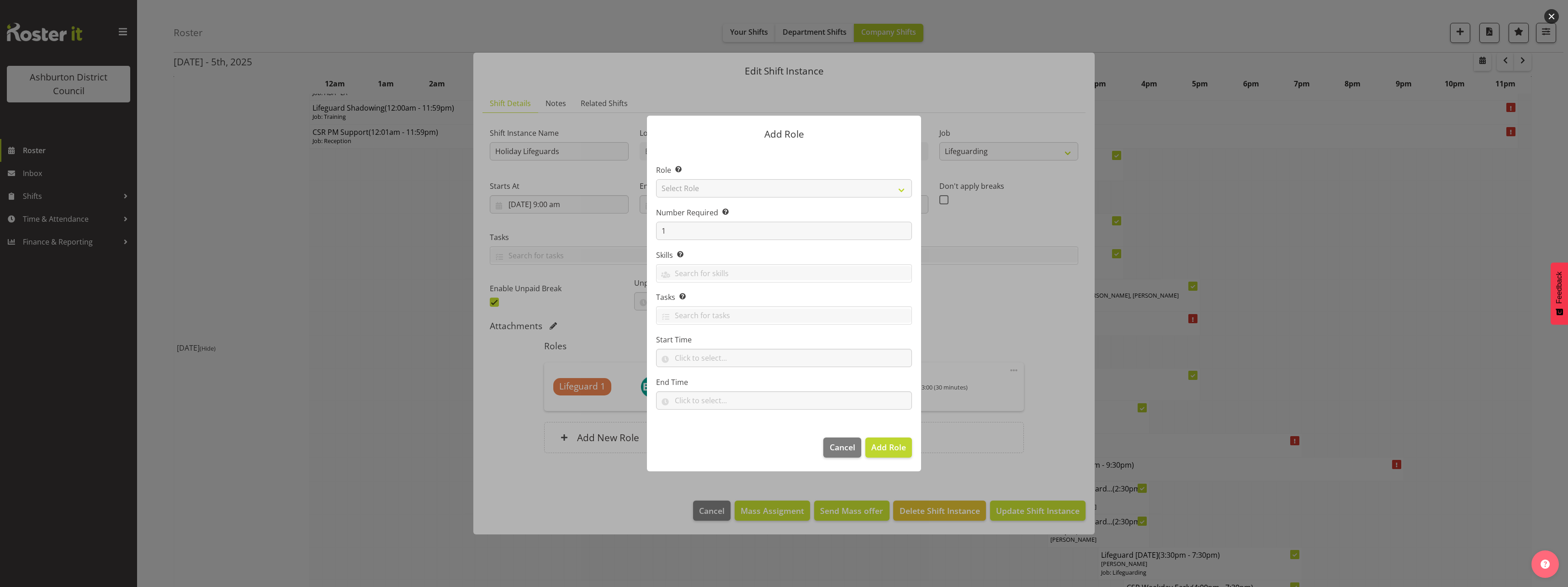
click at [506, 368] on div at bounding box center [784, 294] width 1568 height 587
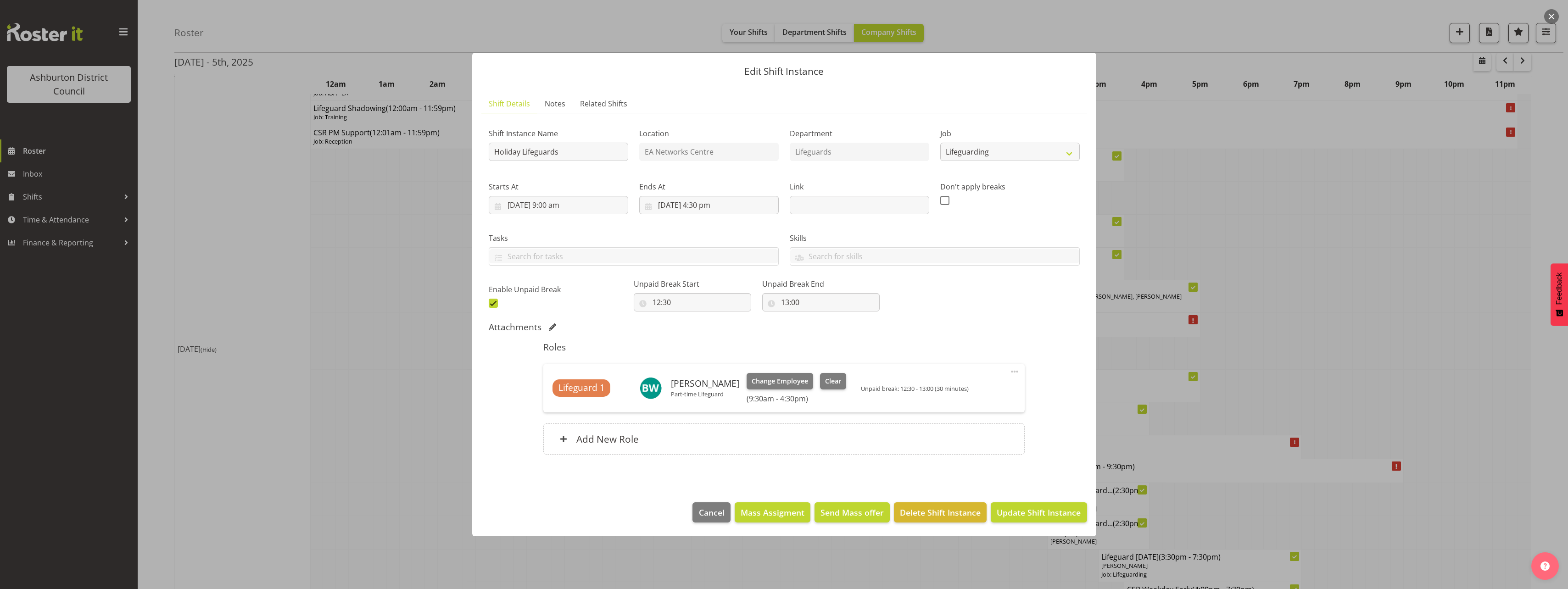
click at [435, 342] on div at bounding box center [784, 294] width 1568 height 589
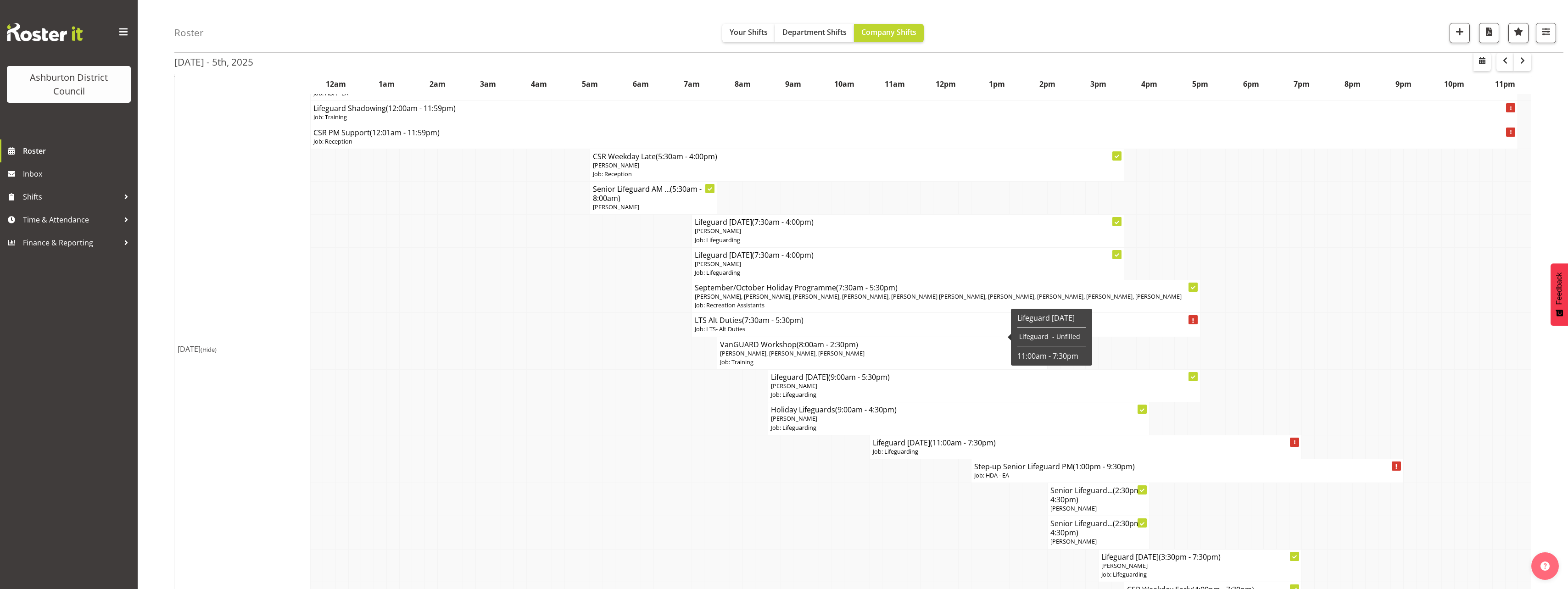
click at [804, 516] on td at bounding box center [800, 532] width 13 height 33
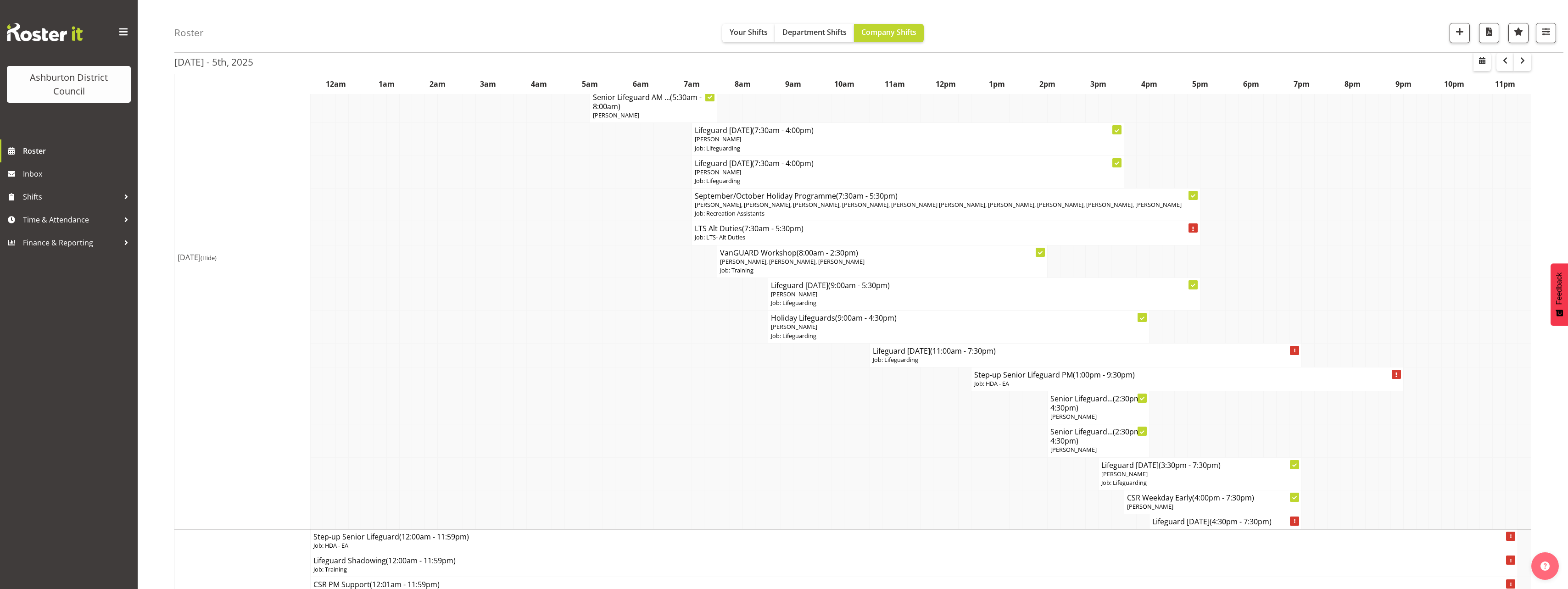
scroll to position [1009, 0]
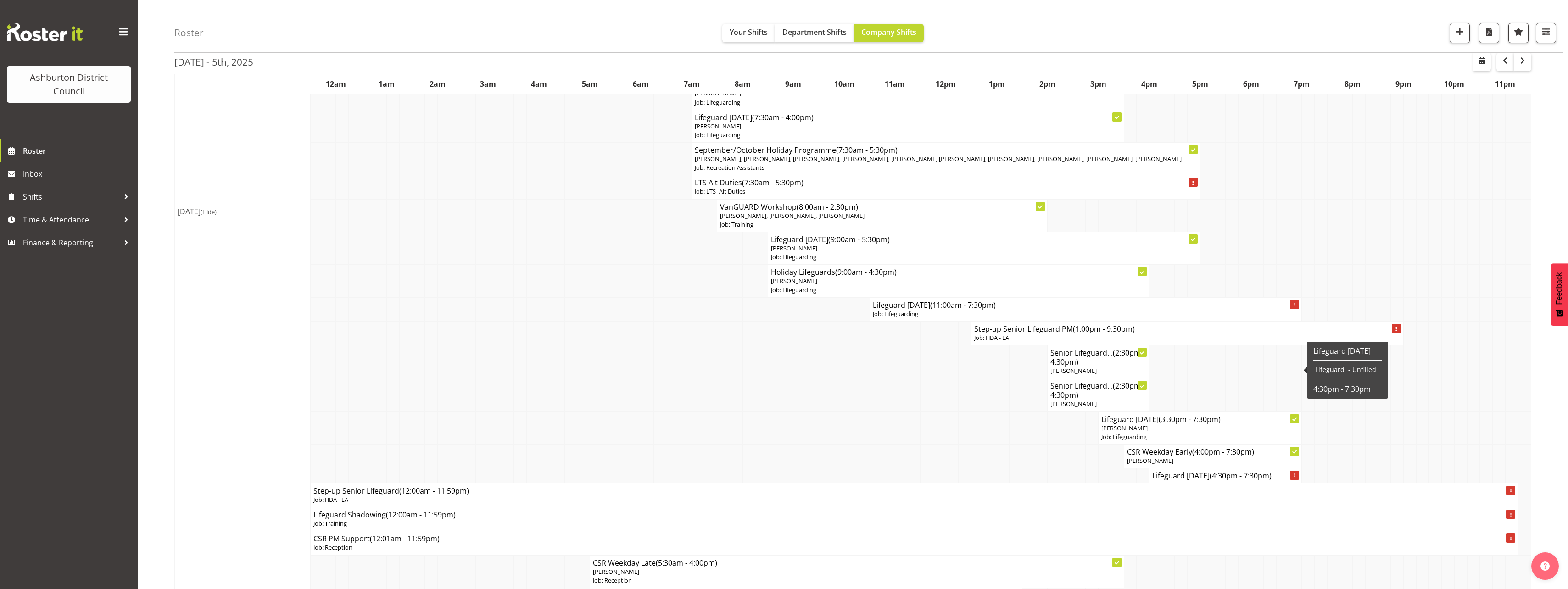
click at [1226, 470] on span "(4:30pm - 7:30pm)" at bounding box center [1240, 475] width 62 height 10
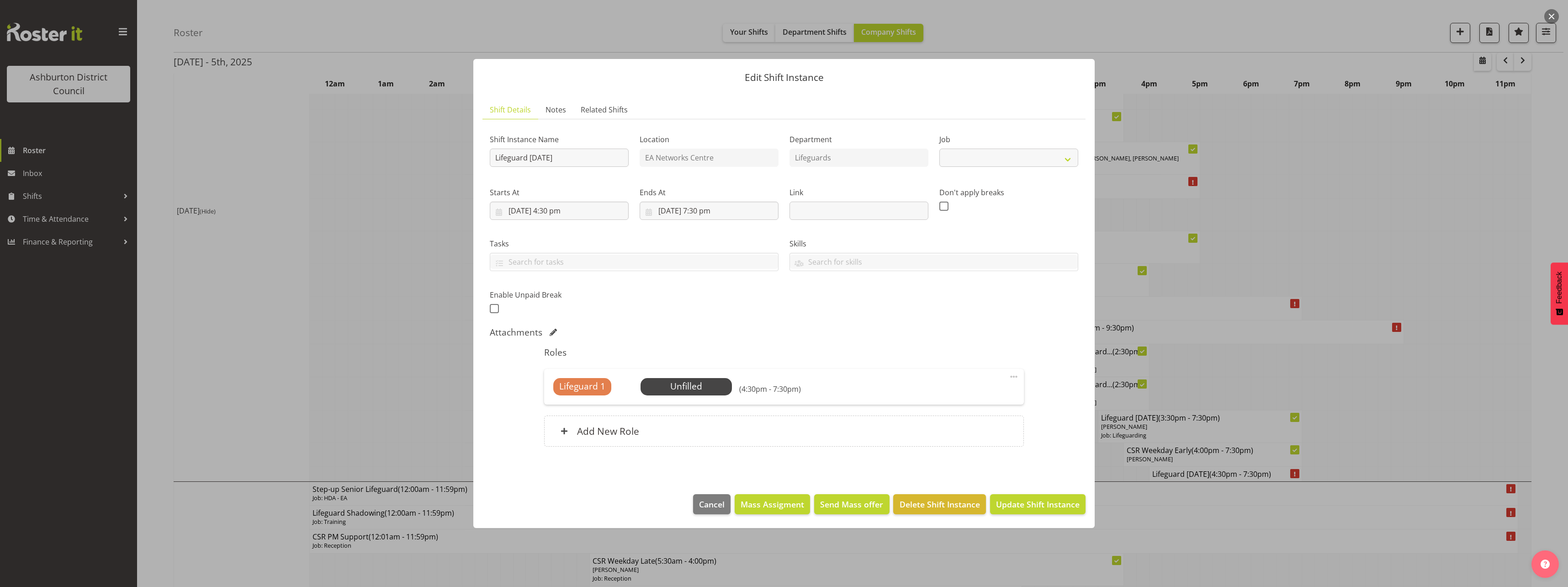
select select "38"
click at [361, 337] on div at bounding box center [784, 294] width 1568 height 587
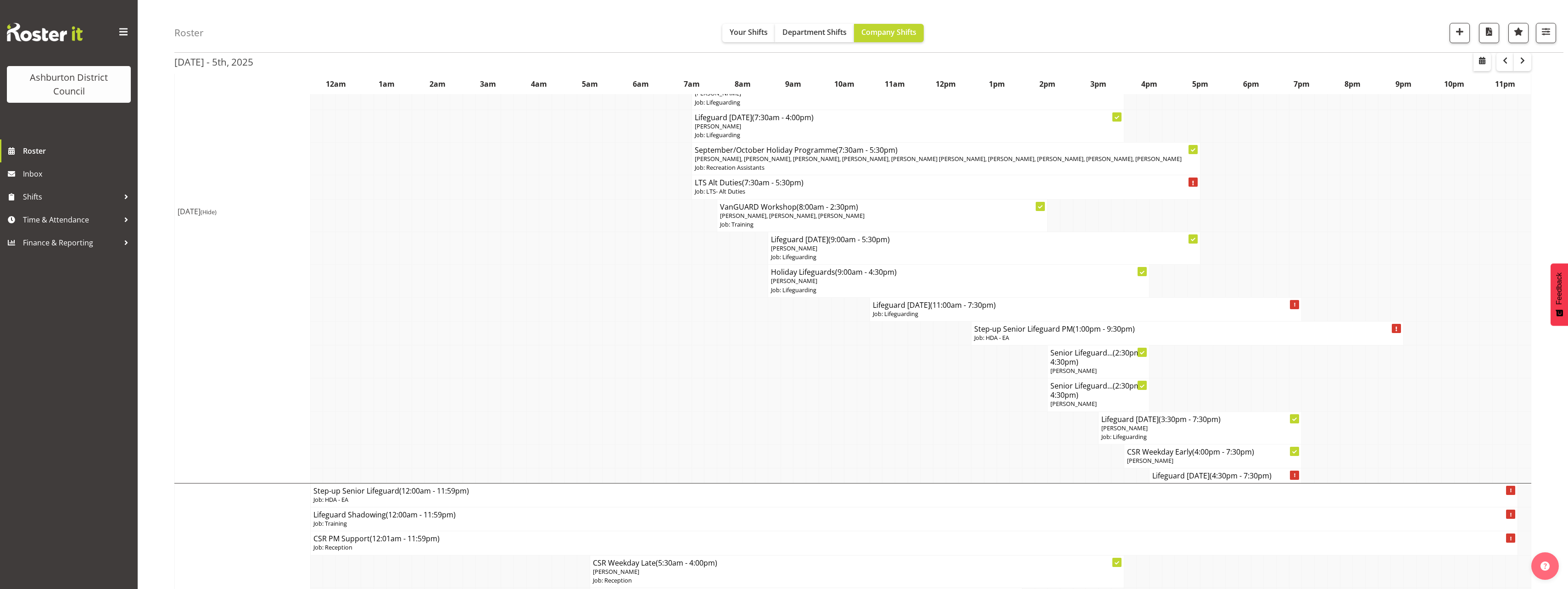
click at [753, 411] on td at bounding box center [748, 427] width 13 height 32
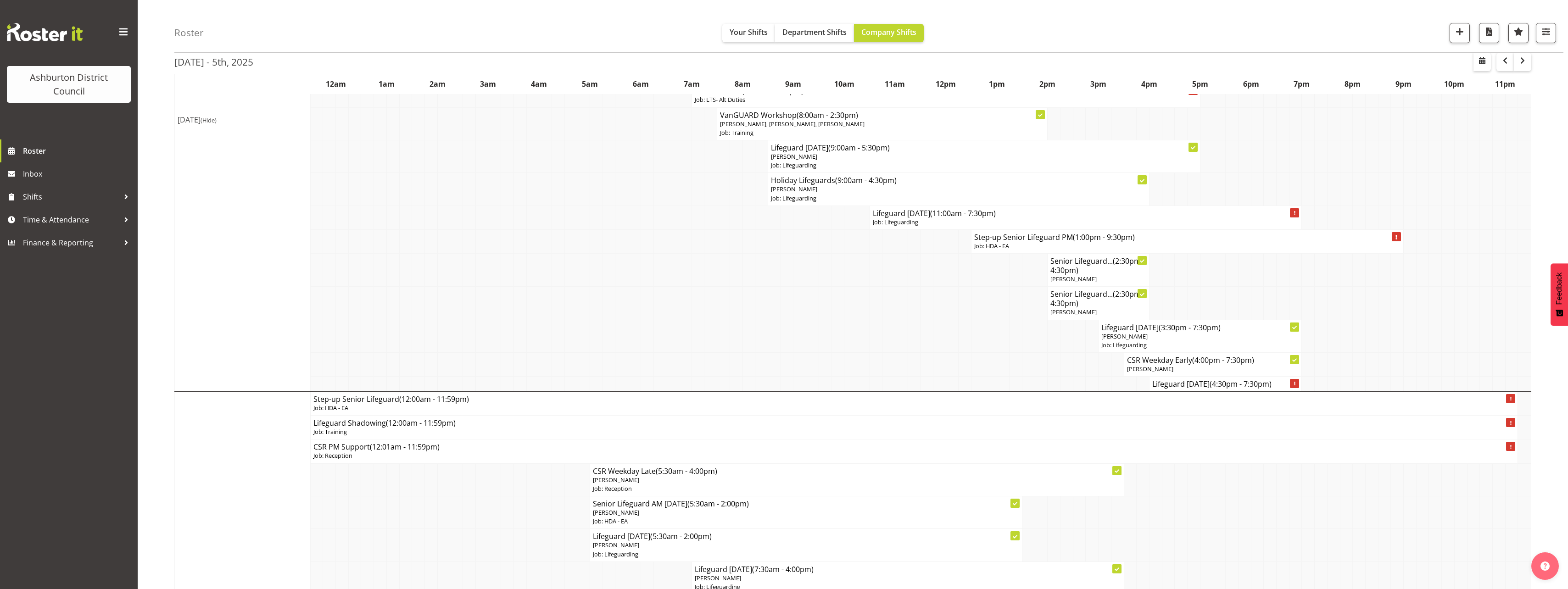
scroll to position [1238, 0]
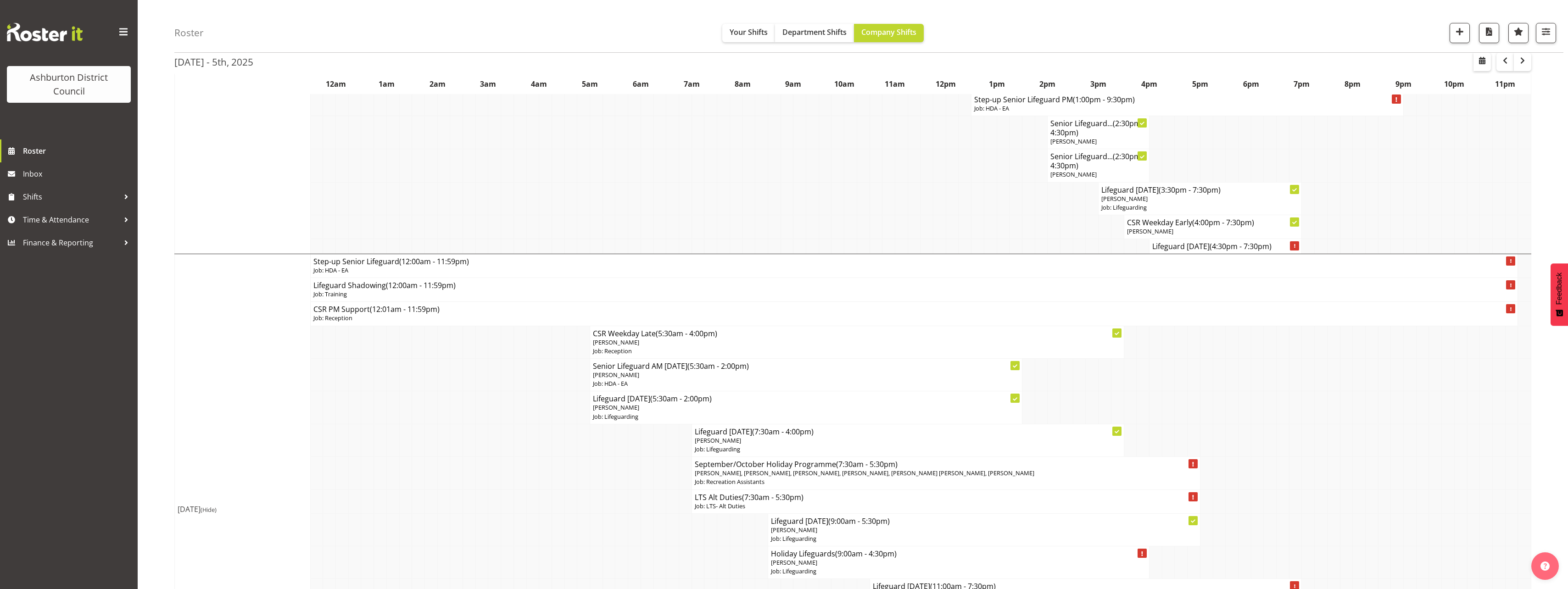
click at [542, 513] on td at bounding box center [545, 529] width 13 height 32
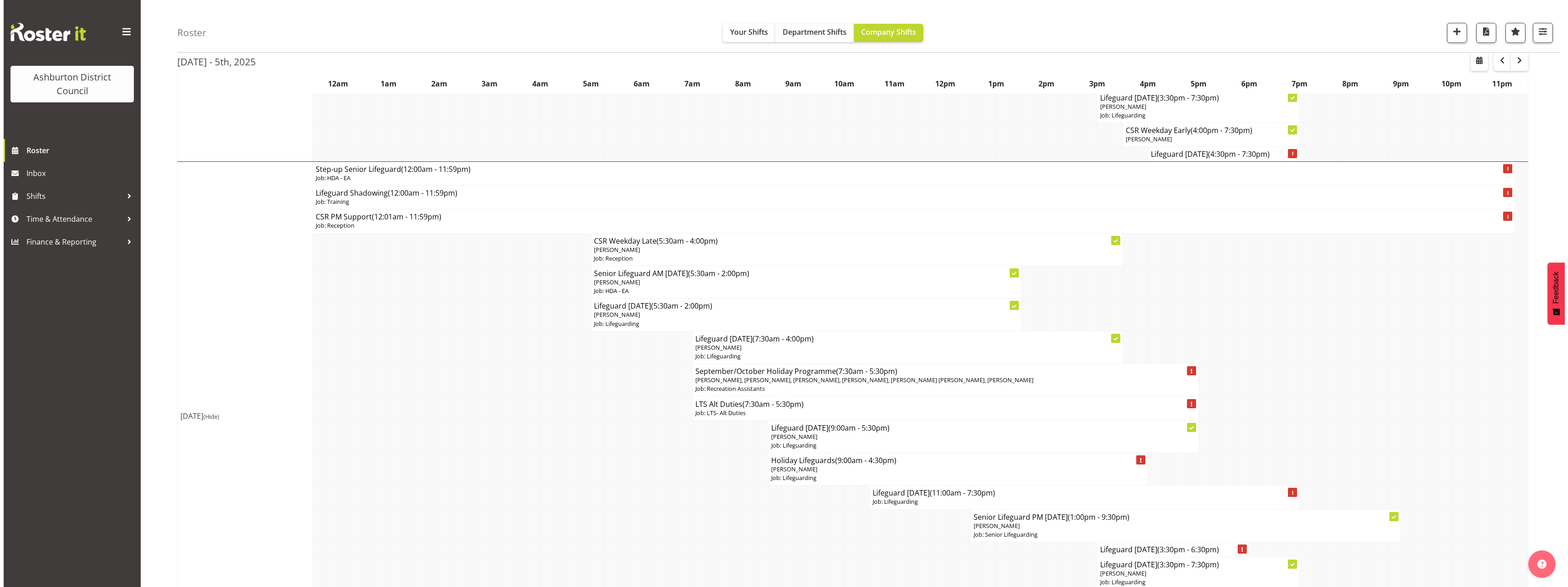
scroll to position [1417, 0]
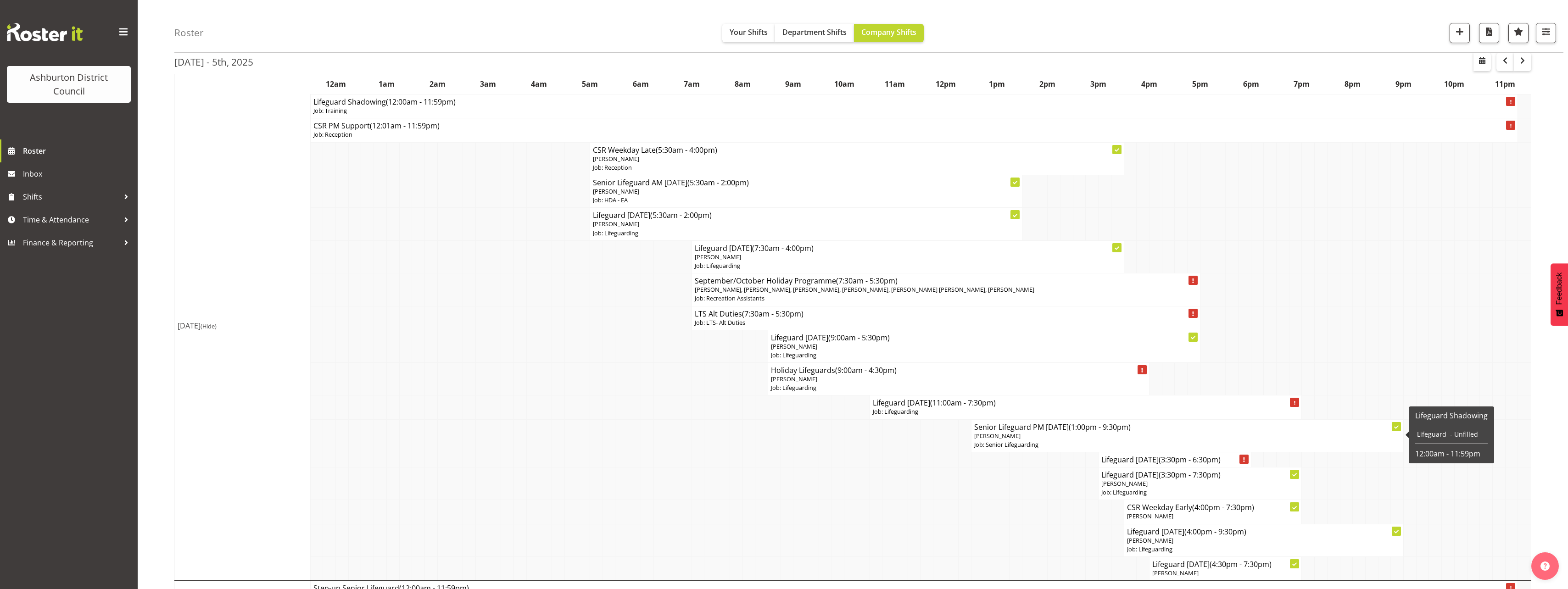
click at [1152, 545] on p "Job: Lifeguarding" at bounding box center [1263, 549] width 273 height 9
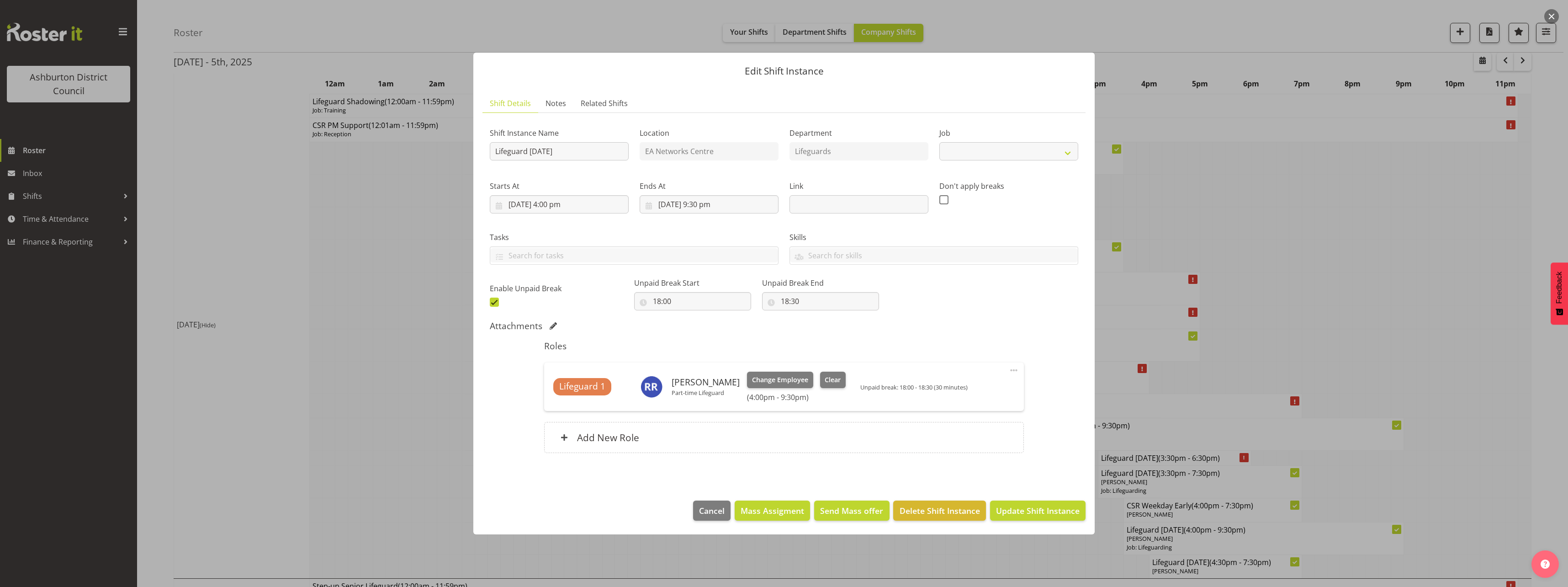
select select "38"
click at [827, 382] on span "Clear" at bounding box center [833, 379] width 16 height 10
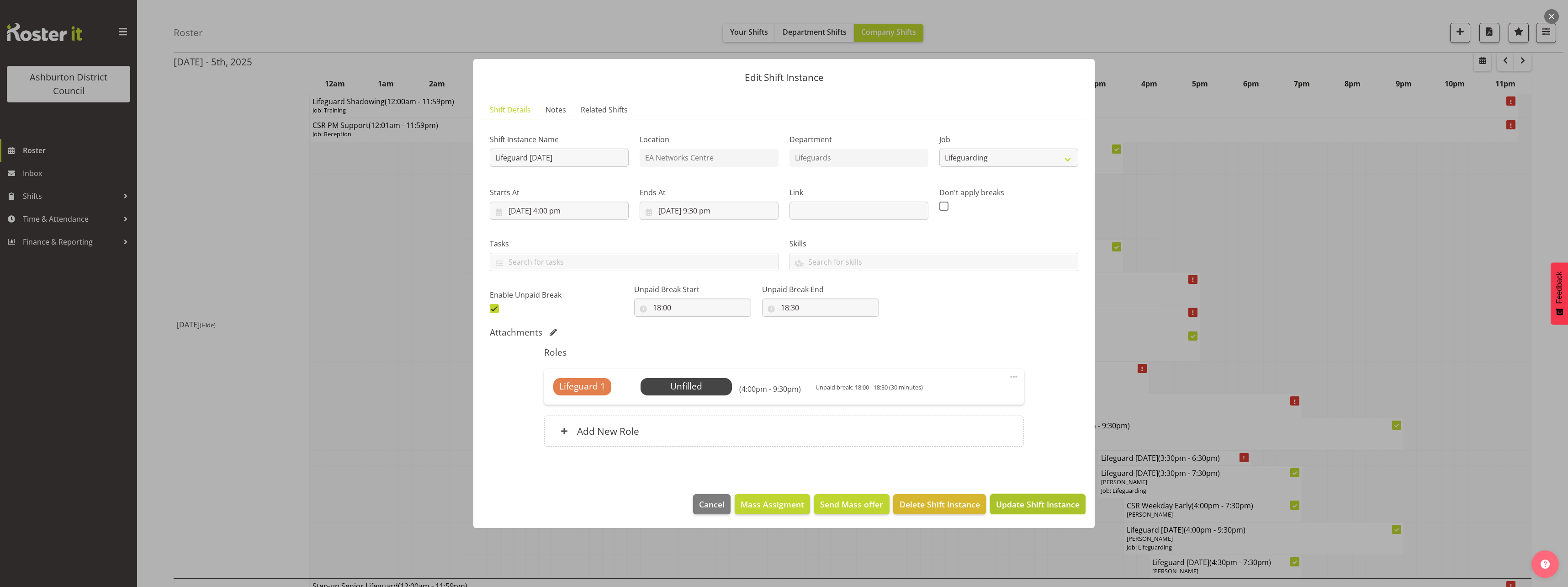
click at [1030, 501] on span "Update Shift Instance" at bounding box center [1037, 504] width 83 height 12
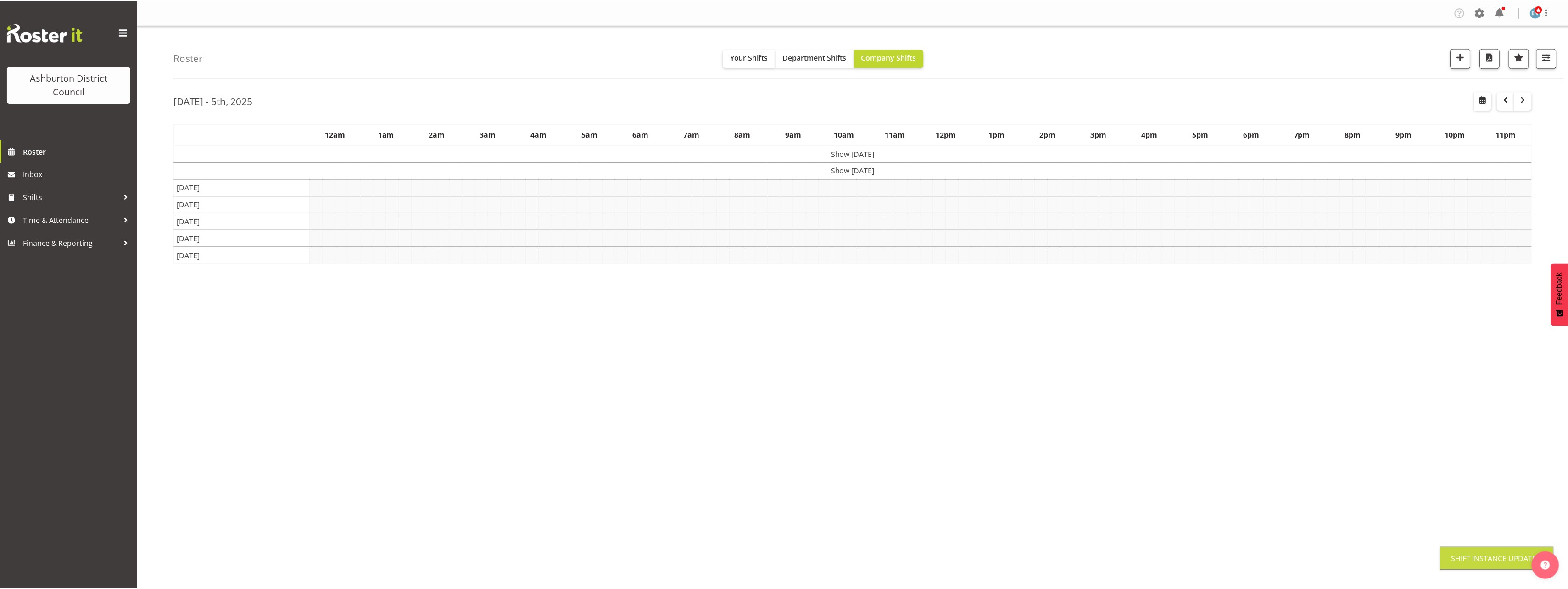
scroll to position [0, 0]
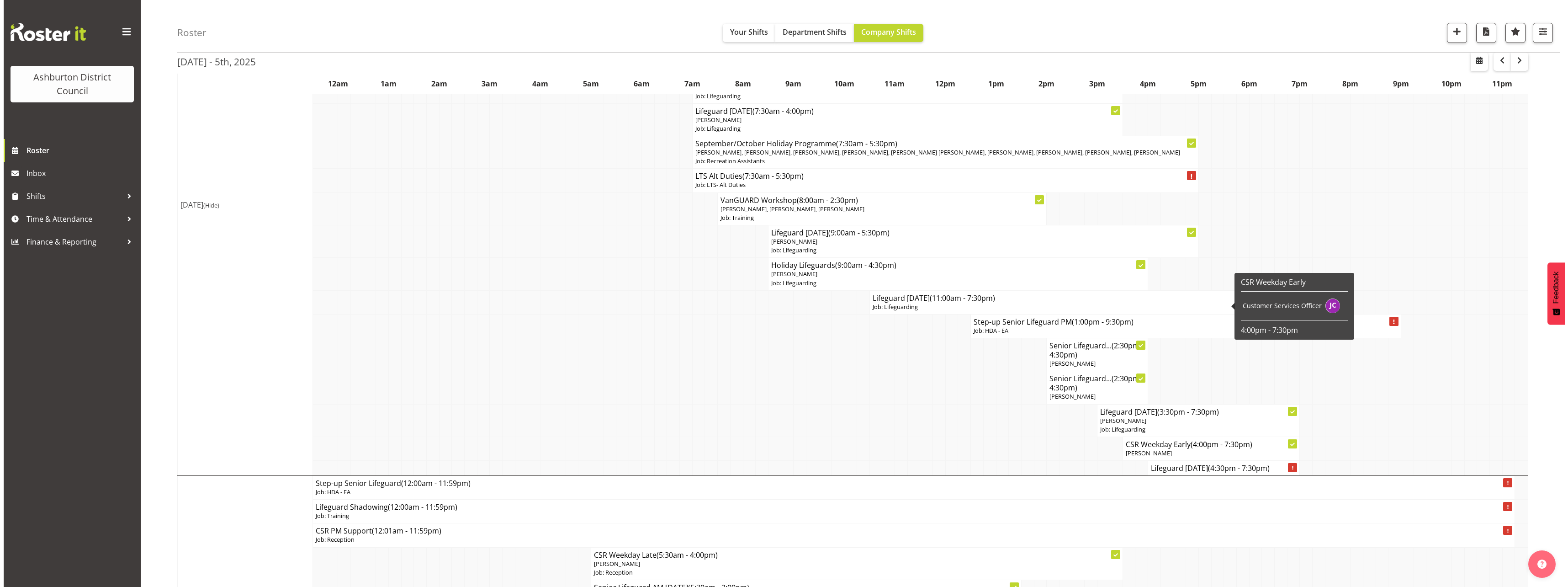
scroll to position [829, 0]
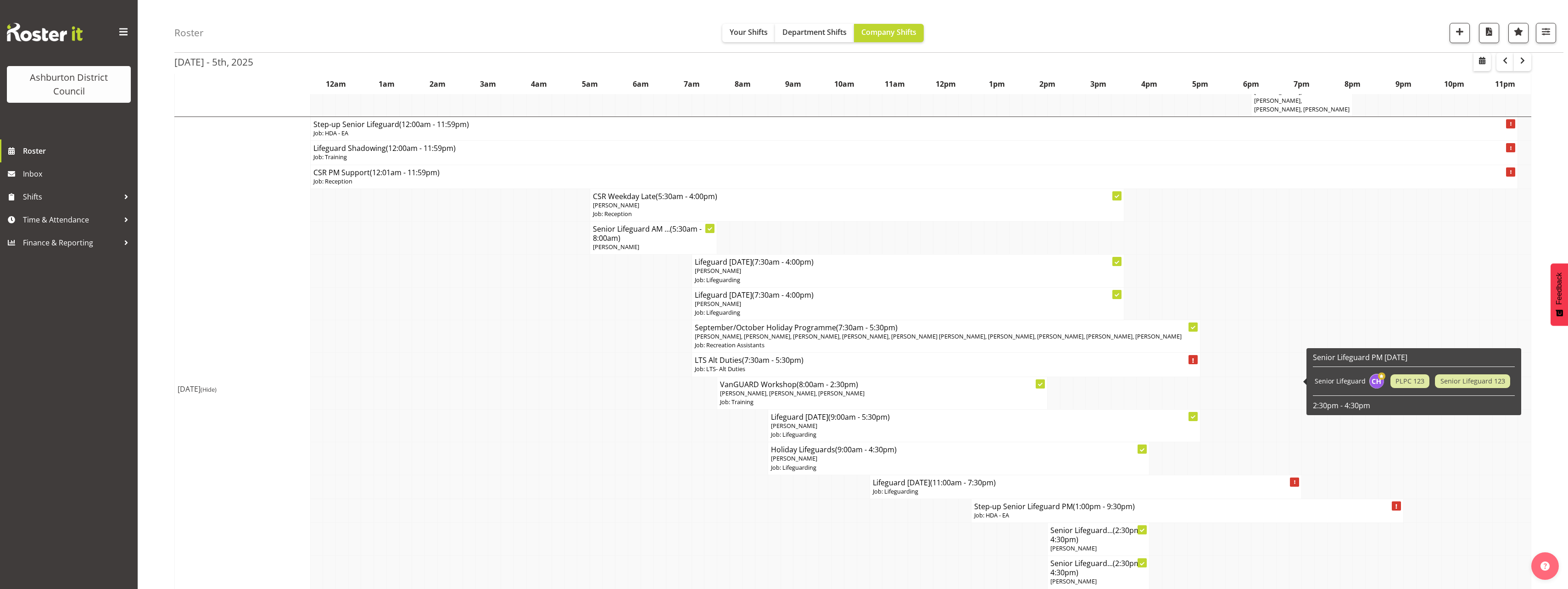
click at [971, 487] on p "Job: Lifeguarding" at bounding box center [1086, 491] width 426 height 9
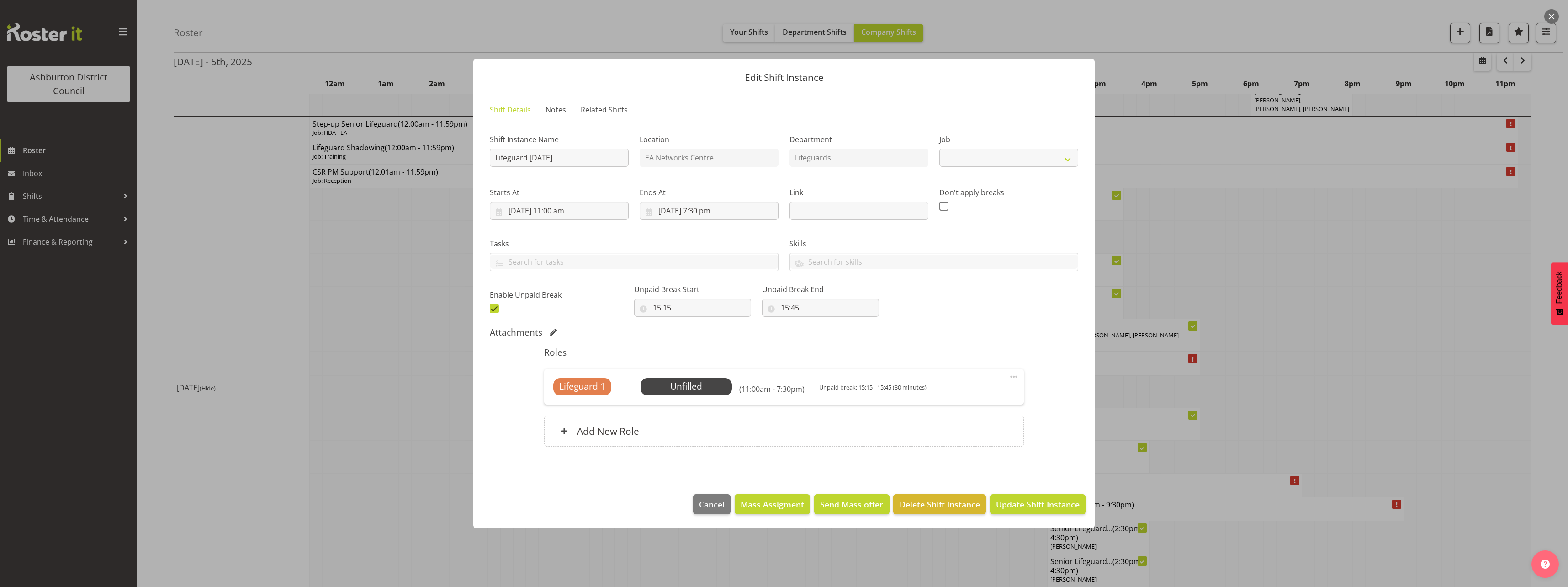
select select "38"
click at [667, 385] on span "Select Employee" at bounding box center [686, 387] width 68 height 13
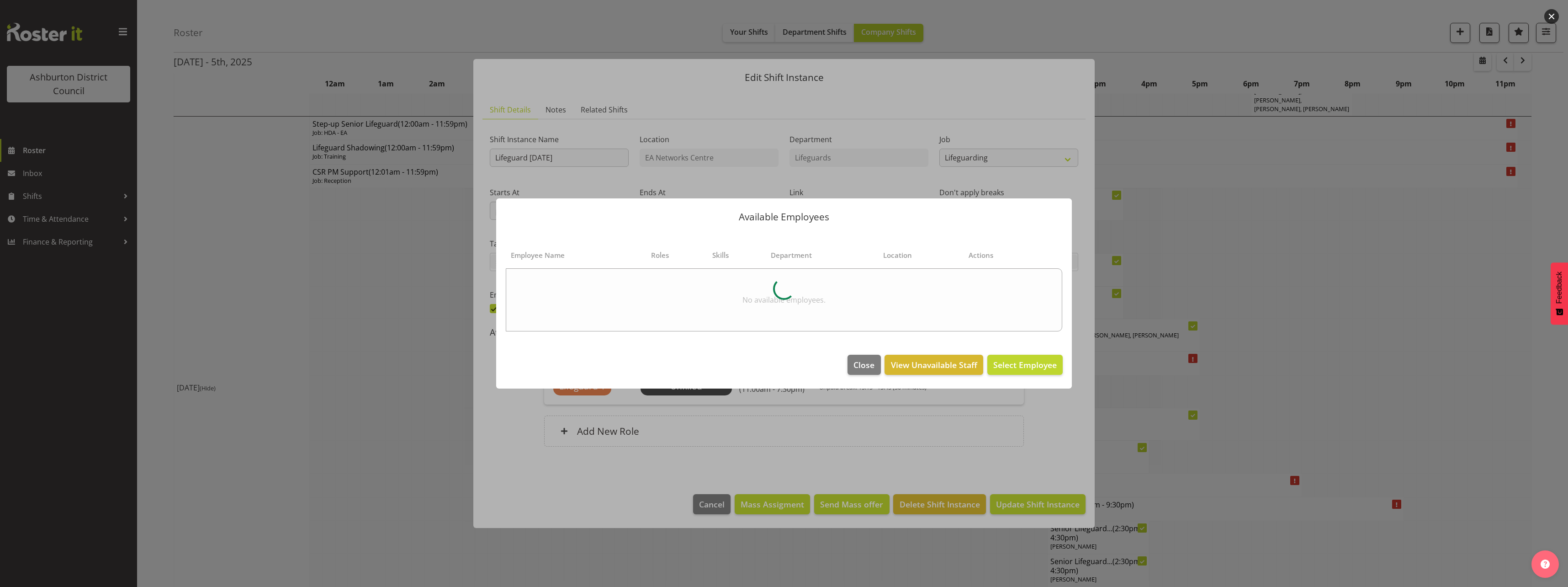
click at [1007, 251] on div at bounding box center [784, 289] width 558 height 95
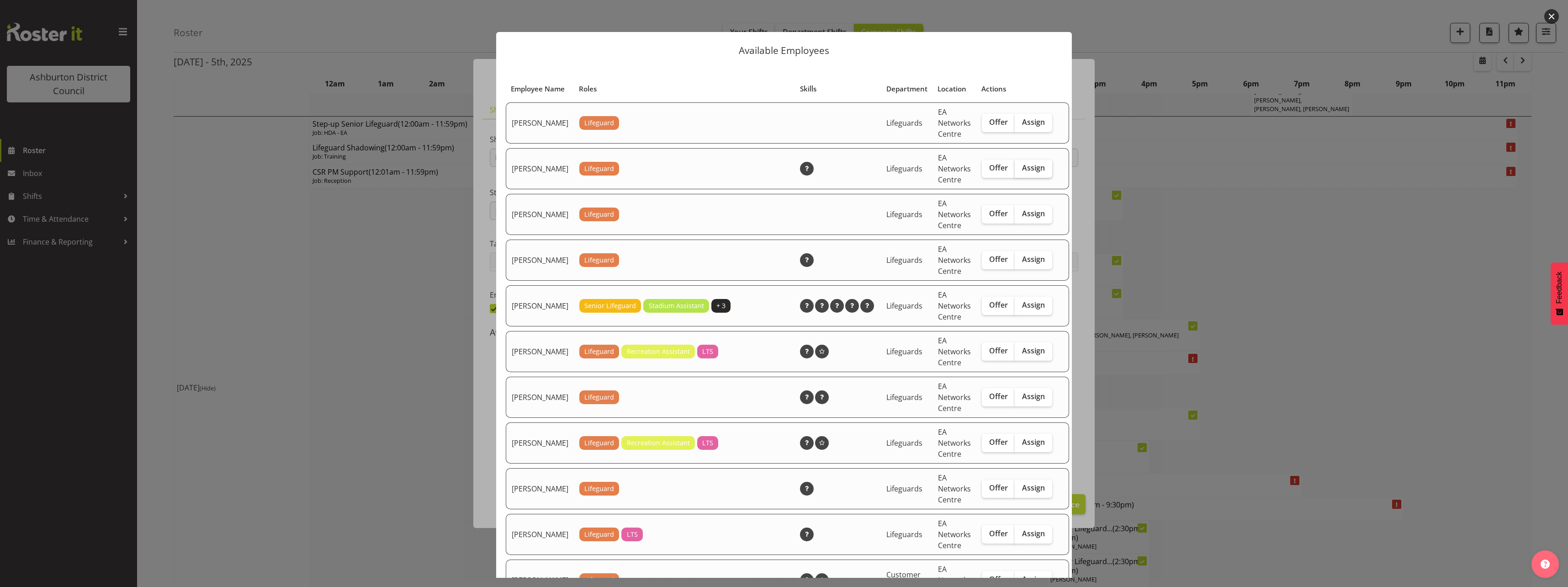
click at [1022, 172] on span "Assign" at bounding box center [1034, 167] width 23 height 9
click at [1015, 171] on input "Assign" at bounding box center [1018, 168] width 6 height 6
checkbox input "true"
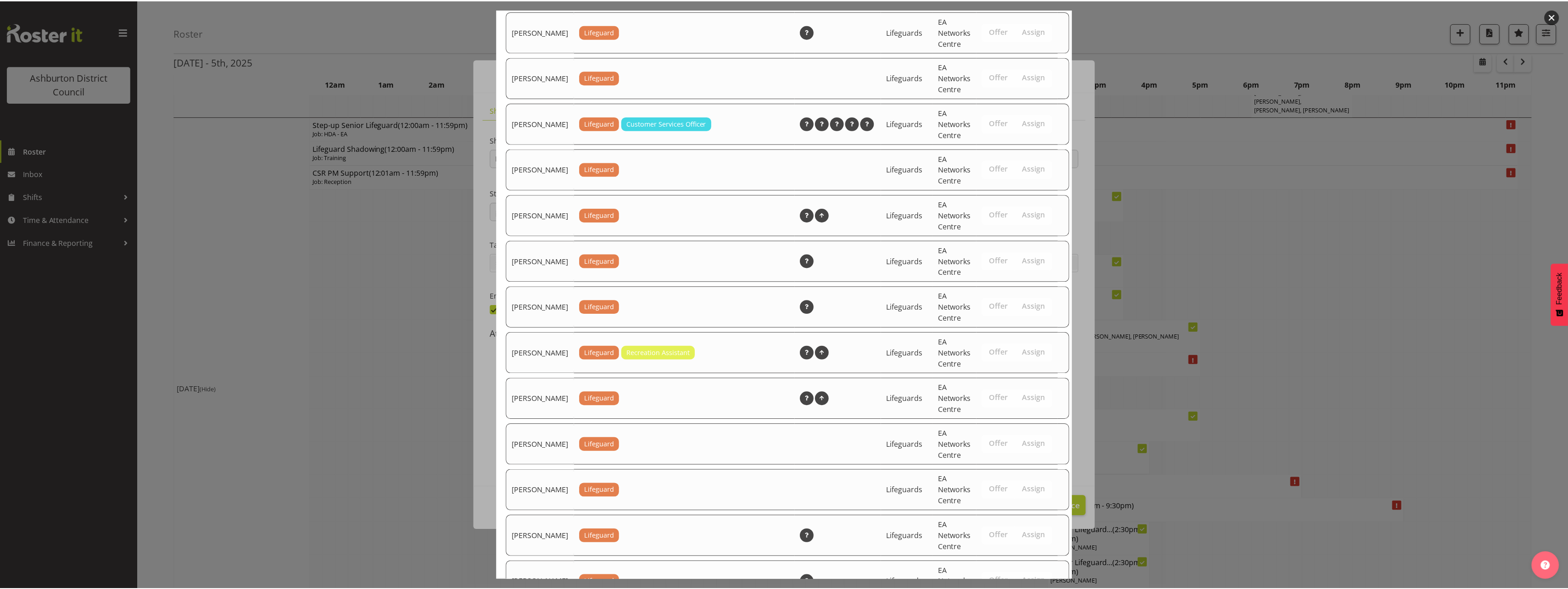
scroll to position [1146, 0]
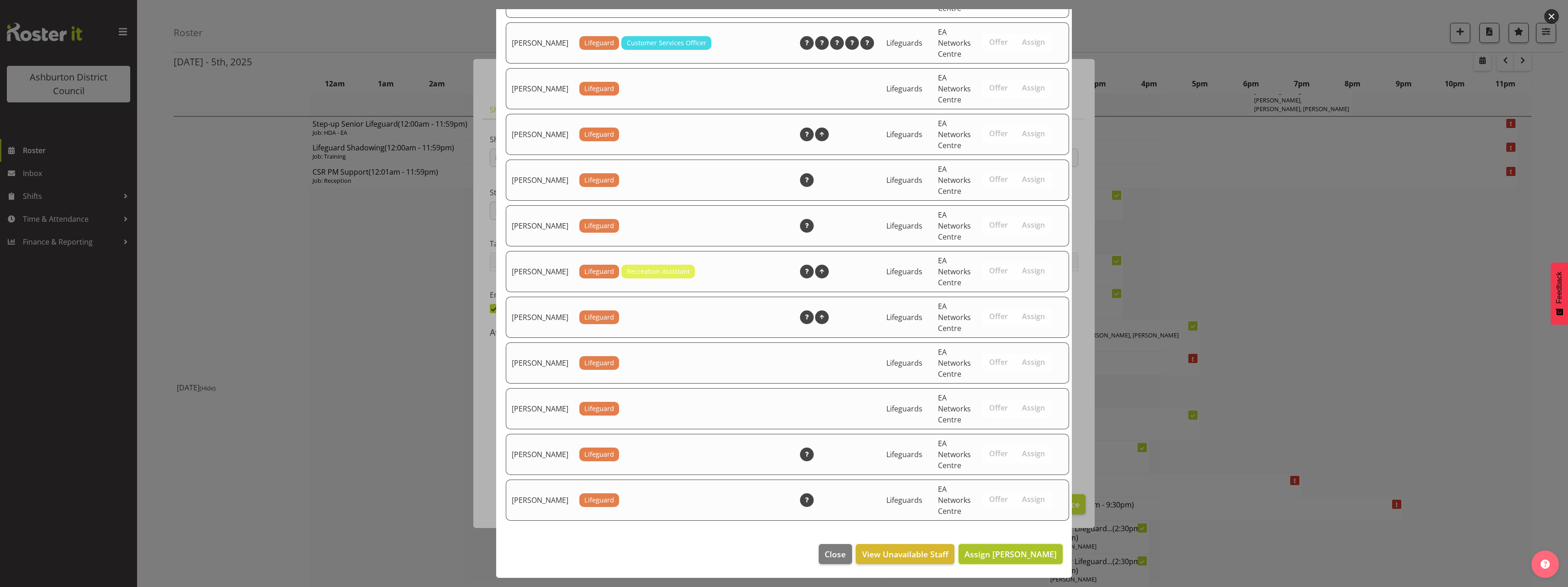
click at [1035, 553] on span "Assign [PERSON_NAME]" at bounding box center [1010, 554] width 93 height 11
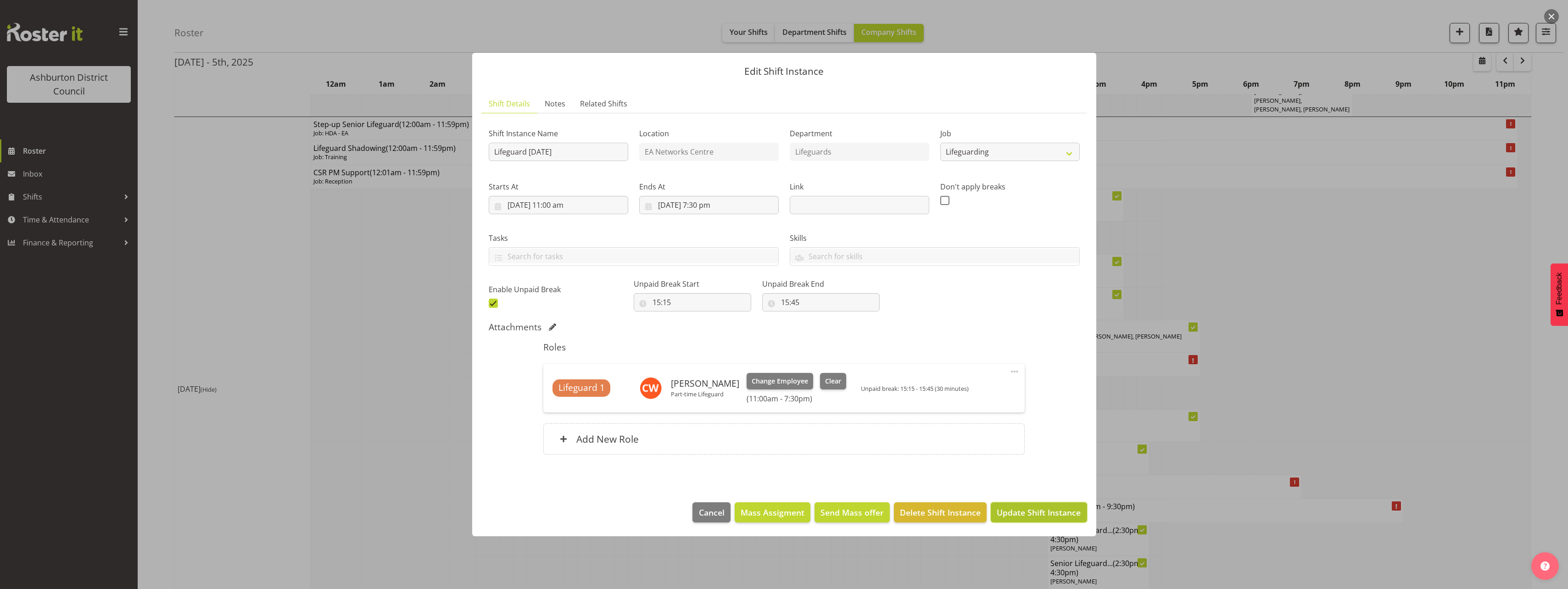
click at [1029, 514] on span "Update Shift Instance" at bounding box center [1038, 513] width 84 height 12
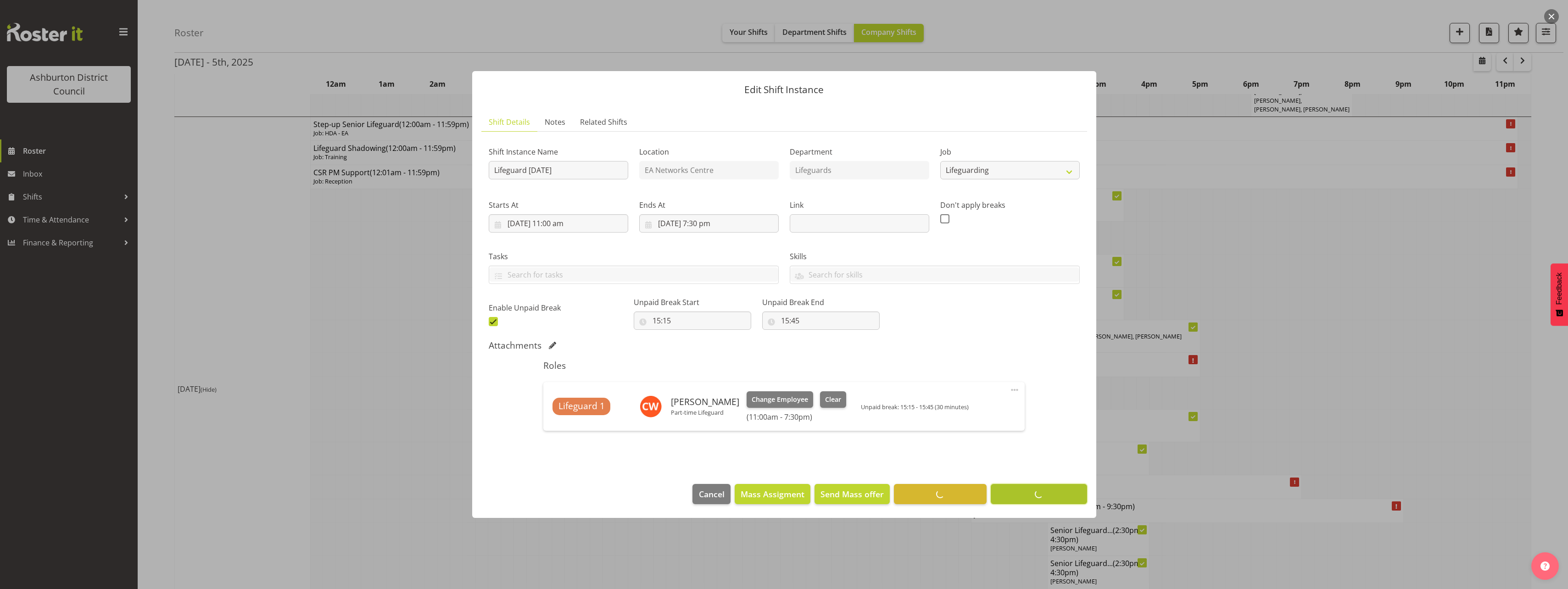
scroll to position [0, 0]
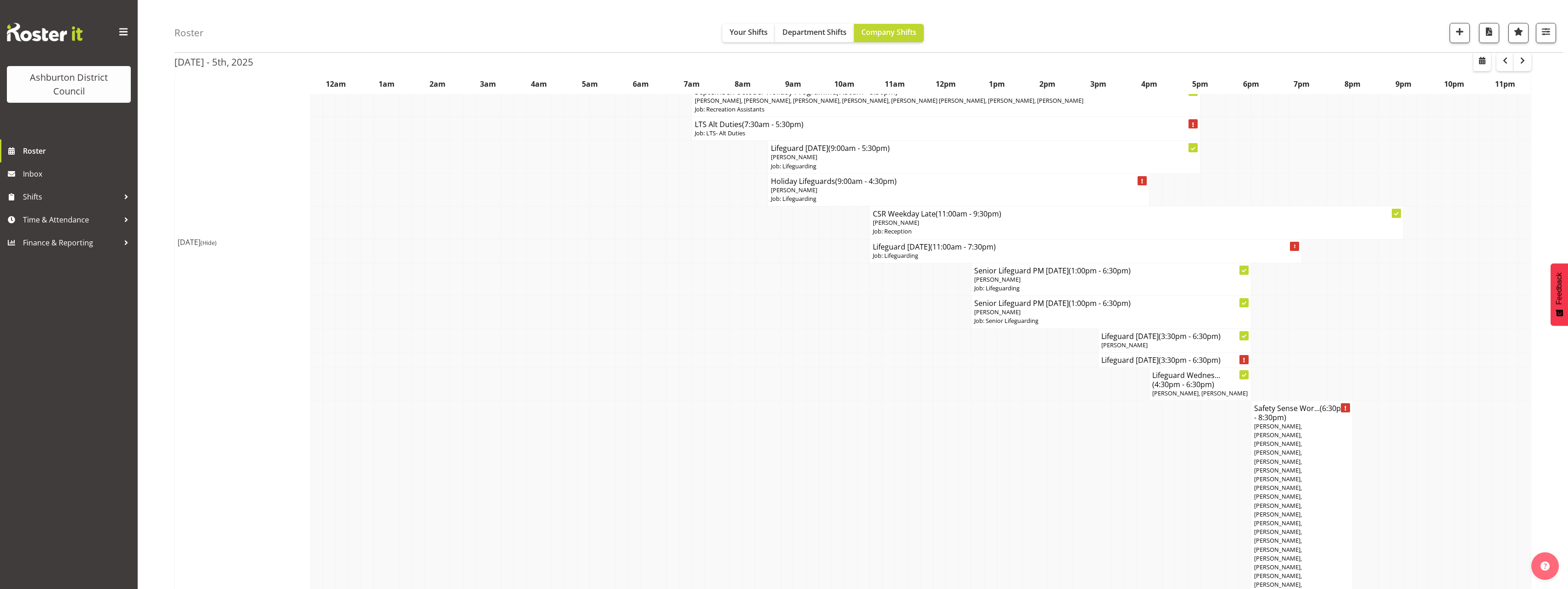
scroll to position [367, 0]
